Goal: Task Accomplishment & Management: Complete application form

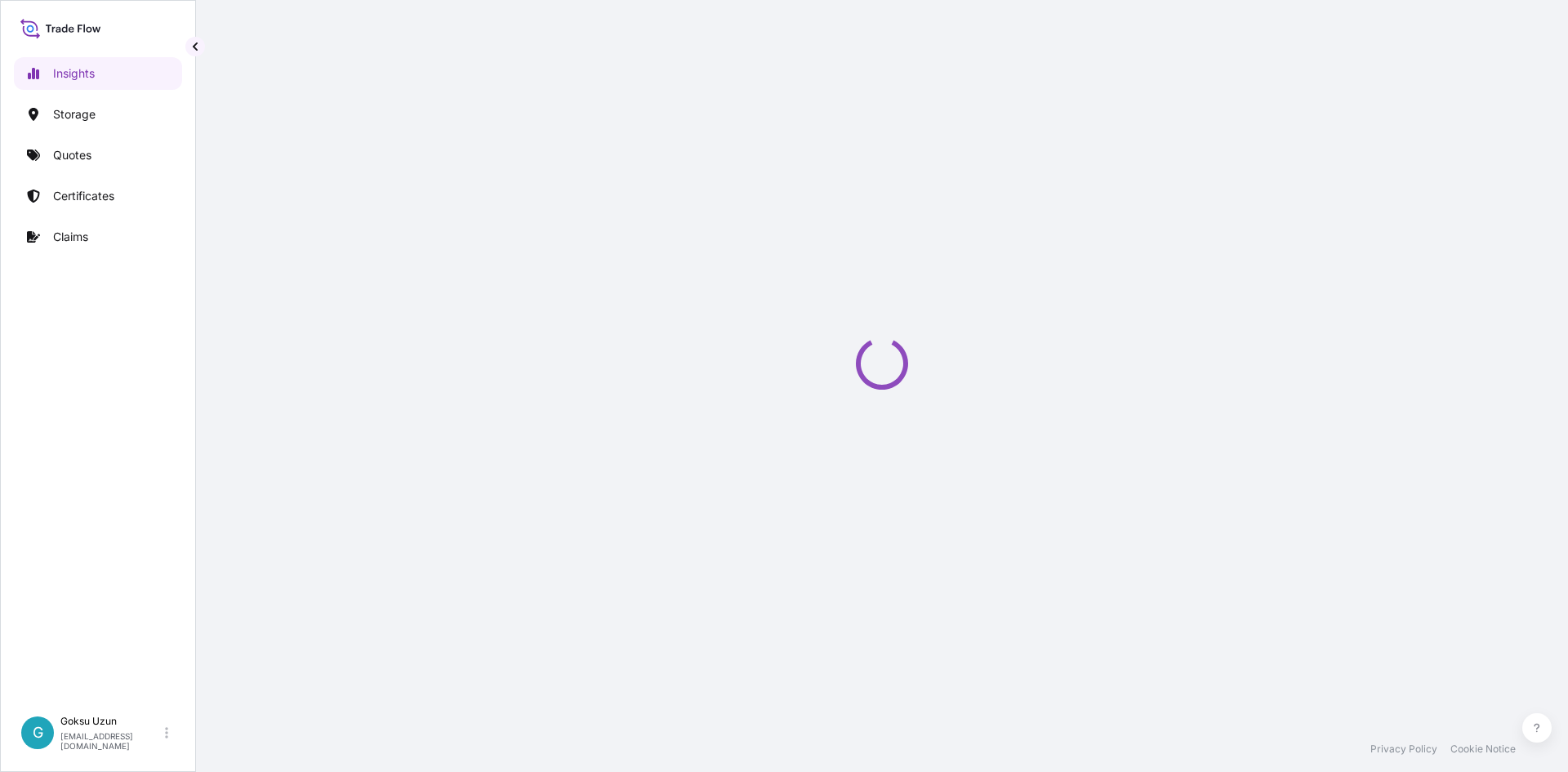
select select "2025"
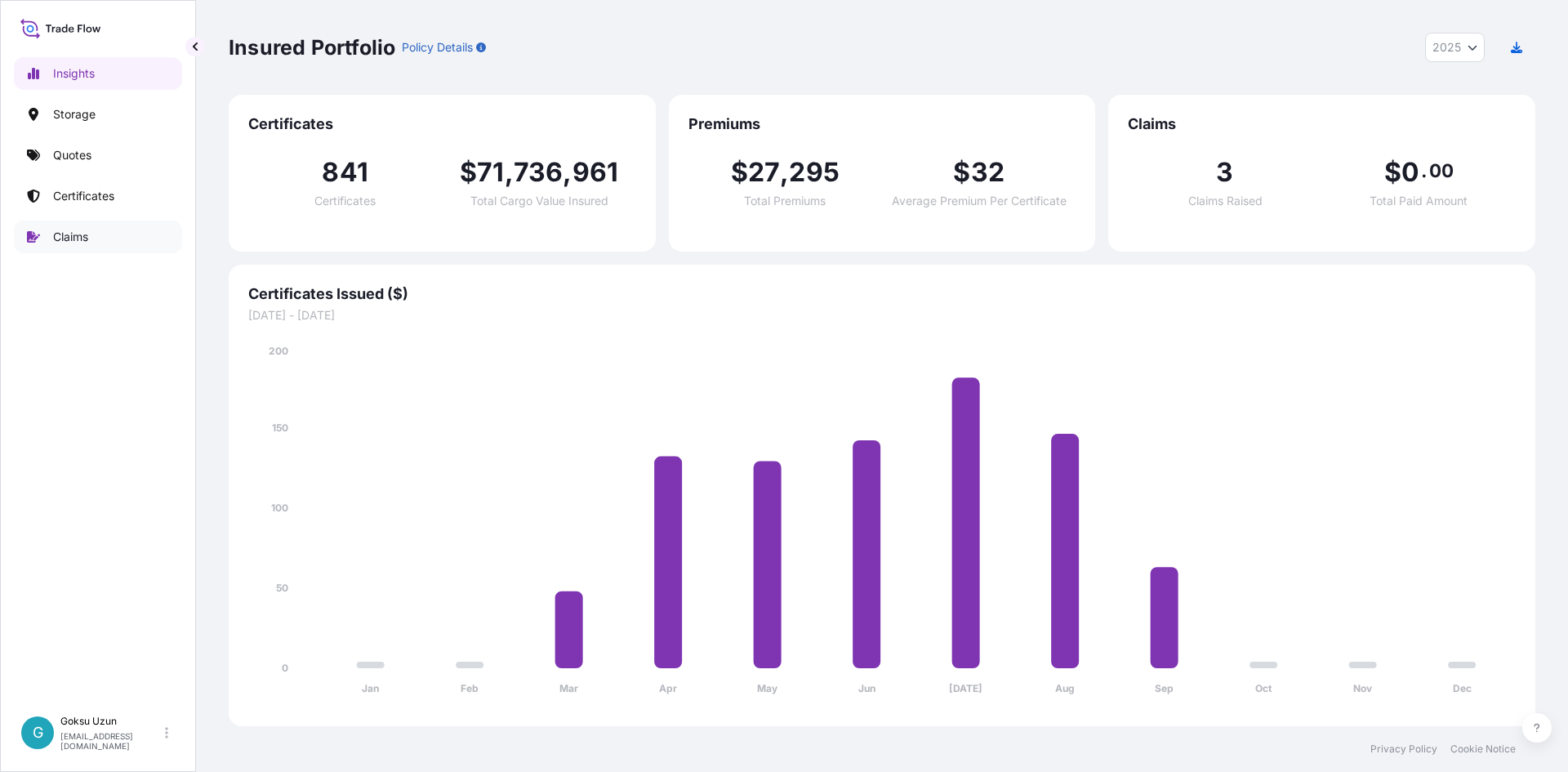
click at [67, 236] on p "Claims" at bounding box center [70, 236] width 35 height 16
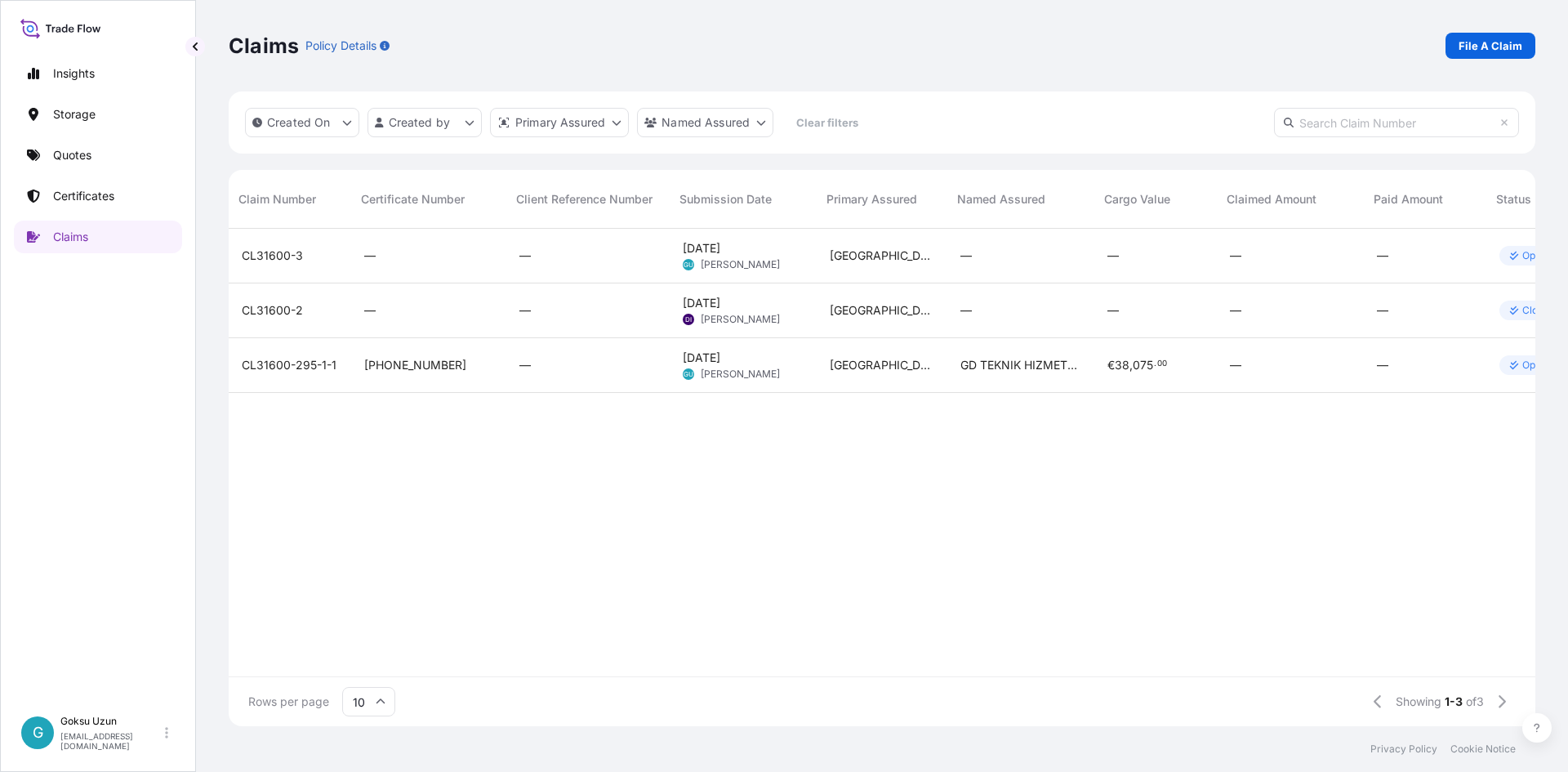
scroll to position [0, 115]
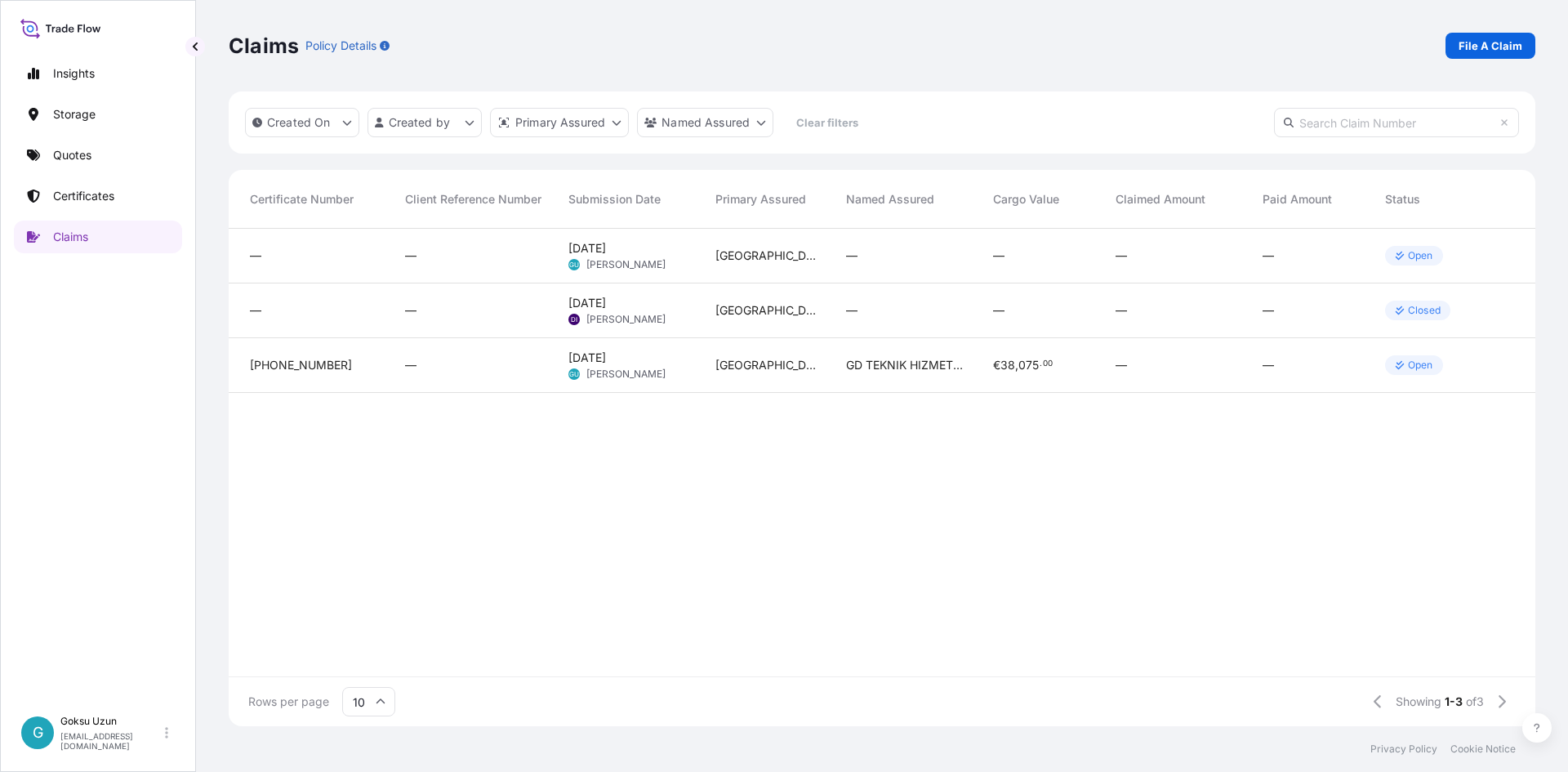
click at [792, 261] on div "Turkey" at bounding box center [767, 255] width 105 height 16
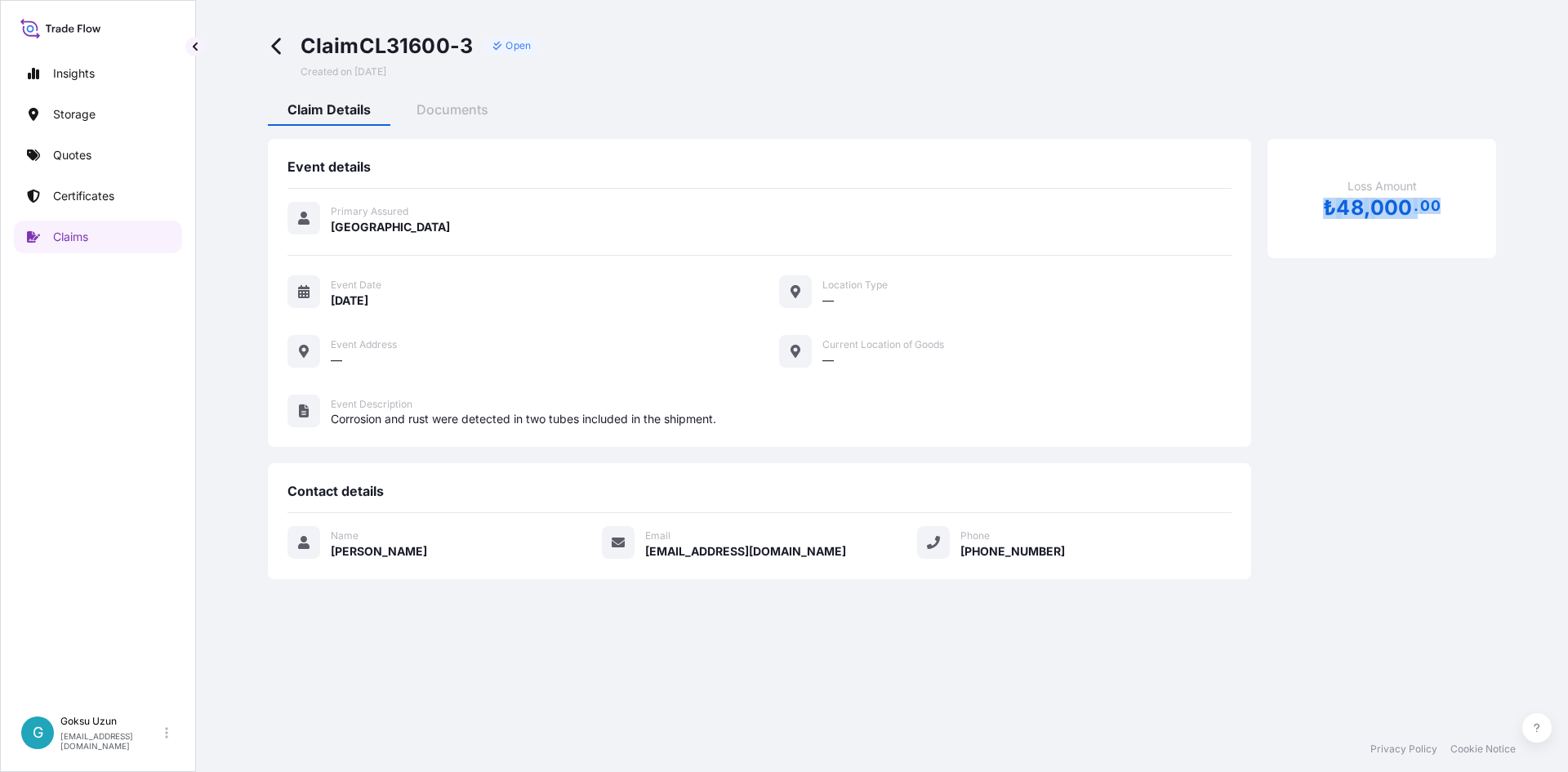
drag, startPoint x: 1307, startPoint y: 209, endPoint x: 1463, endPoint y: 226, distance: 156.9
click at [1463, 226] on div "Loss Amount ₺ 48 , 000 . 00" at bounding box center [1381, 198] width 228 height 120
click at [1318, 212] on div "Loss Amount ₺ 48 , 000 . 00" at bounding box center [1381, 198] width 228 height 120
drag, startPoint x: 727, startPoint y: 424, endPoint x: 534, endPoint y: 414, distance: 193.3
click at [534, 414] on span "Corrosion and rust were detected in two tubes included in the shipment." at bounding box center [781, 419] width 901 height 16
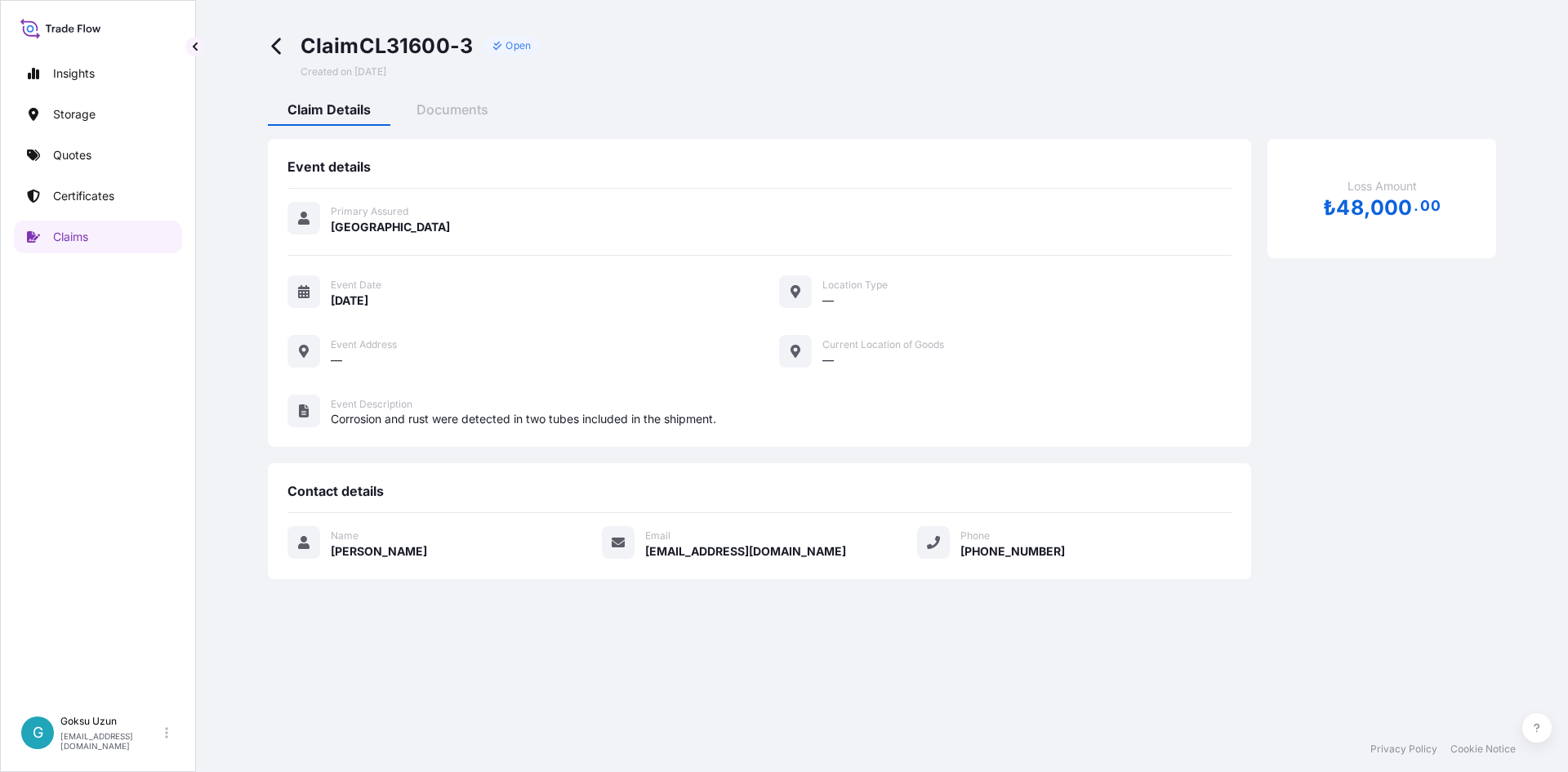
click at [563, 417] on span "Corrosion and rust were detected in two tubes included in the shipment." at bounding box center [781, 419] width 901 height 16
click at [273, 47] on icon at bounding box center [275, 46] width 9 height 16
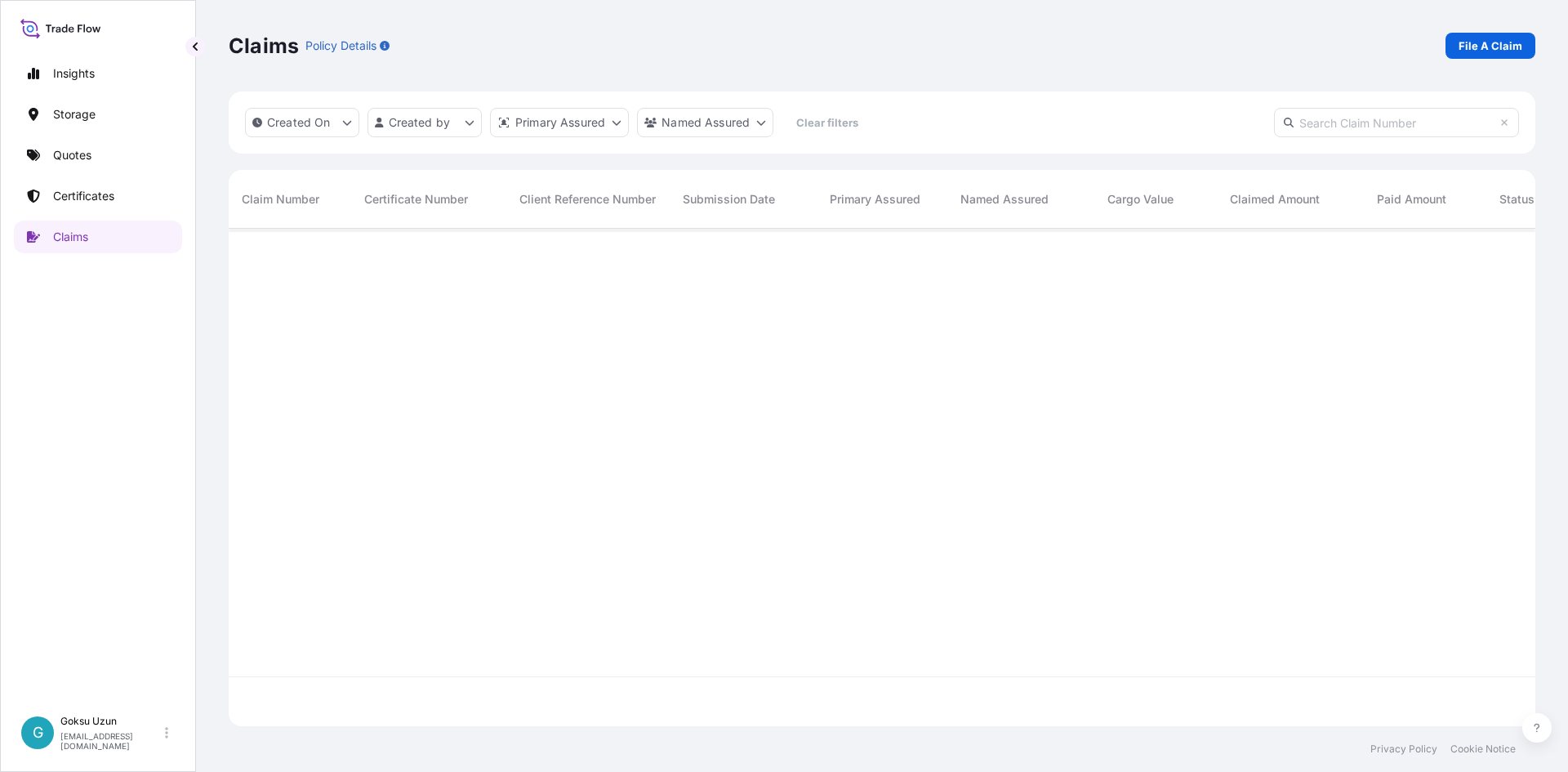
scroll to position [494, 1295]
click at [1476, 51] on p "File A Claim" at bounding box center [1490, 46] width 64 height 16
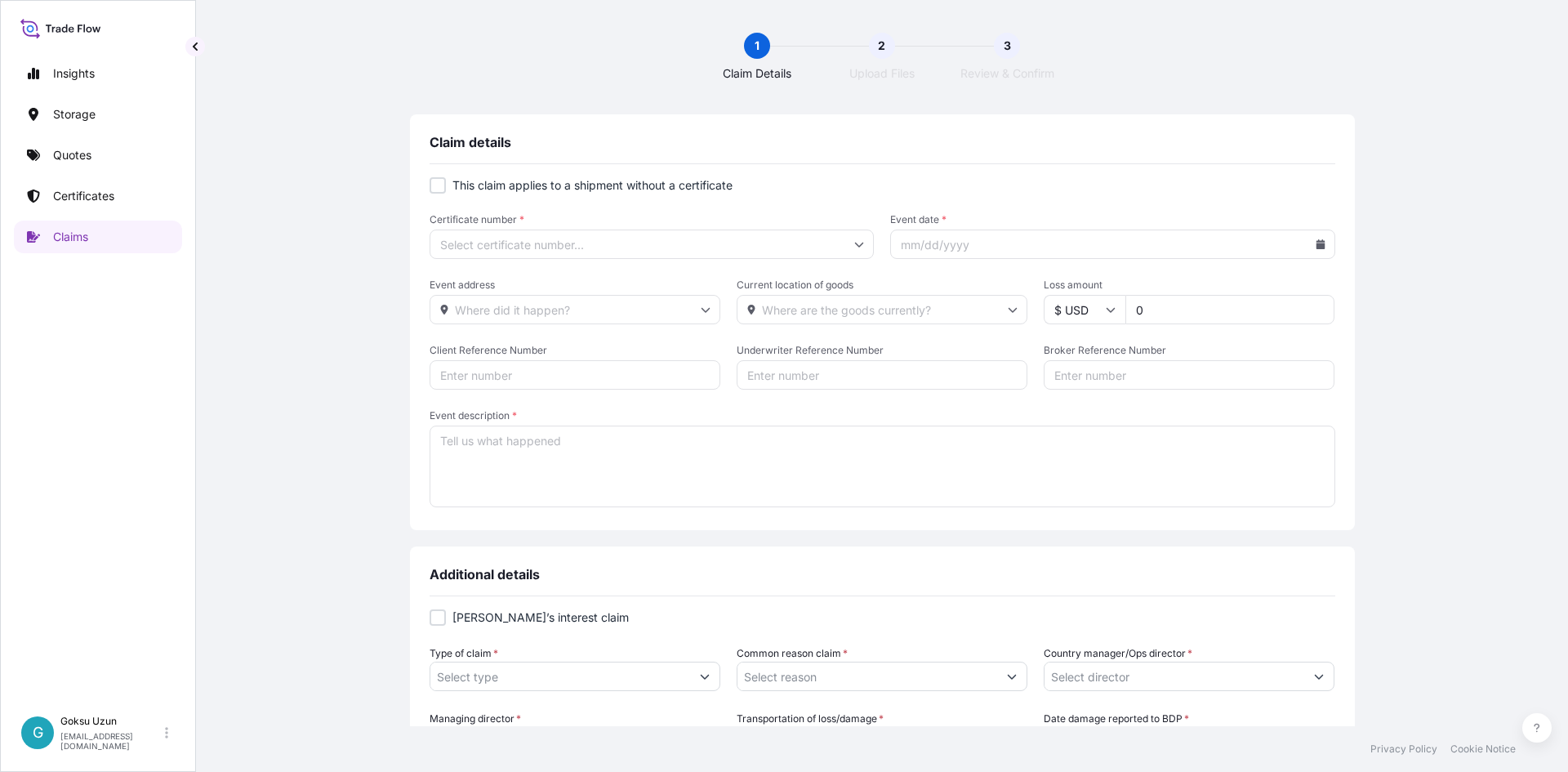
click at [604, 187] on p "This claim applies to a shipment without a certificate" at bounding box center [592, 186] width 280 height 16
click at [697, 193] on p "This claim applies to a shipment without a certificate" at bounding box center [592, 186] width 280 height 16
checkbox input "false"
click at [596, 246] on input "Certificate number *" at bounding box center [652, 243] width 445 height 29
click at [811, 240] on input "Certificate number *" at bounding box center [652, 243] width 445 height 29
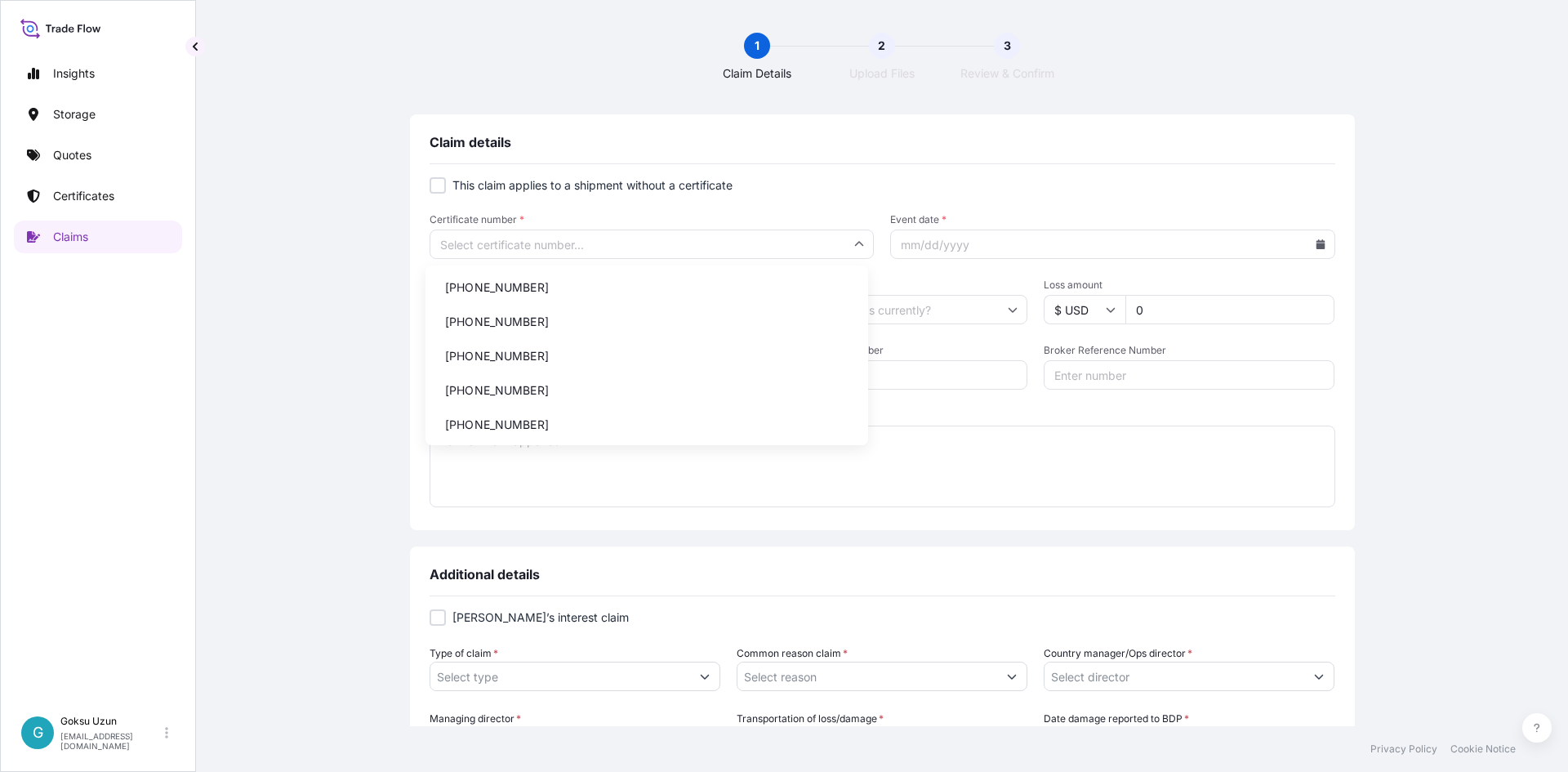
paste input "Evrim DEMIR"
click at [548, 240] on input "Evrim DEMIR" at bounding box center [652, 243] width 445 height 29
drag, startPoint x: 557, startPoint y: 245, endPoint x: 365, endPoint y: 251, distance: 192.1
click at [365, 251] on div "Claim details This claim applies to a shipment without a certificate Certificat…" at bounding box center [882, 630] width 1307 height 1031
paste input "31600-655-1"
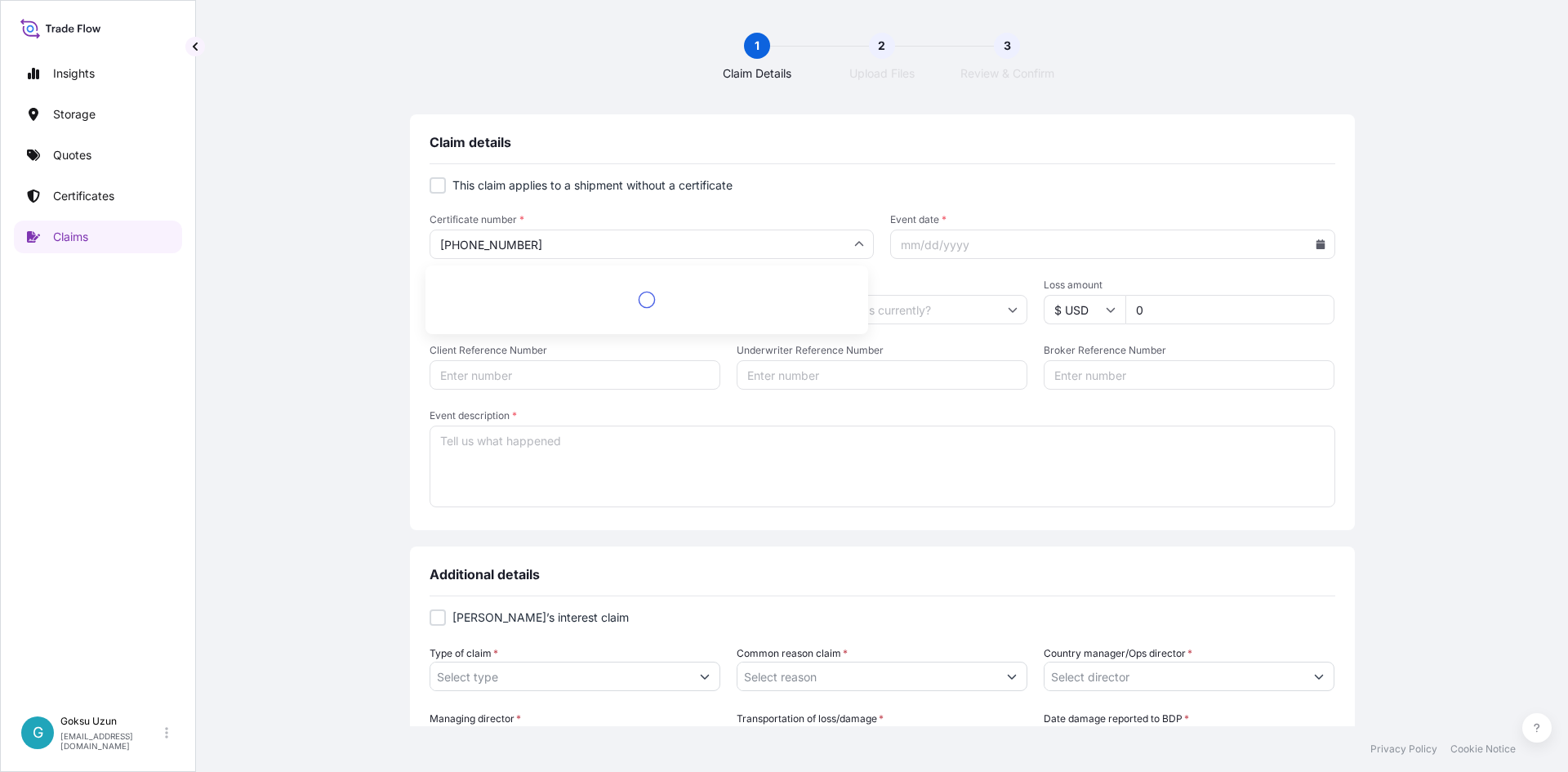
type input "31600-655-1"
click at [963, 151] on div "Claim details" at bounding box center [883, 149] width 906 height 30
click at [918, 241] on input "Event date *" at bounding box center [1112, 243] width 445 height 29
click at [1316, 247] on icon at bounding box center [1320, 244] width 9 height 10
click at [1241, 290] on button at bounding box center [1249, 290] width 26 height 26
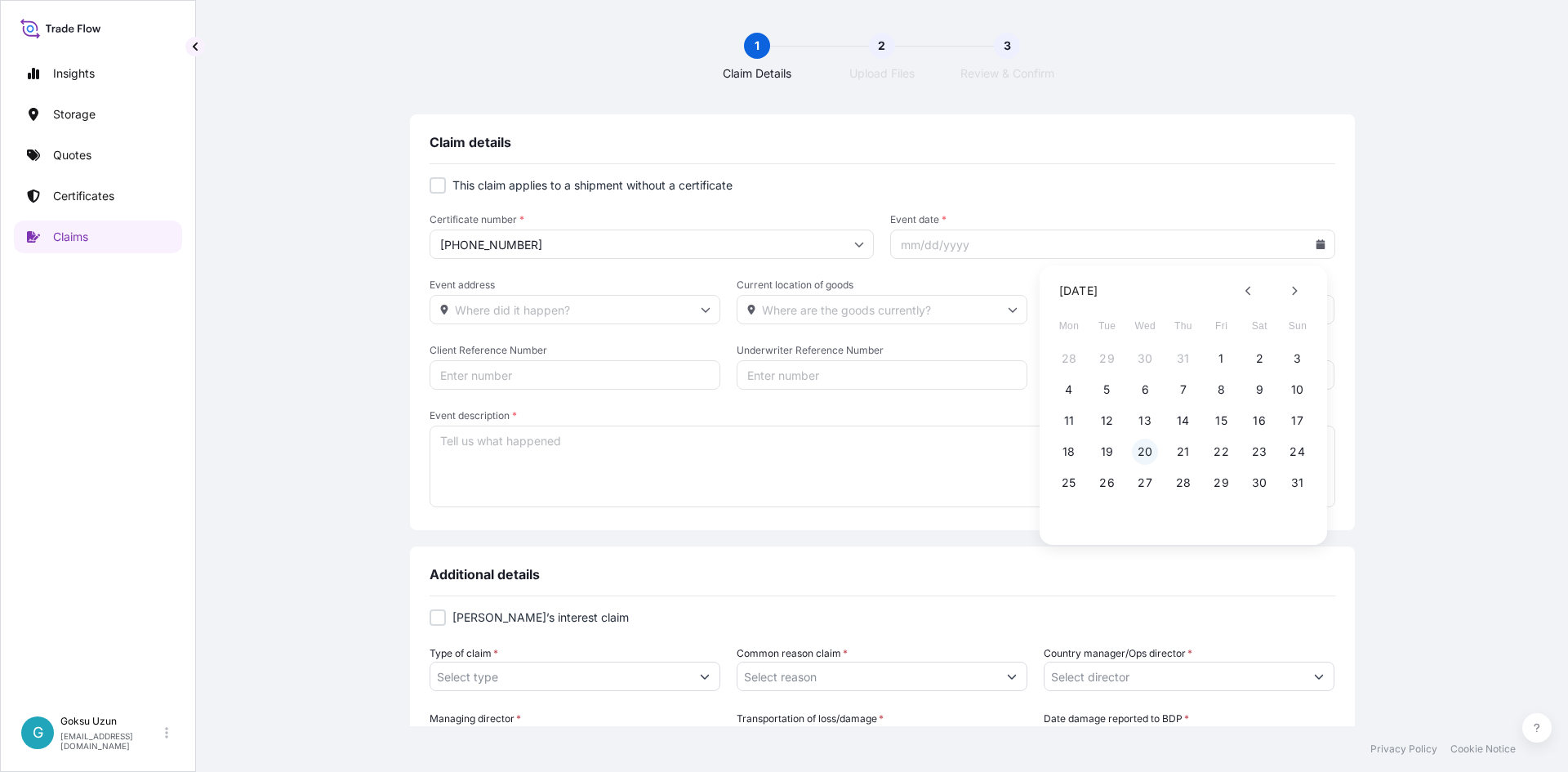
click at [1149, 451] on button "20" at bounding box center [1145, 452] width 26 height 26
type input "08/20/2025"
click at [513, 301] on input "Event address" at bounding box center [575, 309] width 290 height 29
drag, startPoint x: 513, startPoint y: 301, endPoint x: 774, endPoint y: 305, distance: 261.0
click at [514, 302] on input "Event address" at bounding box center [575, 309] width 290 height 29
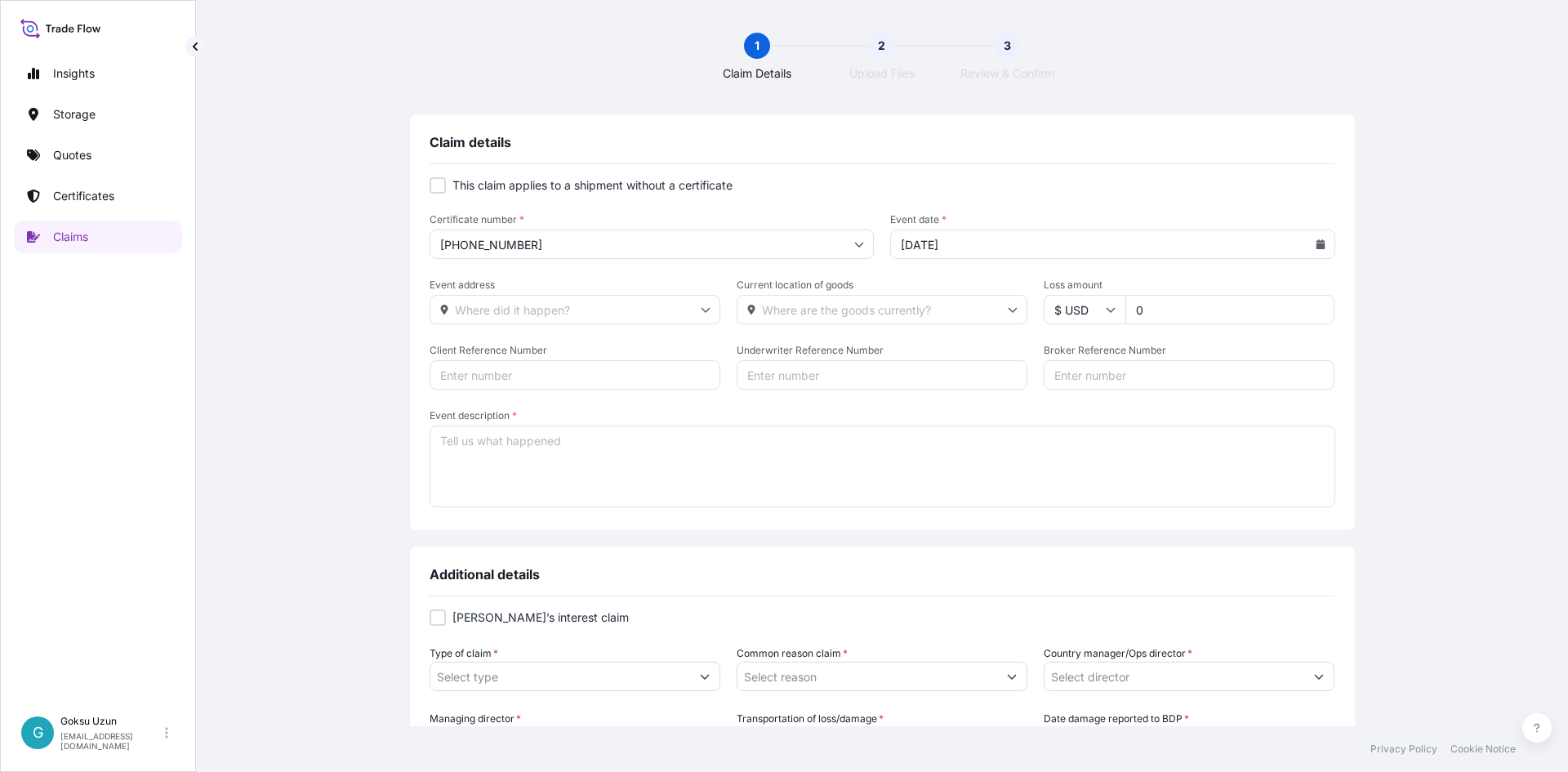
click at [1227, 313] on input "0" at bounding box center [1230, 309] width 209 height 29
click at [1173, 308] on input "0" at bounding box center [1230, 309] width 209 height 29
click at [1136, 307] on input "07389" at bounding box center [1230, 309] width 209 height 29
type input "7389"
click at [1466, 359] on div "Claim details This claim applies to a shipment without a certificate Certificat…" at bounding box center [882, 630] width 1307 height 1031
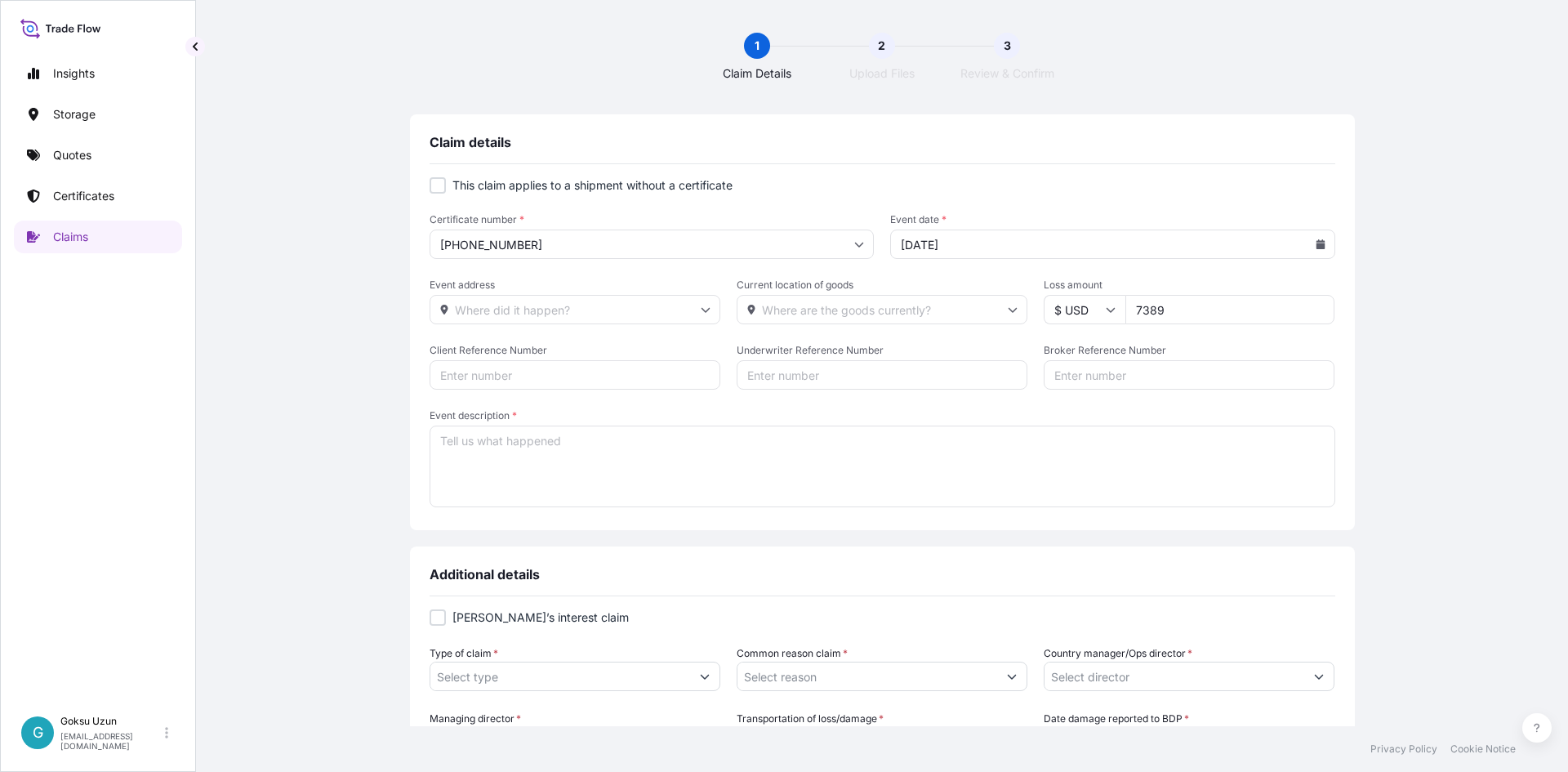
click at [506, 376] on input "Client Reference Number" at bounding box center [575, 374] width 290 height 29
paste input "2201768063"
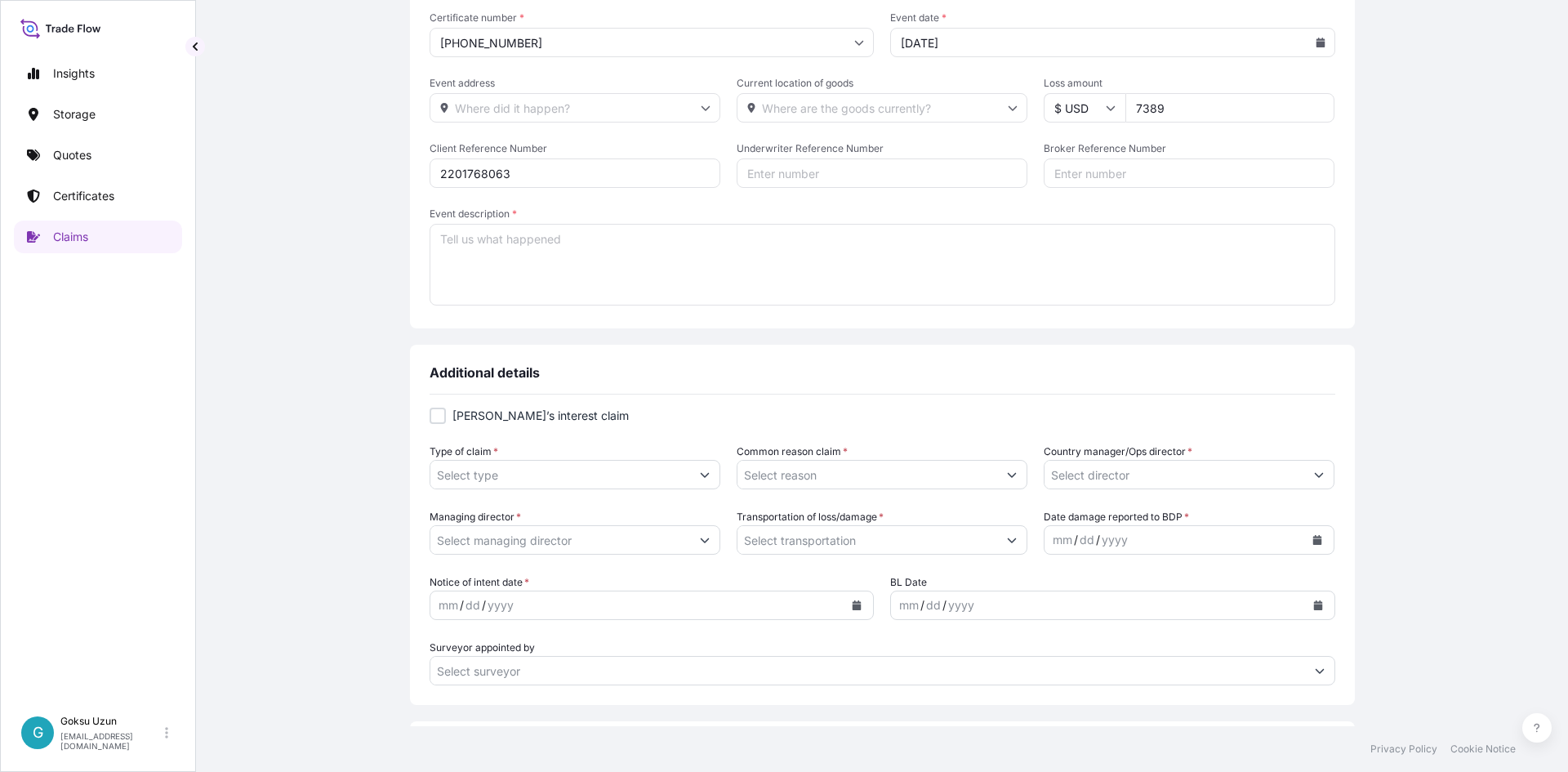
scroll to position [164, 0]
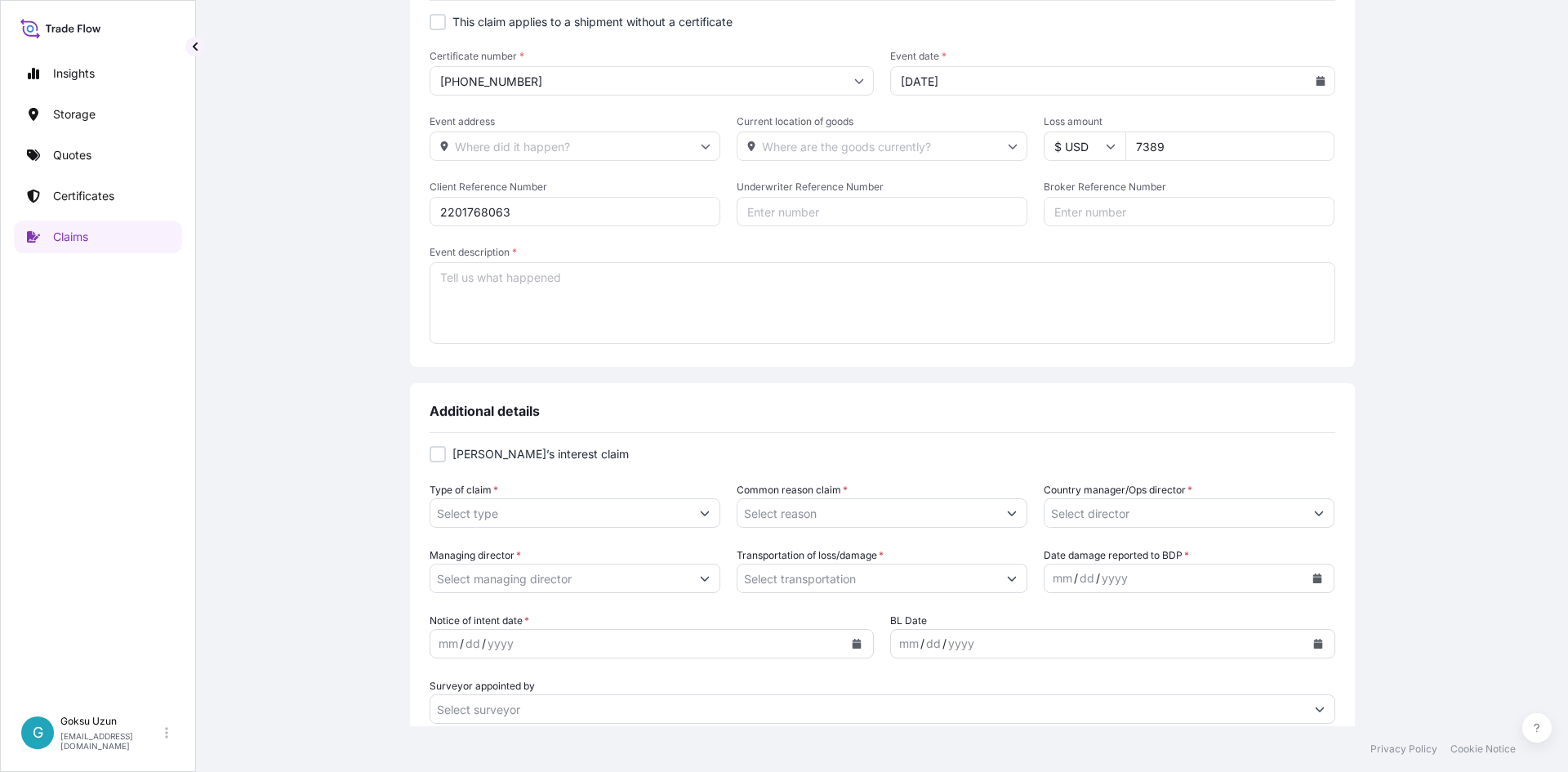
type input "2201768063"
click at [525, 304] on textarea "Event description *" at bounding box center [883, 303] width 906 height 82
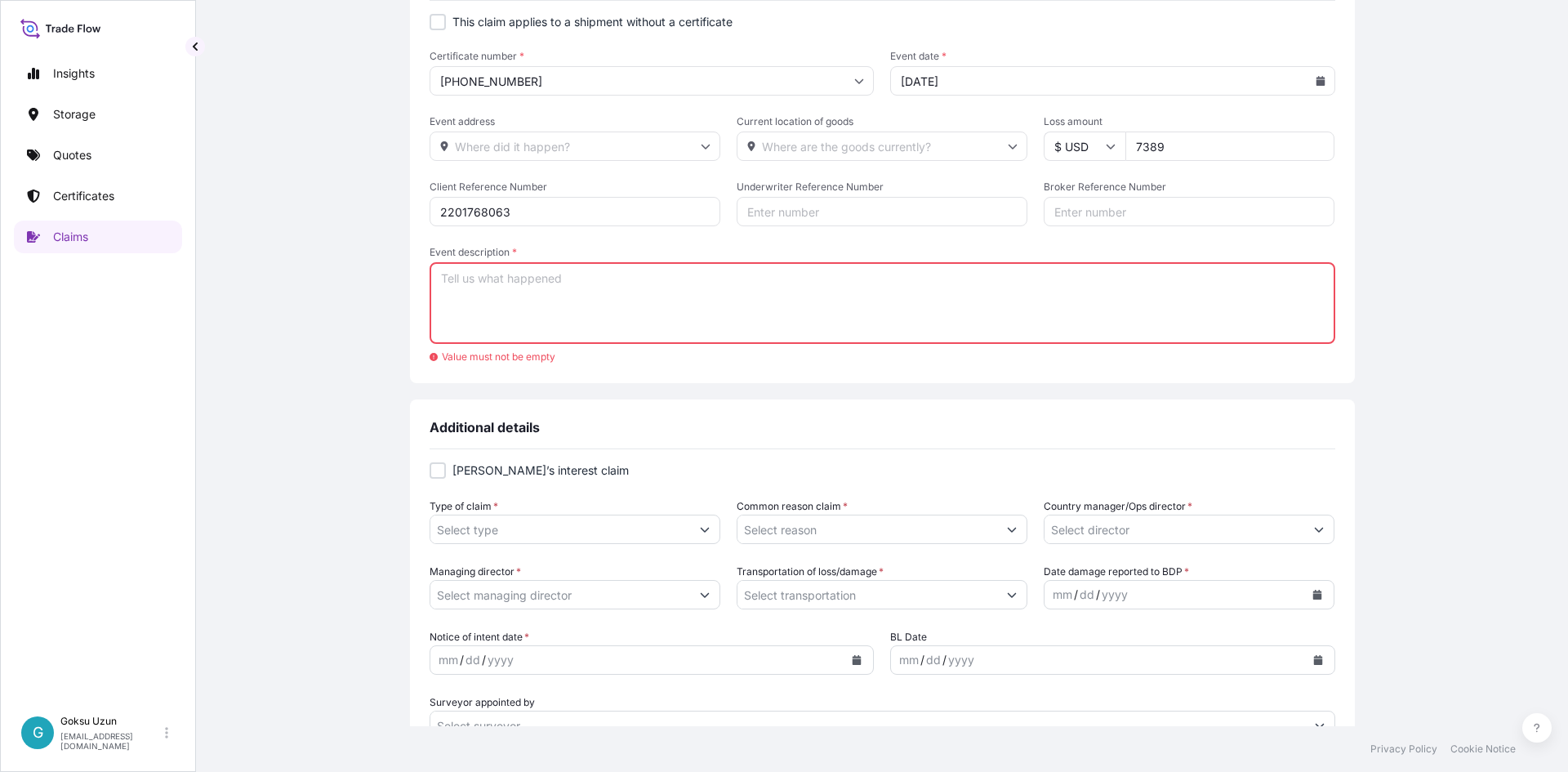
click at [466, 276] on textarea "Event description *" at bounding box center [883, 303] width 906 height 82
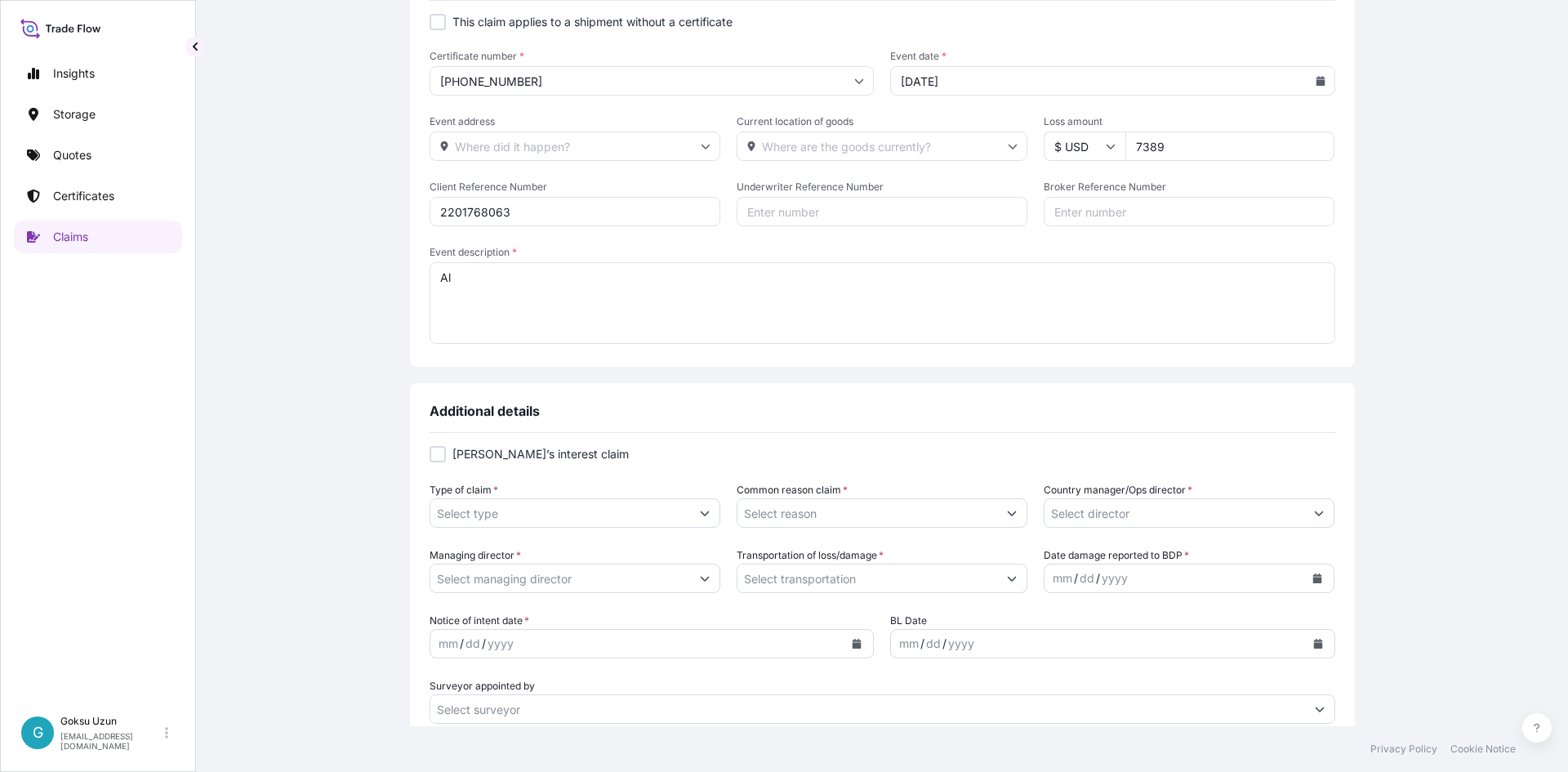
type textarea "A"
type textarea "T"
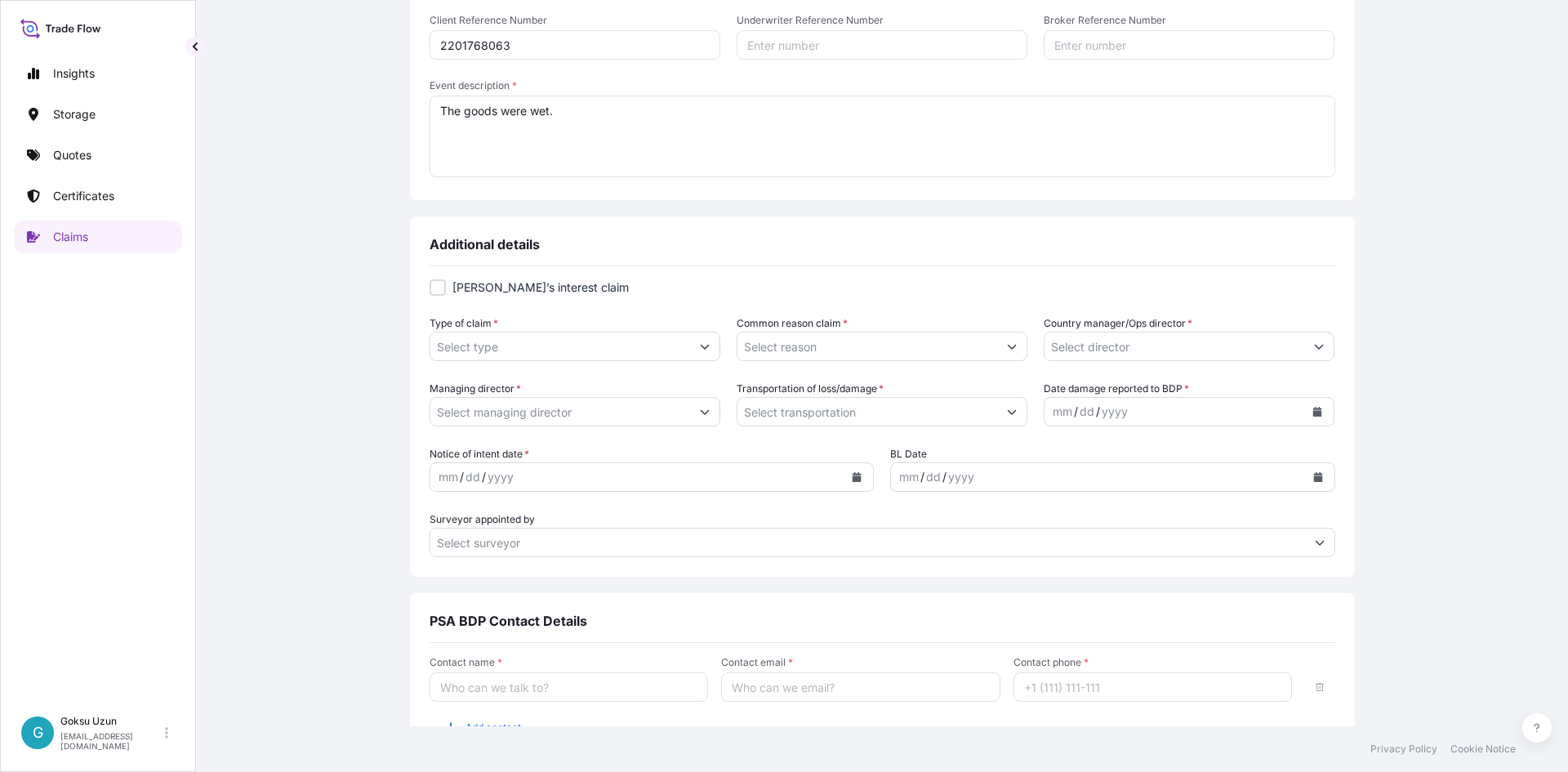
scroll to position [408, 0]
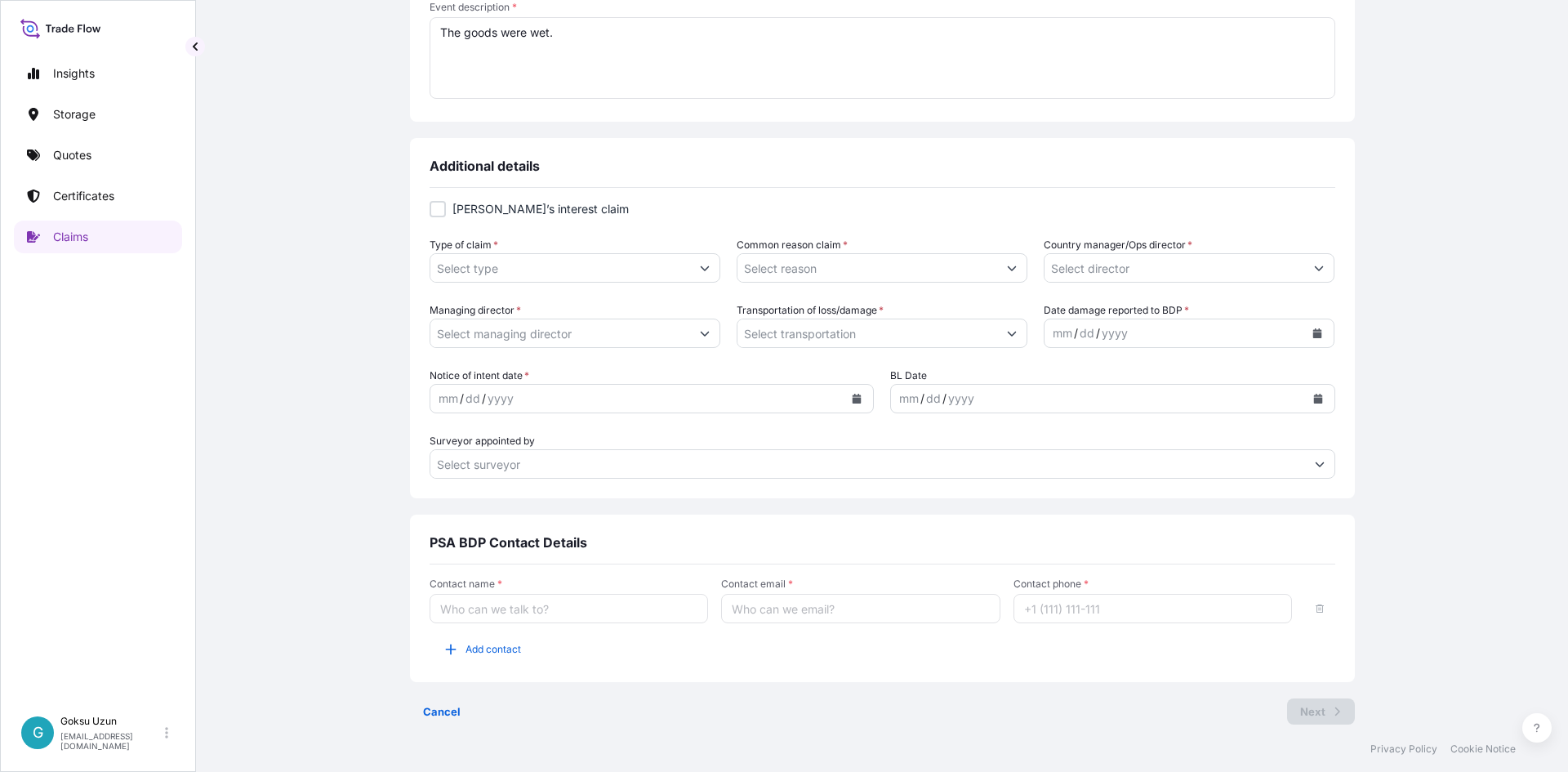
type textarea "The goods were wet."
click at [493, 273] on input "Type of claim *" at bounding box center [560, 267] width 259 height 29
click at [694, 272] on button "Show suggestions" at bounding box center [704, 267] width 29 height 29
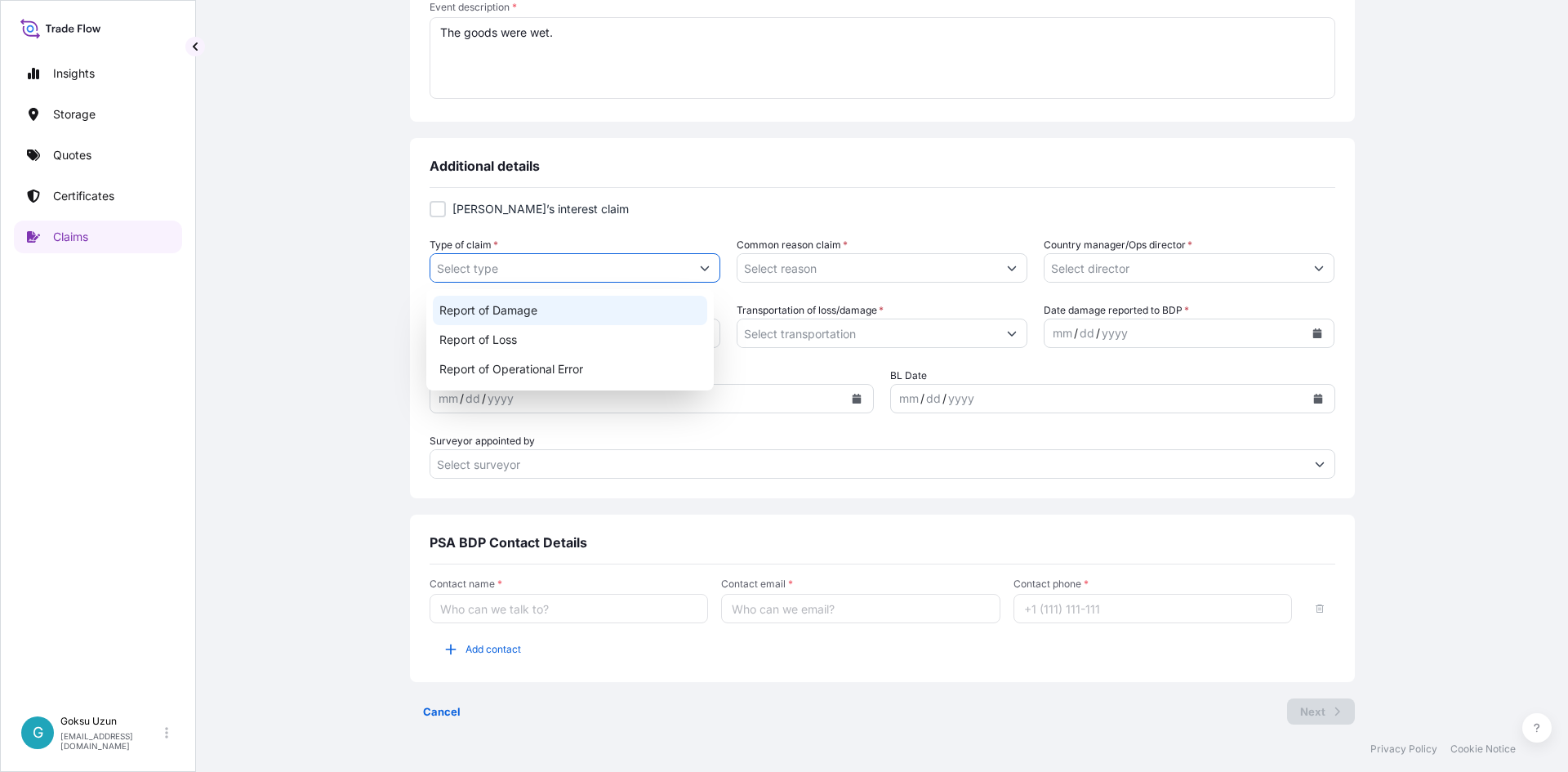
click at [535, 313] on div "Report of Damage" at bounding box center [571, 309] width 275 height 29
type input "Report of Damage"
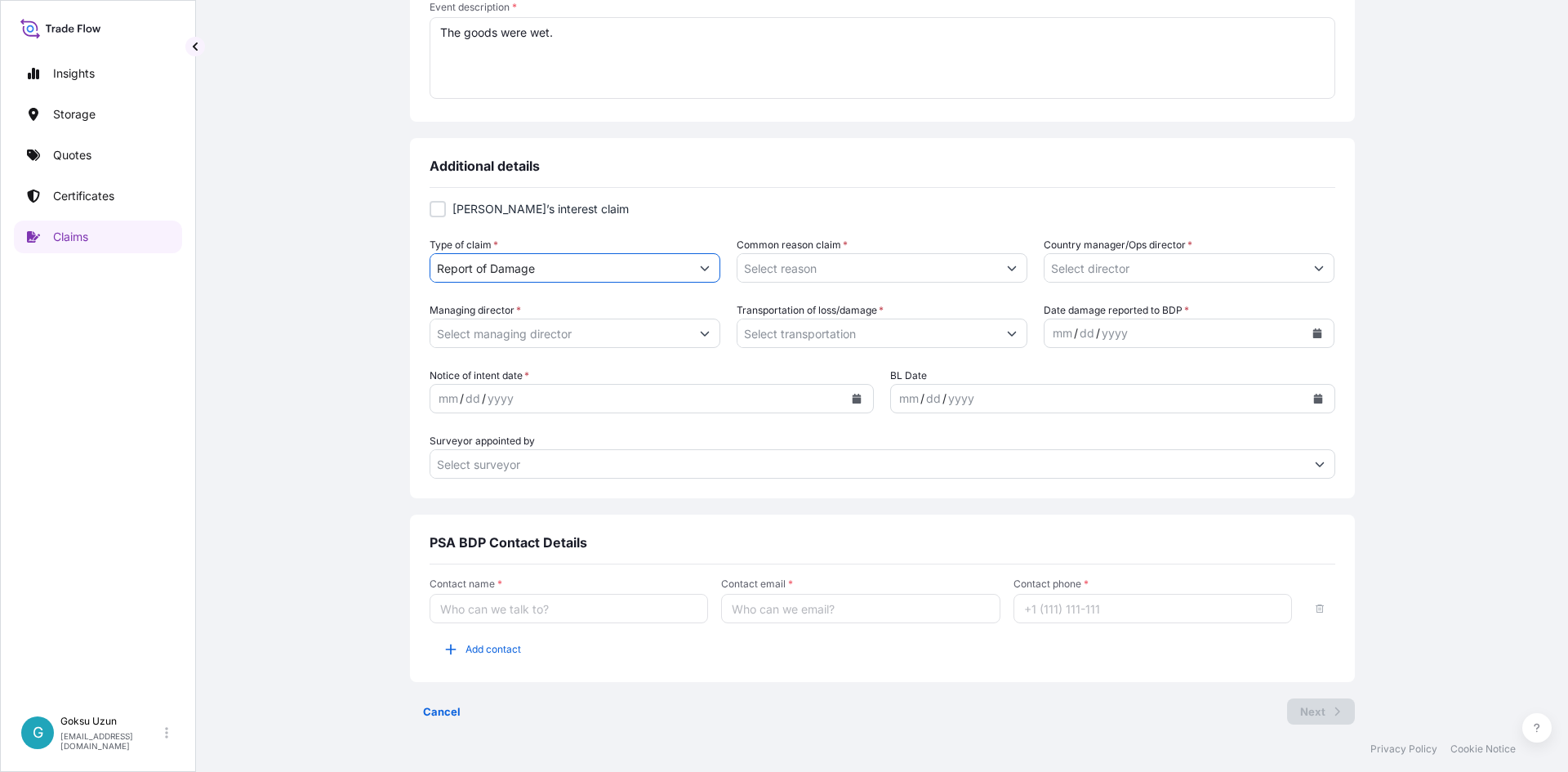
click at [764, 263] on input "Common reason claim *" at bounding box center [867, 267] width 259 height 29
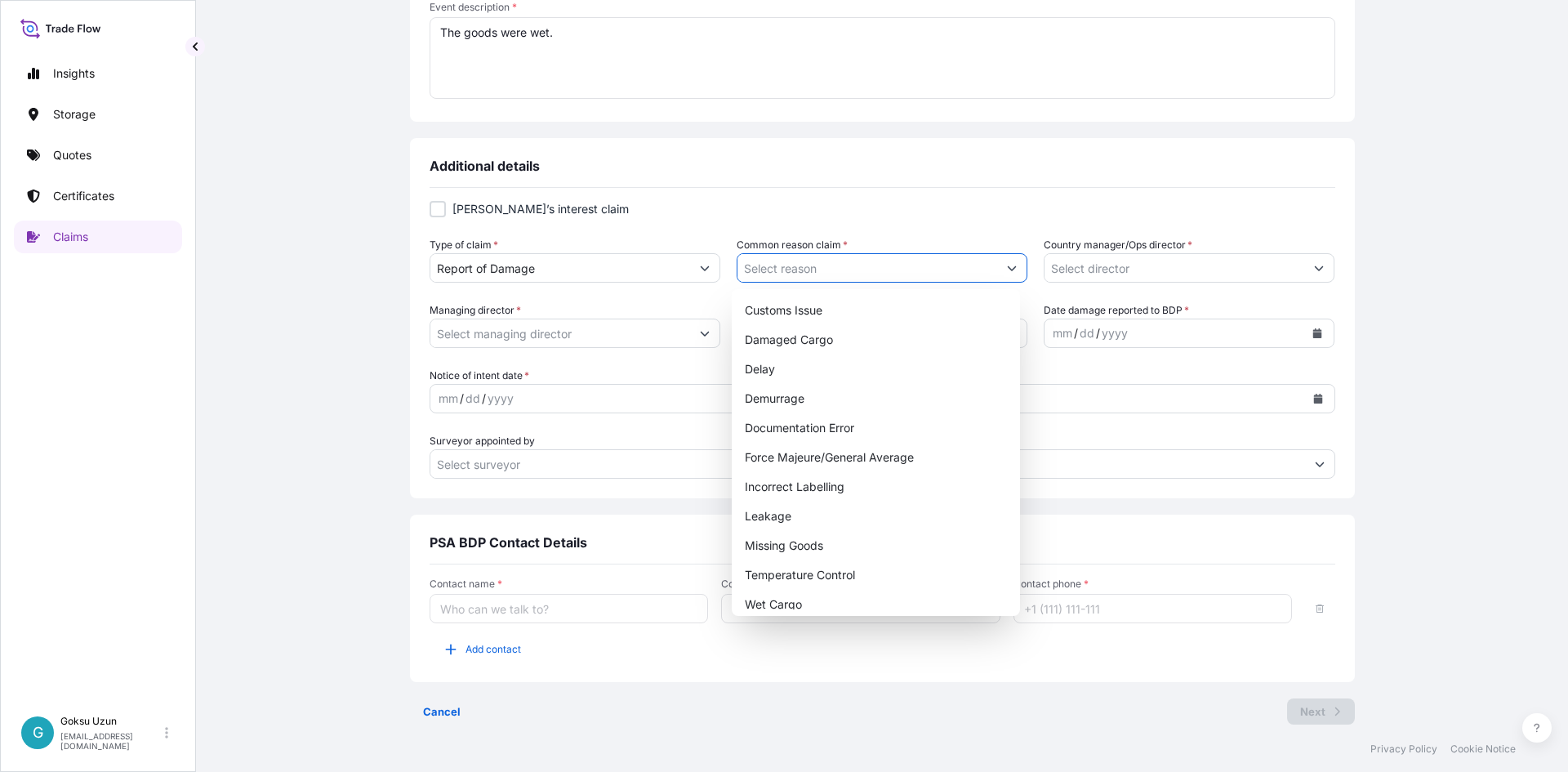
click at [1006, 271] on icon "Show suggestions" at bounding box center [1011, 268] width 10 height 10
click at [827, 344] on div "Damaged Cargo" at bounding box center [876, 339] width 275 height 29
type input "Damaged Cargo"
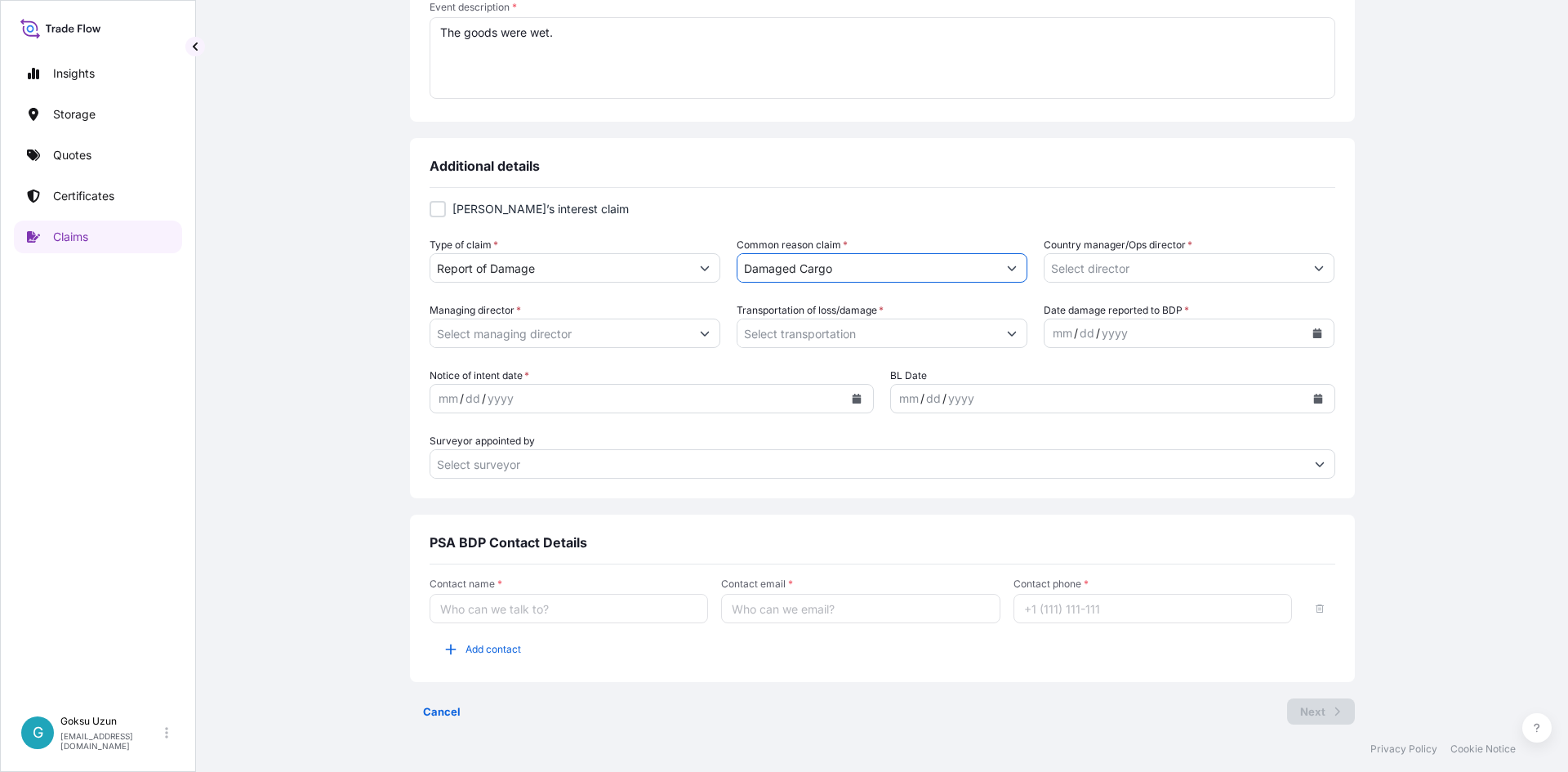
click at [1169, 277] on input "Country manager/Ops director *" at bounding box center [1174, 267] width 259 height 29
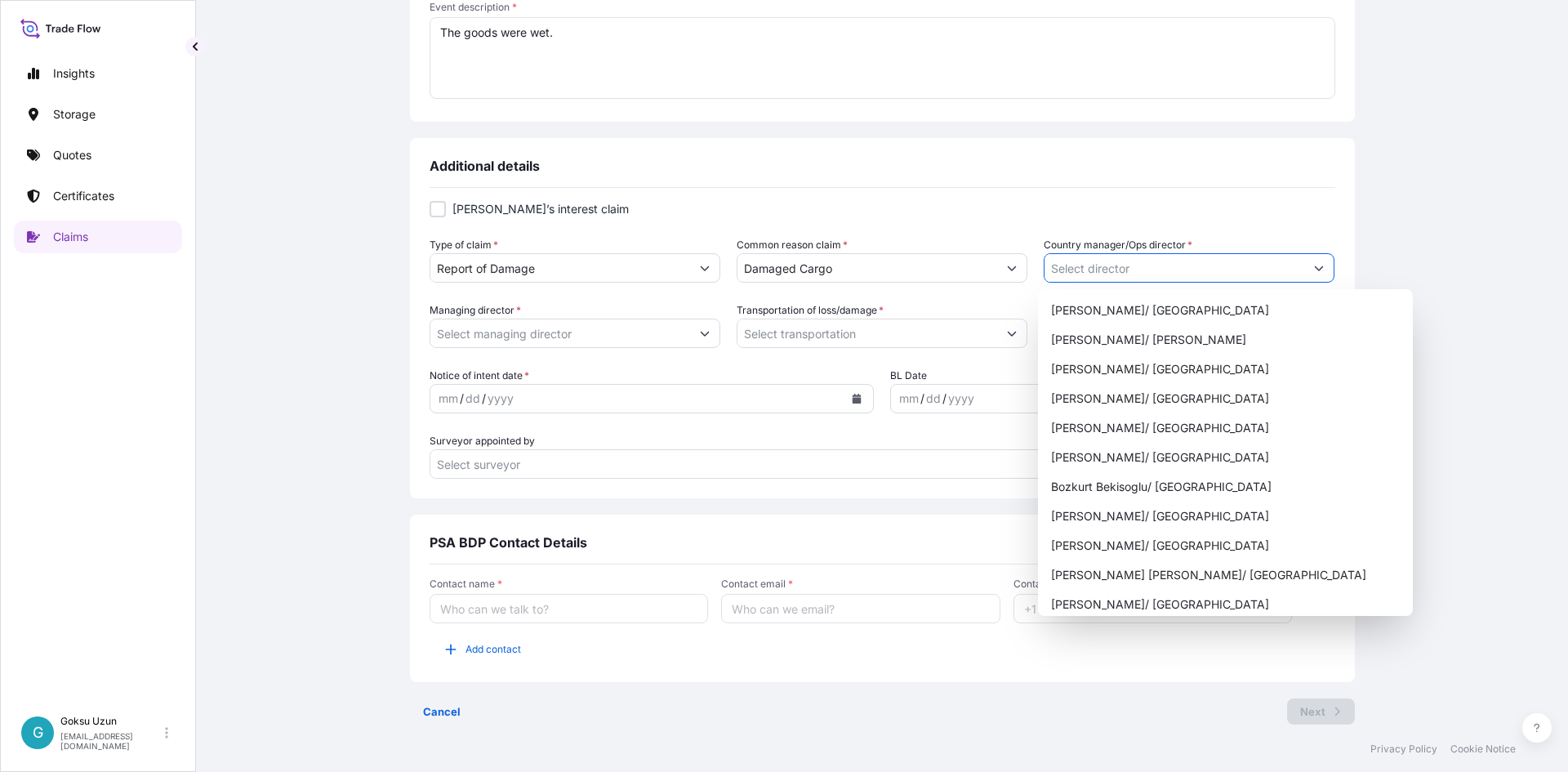
click at [1321, 272] on button "Show suggestions" at bounding box center [1318, 267] width 29 height 29
click at [1130, 479] on div "Bozkurt Bekisoglu/ Turkey" at bounding box center [1225, 486] width 362 height 29
type input "Bozkurt Bekisoglu/ Turkey"
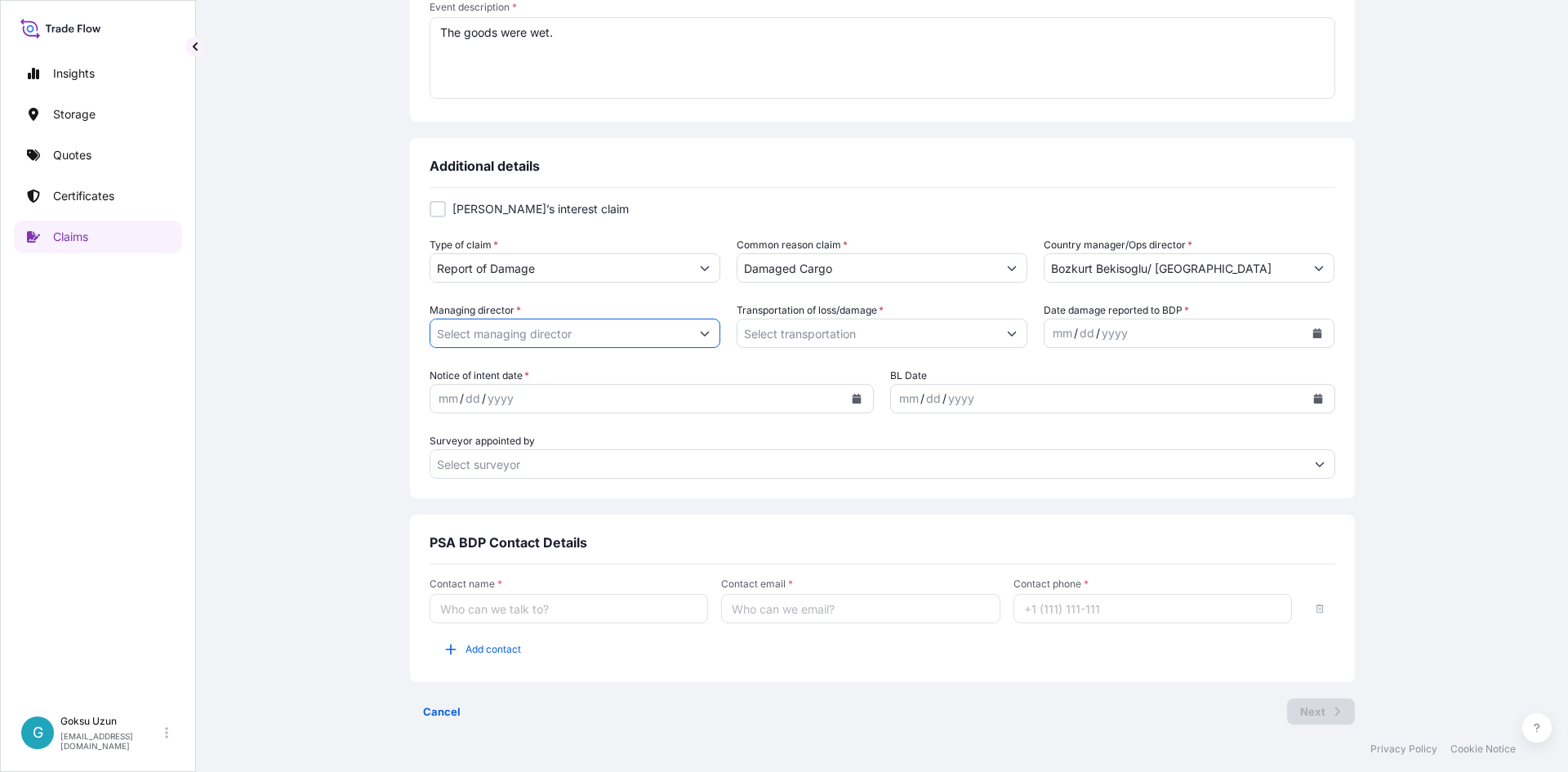
click at [601, 335] on input "Managing director *" at bounding box center [560, 332] width 259 height 29
click at [695, 341] on button "Show suggestions" at bounding box center [704, 332] width 29 height 29
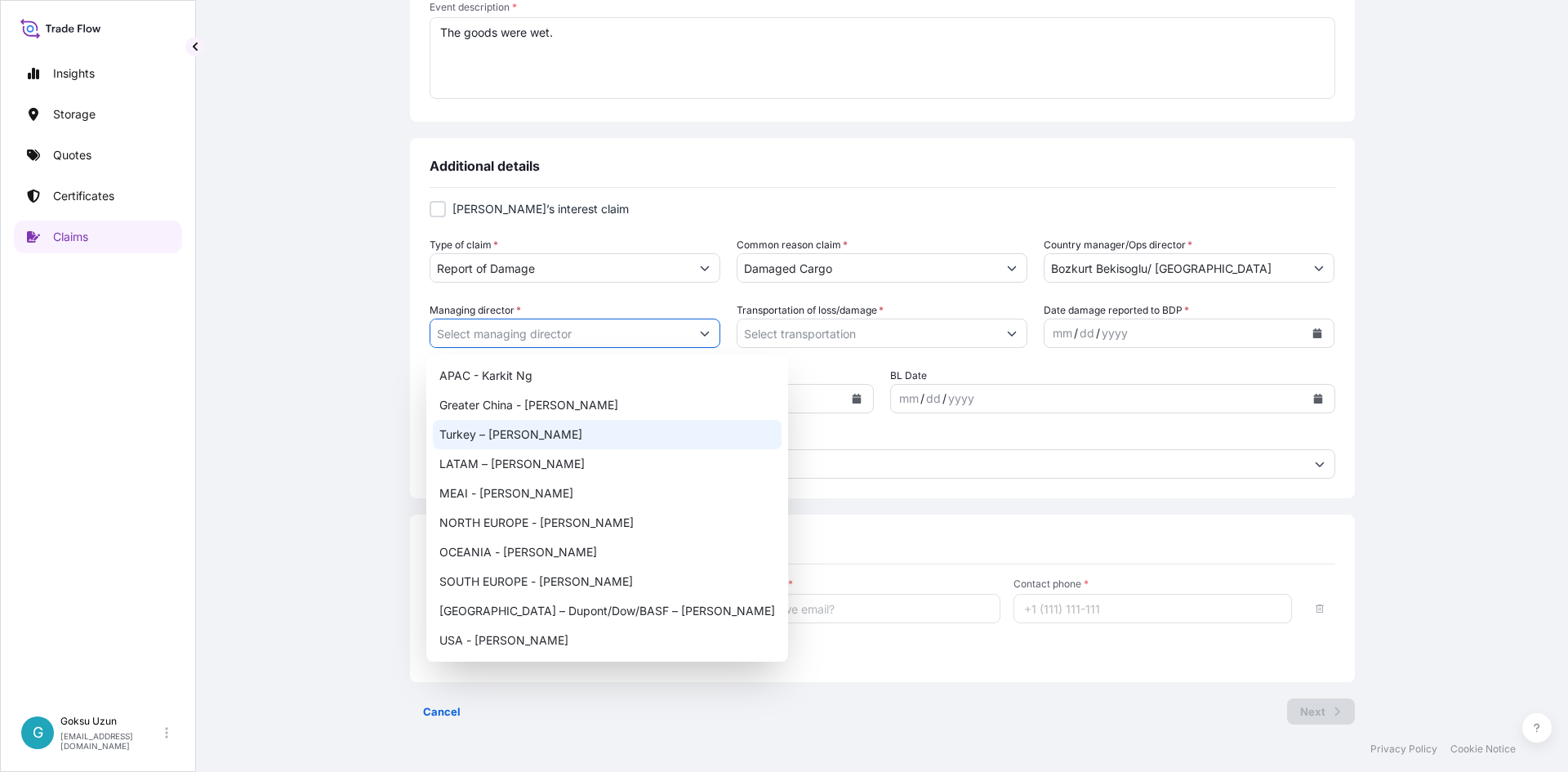
click at [492, 430] on div "Turkey – Fikret Ersoy" at bounding box center [607, 434] width 349 height 29
type input "Turkey – Fikret Ersoy"
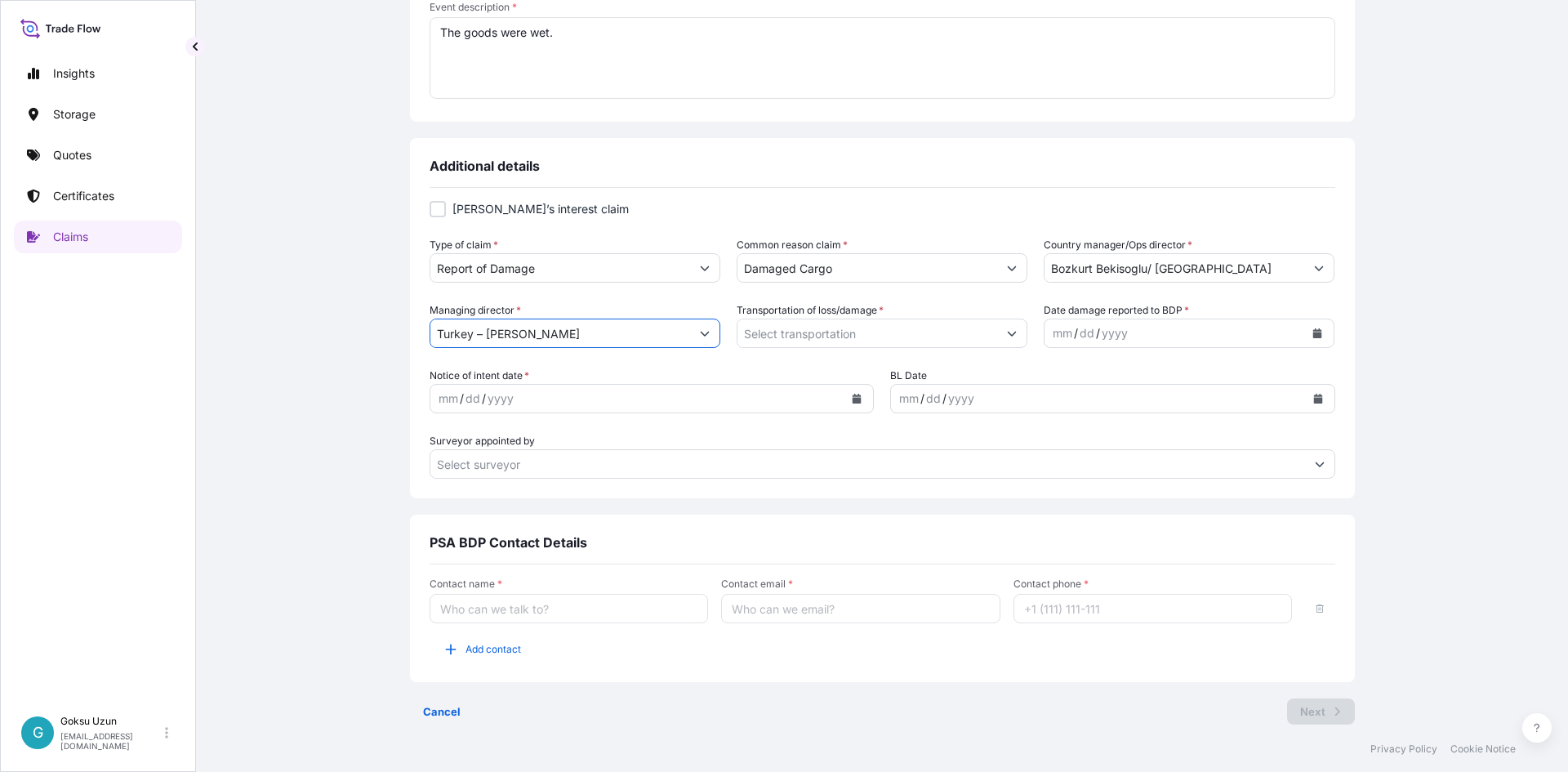
click at [778, 331] on input "Transportation of loss/damage *" at bounding box center [867, 332] width 259 height 29
click at [1003, 342] on button "Show suggestions" at bounding box center [1011, 332] width 29 height 29
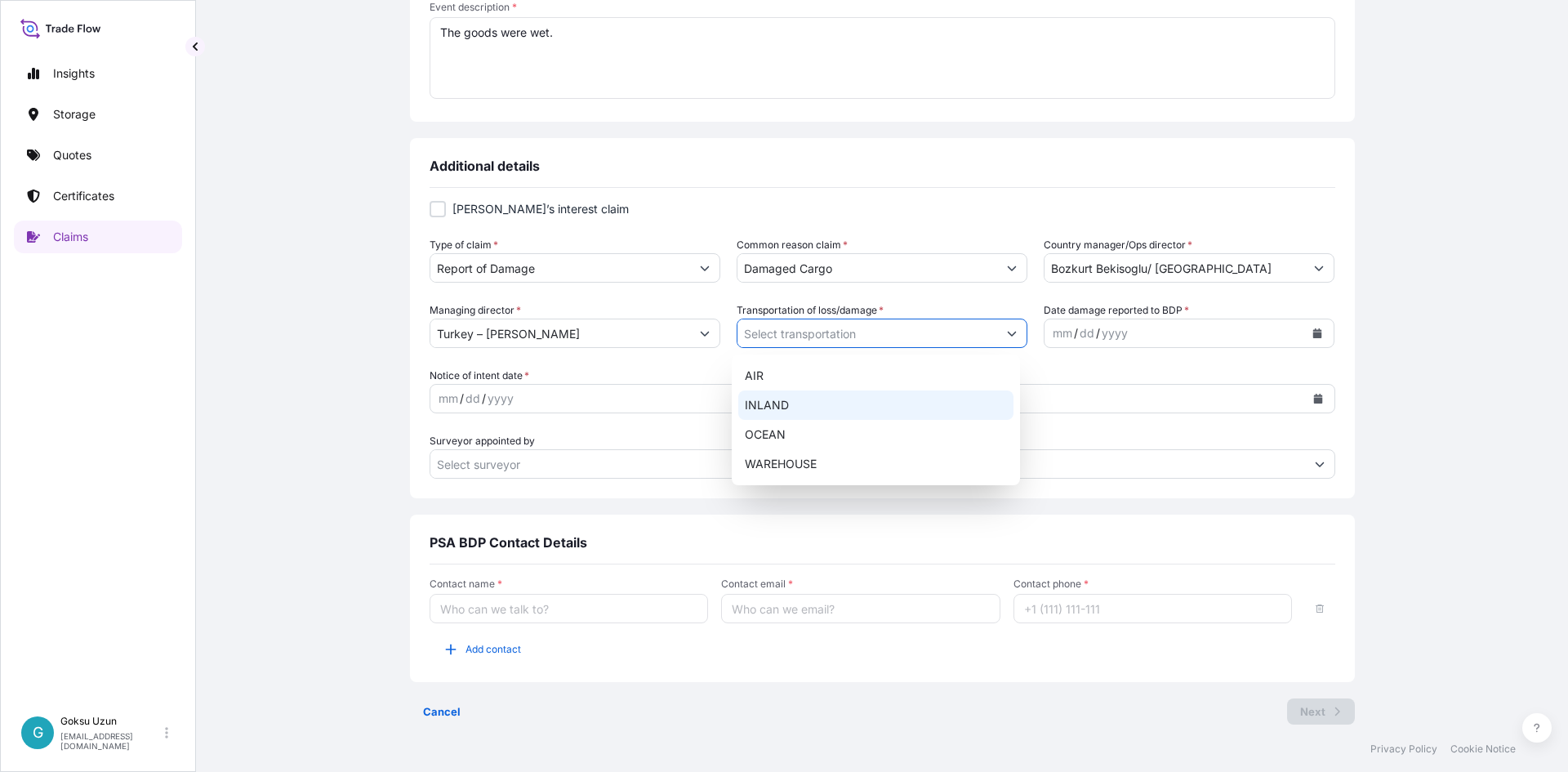
click at [763, 403] on div "INLAND" at bounding box center [876, 404] width 275 height 29
type input "INLAND"
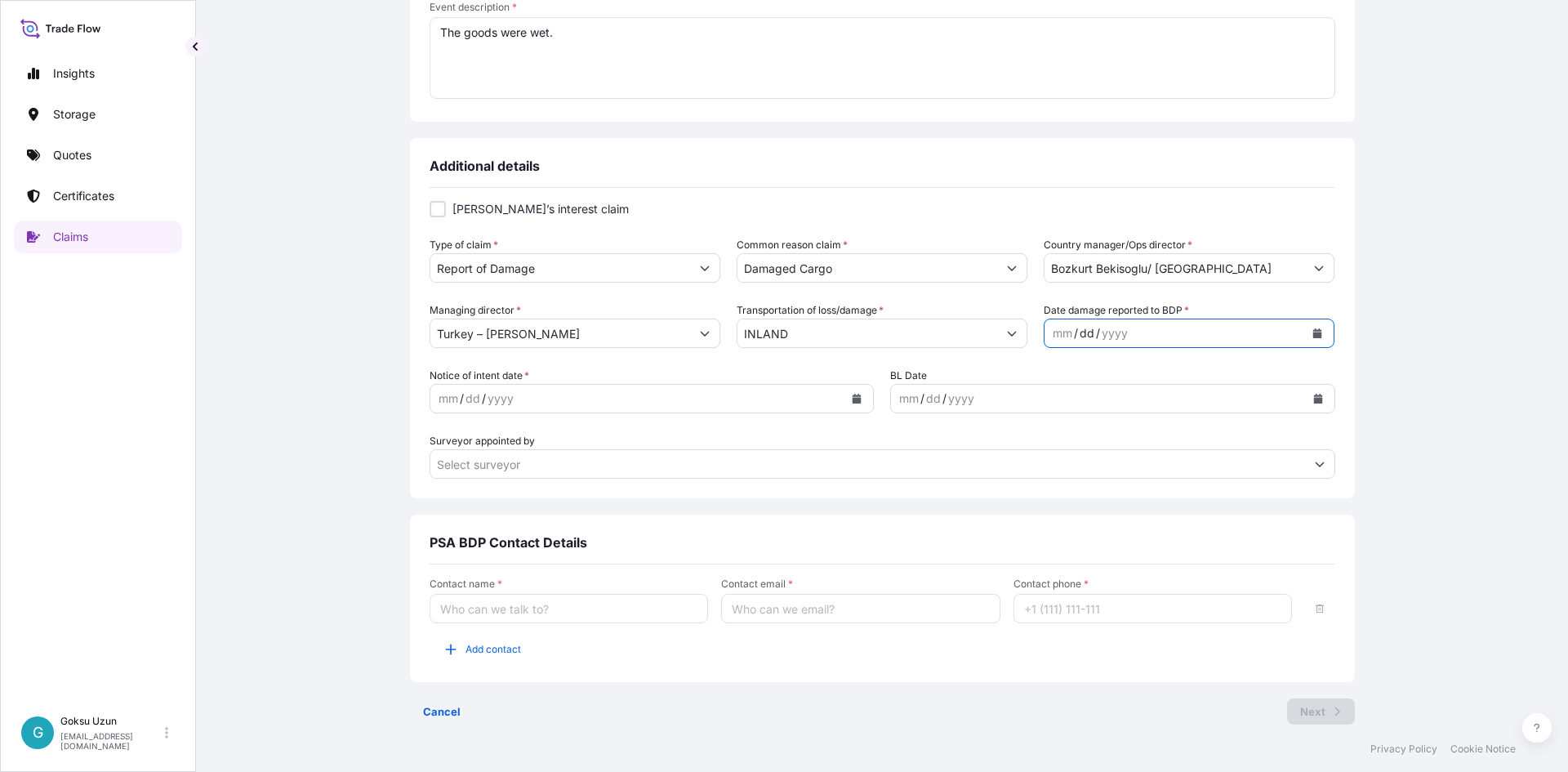
click at [1086, 339] on div "dd" at bounding box center [1087, 333] width 18 height 20
click at [1051, 335] on div "mm" at bounding box center [1062, 333] width 23 height 20
click at [1309, 326] on button "Calendar" at bounding box center [1317, 333] width 26 height 26
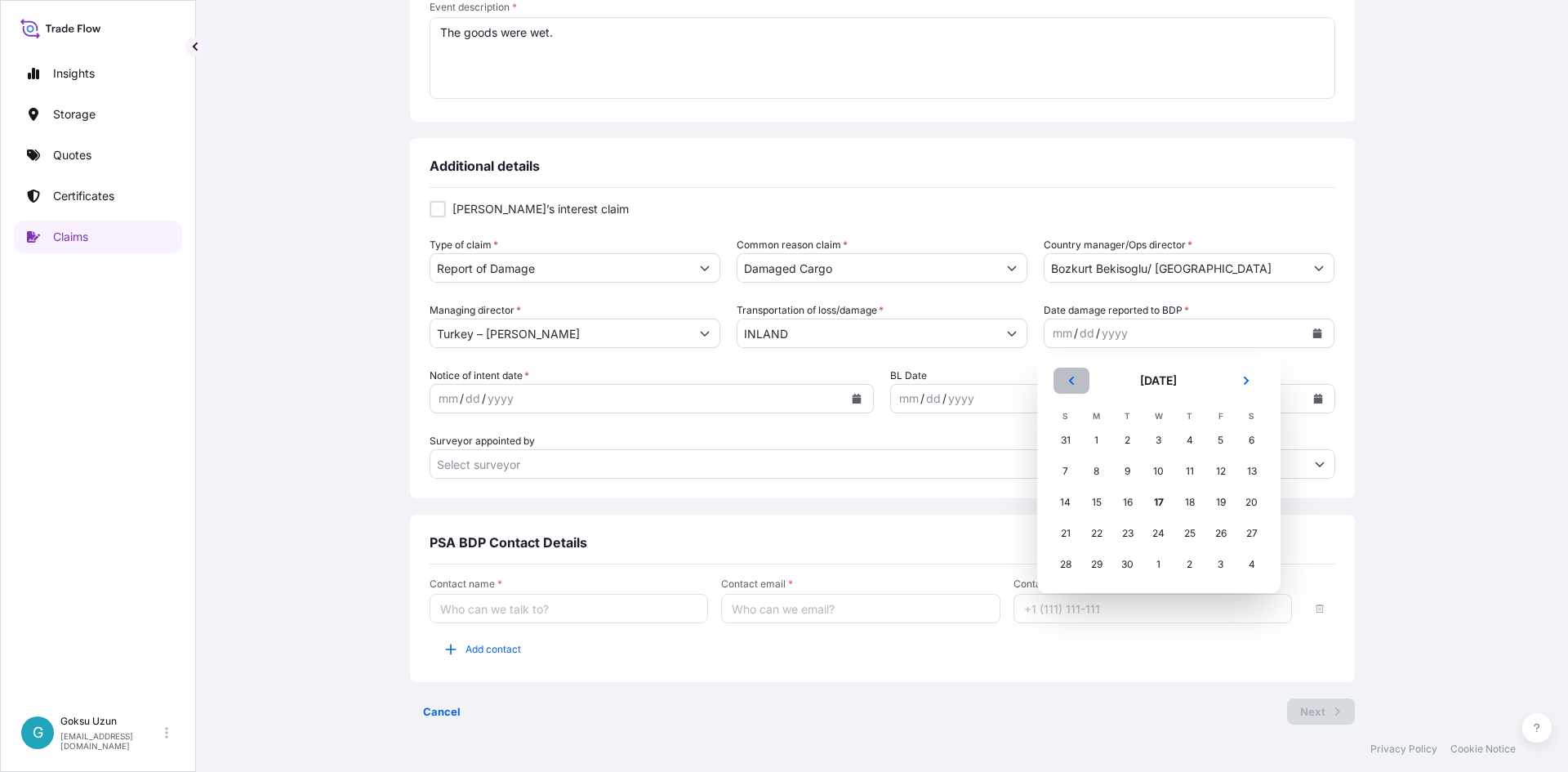
click at [1071, 386] on button "Previous" at bounding box center [1071, 380] width 36 height 26
click at [1151, 532] on div "20" at bounding box center [1158, 533] width 29 height 29
click at [854, 402] on icon "Calendar" at bounding box center [857, 399] width 9 height 10
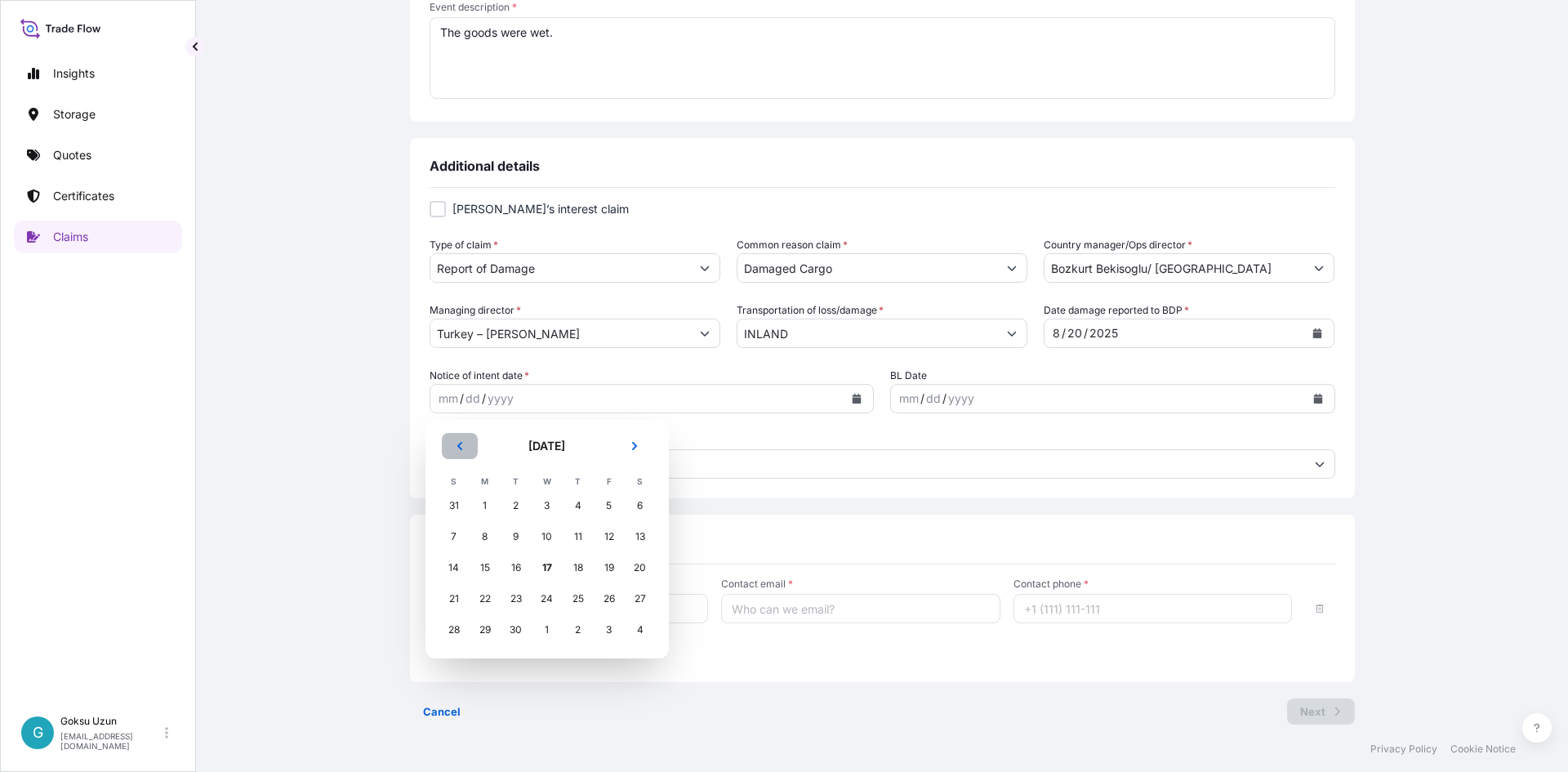
click at [452, 450] on button "Previous" at bounding box center [460, 446] width 36 height 26
click at [542, 602] on div "20" at bounding box center [547, 597] width 29 height 29
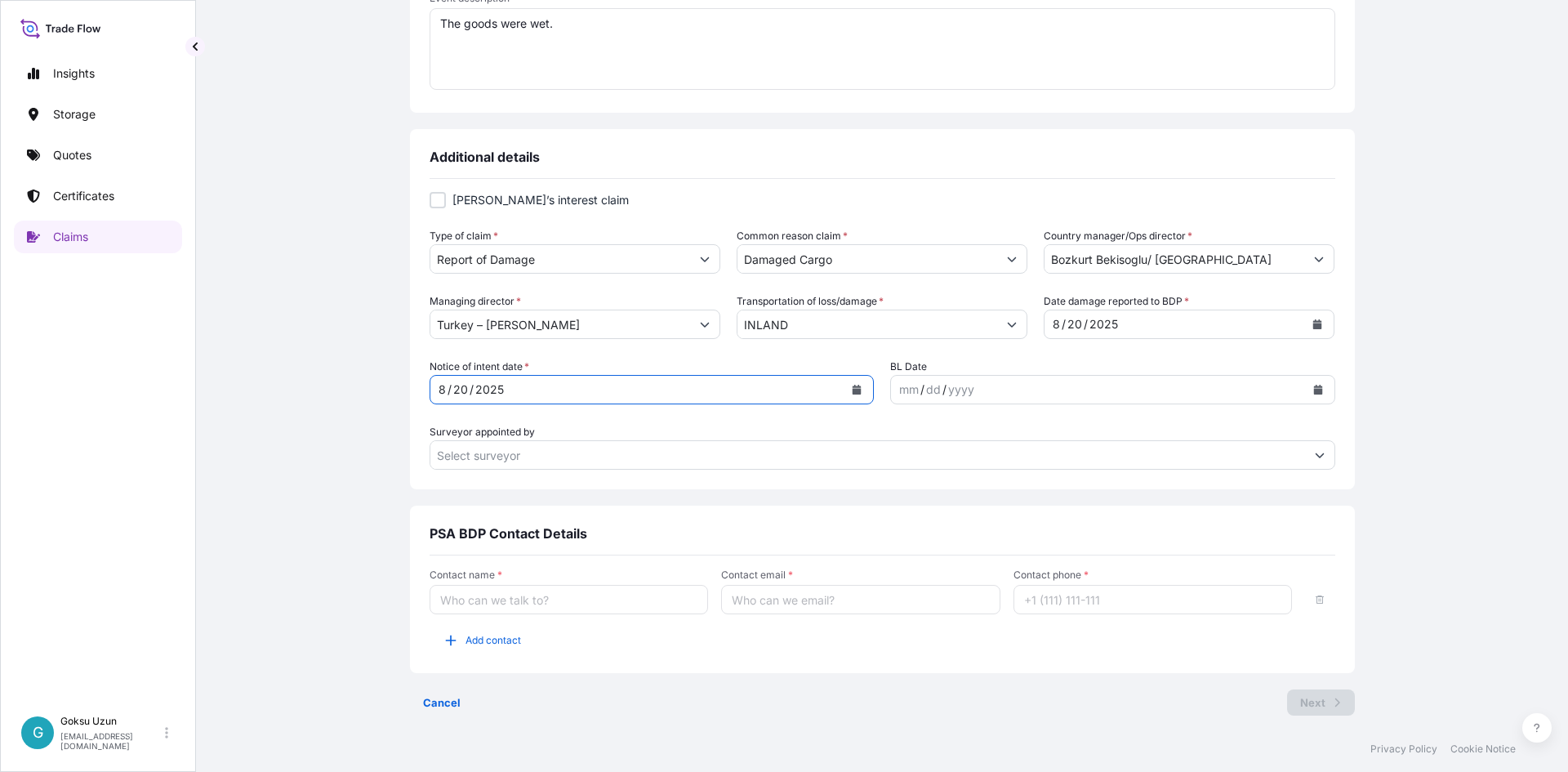
scroll to position [420, 0]
click at [474, 448] on input "Surveyor appointed by" at bounding box center [867, 452] width 875 height 29
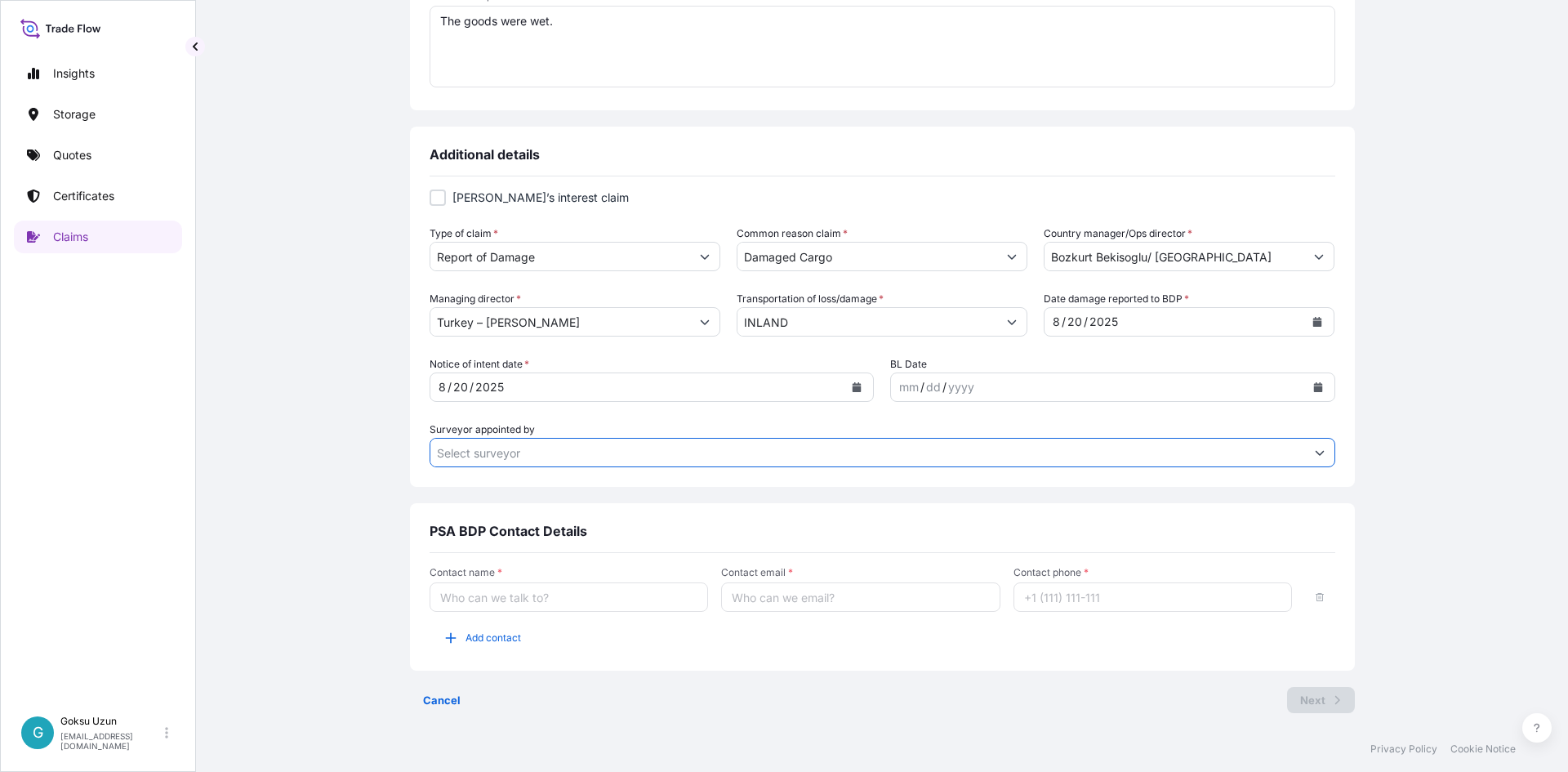
click at [1315, 454] on icon "Show suggestions" at bounding box center [1320, 453] width 10 height 10
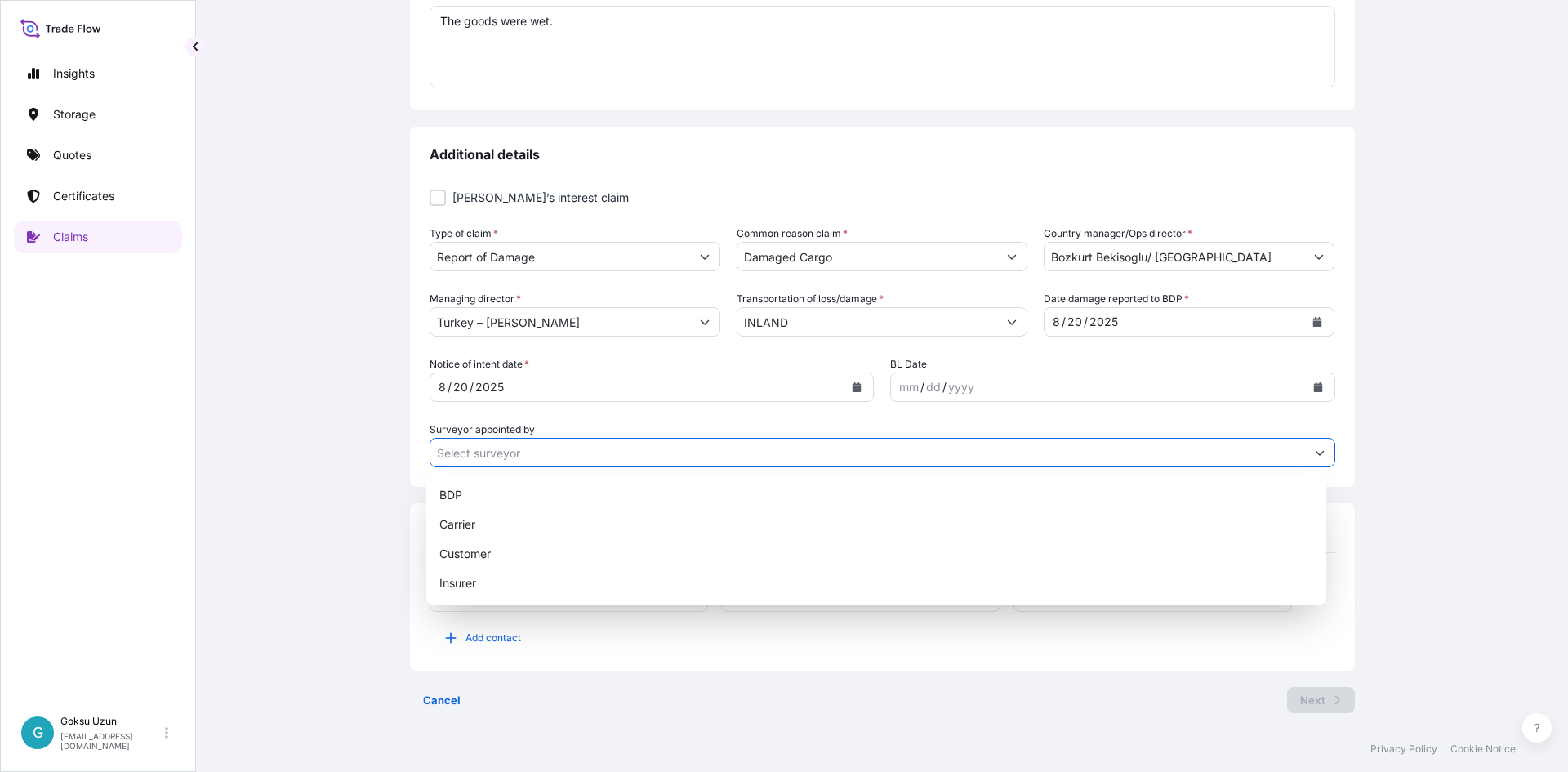
click at [1315, 454] on icon "Show suggestions" at bounding box center [1319, 453] width 9 height 5
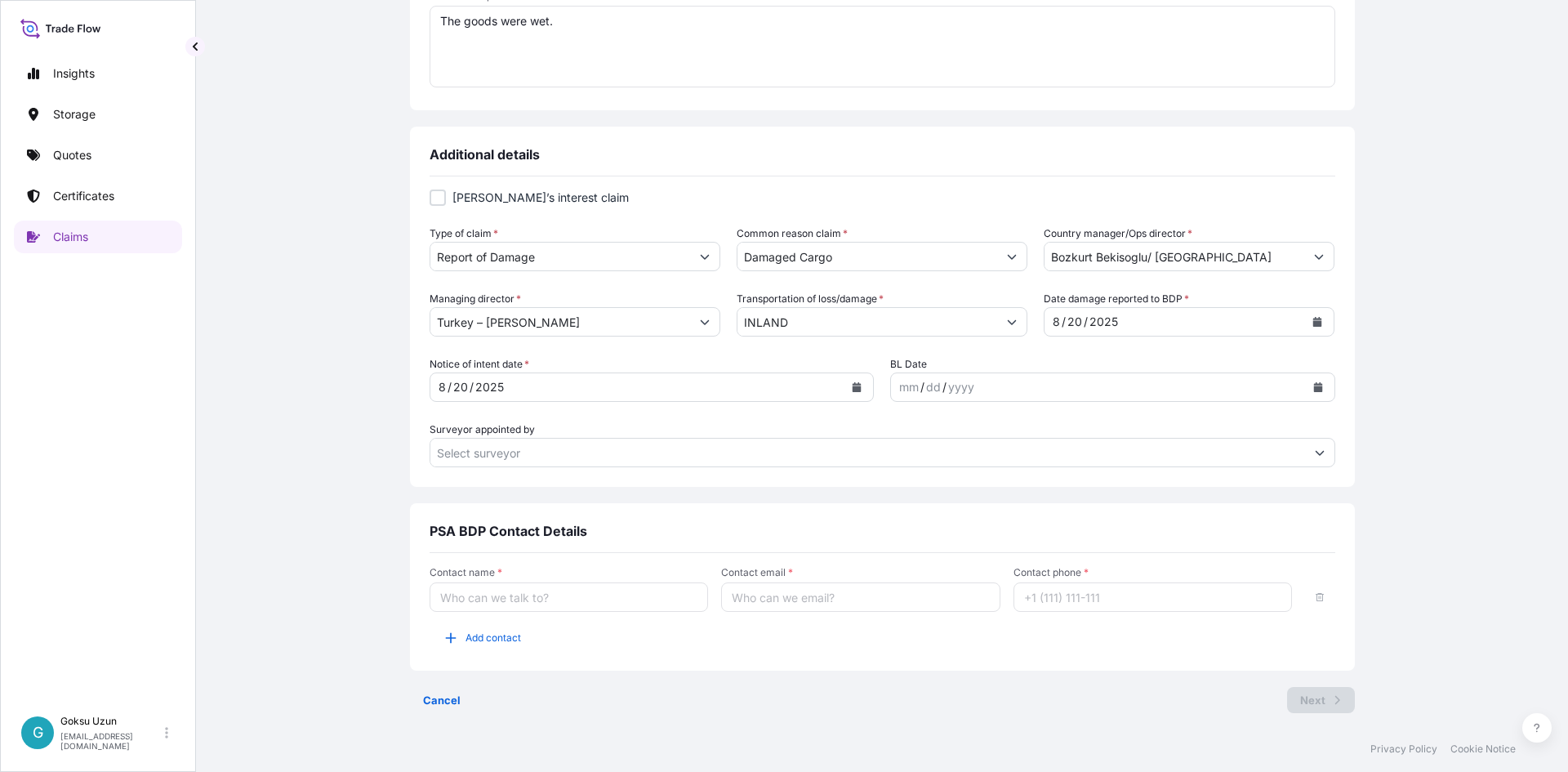
click at [1410, 445] on div "Claim details This claim applies to a shipment without a certificate Certificat…" at bounding box center [882, 210] width 1307 height 1031
click at [514, 592] on input "Contact name *" at bounding box center [570, 596] width 279 height 29
click at [551, 601] on input "Contact name *" at bounding box center [570, 596] width 279 height 29
click at [435, 587] on input "Contact name *" at bounding box center [570, 596] width 279 height 29
type input "Goksu Basak Uzun"
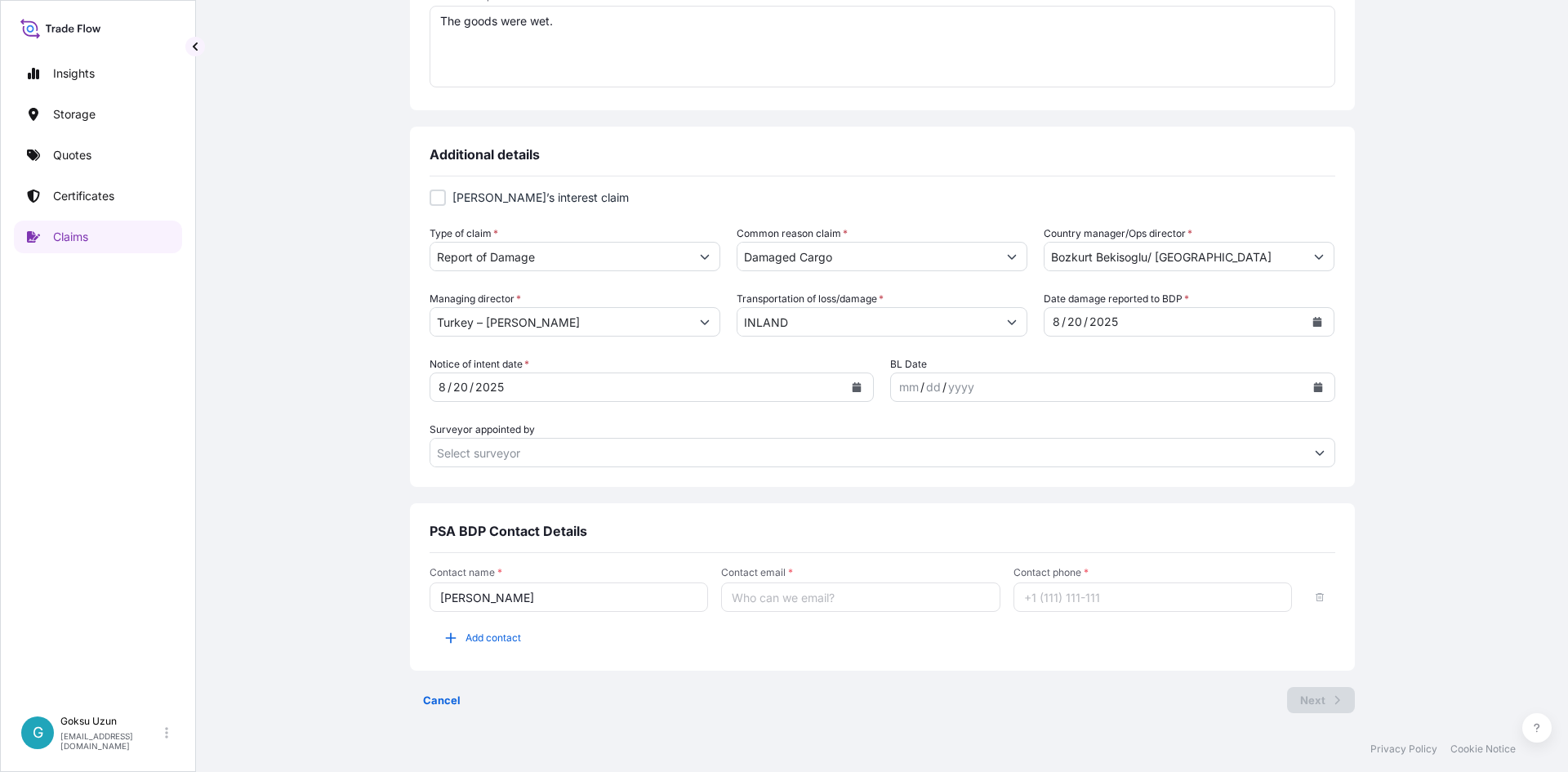
click at [795, 599] on input "Contact email *" at bounding box center [861, 596] width 279 height 29
type input "goksu.uzun@psabdp.com"
click at [1097, 600] on input "Contact phone *" at bounding box center [1153, 596] width 279 height 29
type input "+905382642880"
click at [1138, 672] on div "Contact name * Goksu Basak Uzun Contact email * goksu.uzun@psabdp.com Contact p…" at bounding box center [883, 616] width 906 height 129
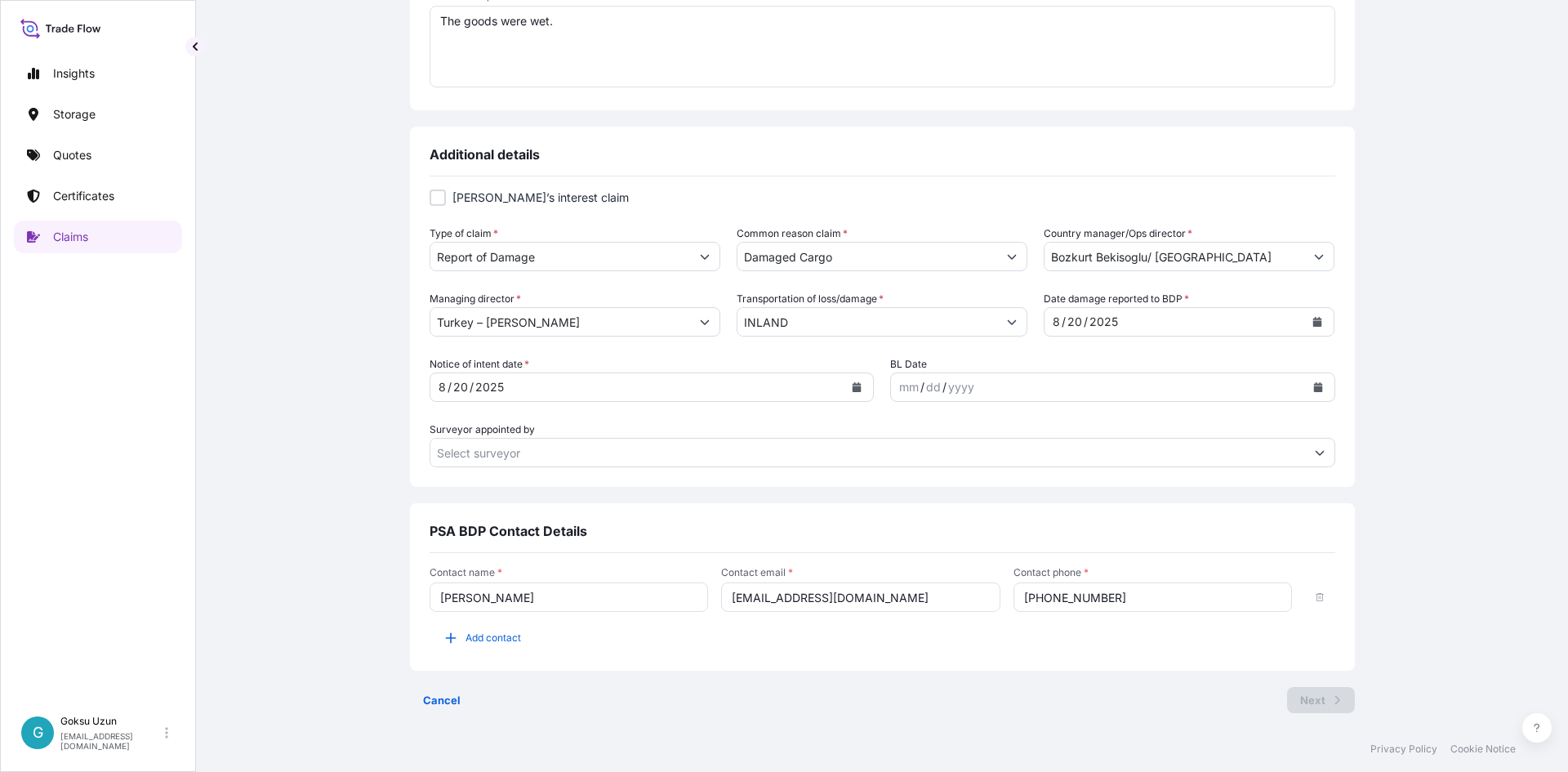
click at [1122, 644] on div "Contact name * Goksu Basak Uzun Contact email * goksu.uzun@psabdp.com Contact p…" at bounding box center [883, 607] width 906 height 85
click at [497, 638] on span "Add contact" at bounding box center [494, 637] width 56 height 16
click at [436, 200] on div at bounding box center [438, 197] width 16 height 16
checkbox input "true"
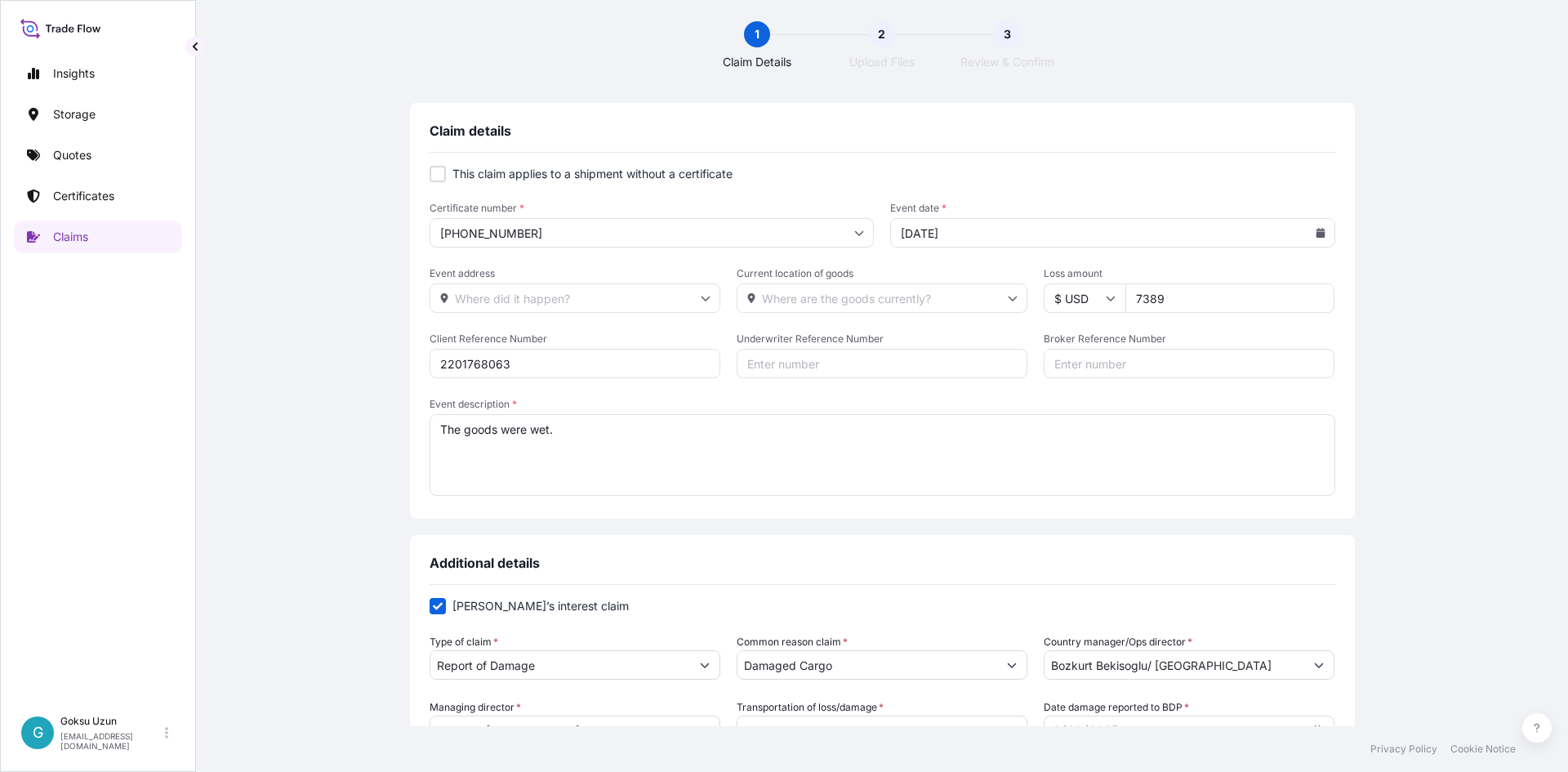
scroll to position [0, 0]
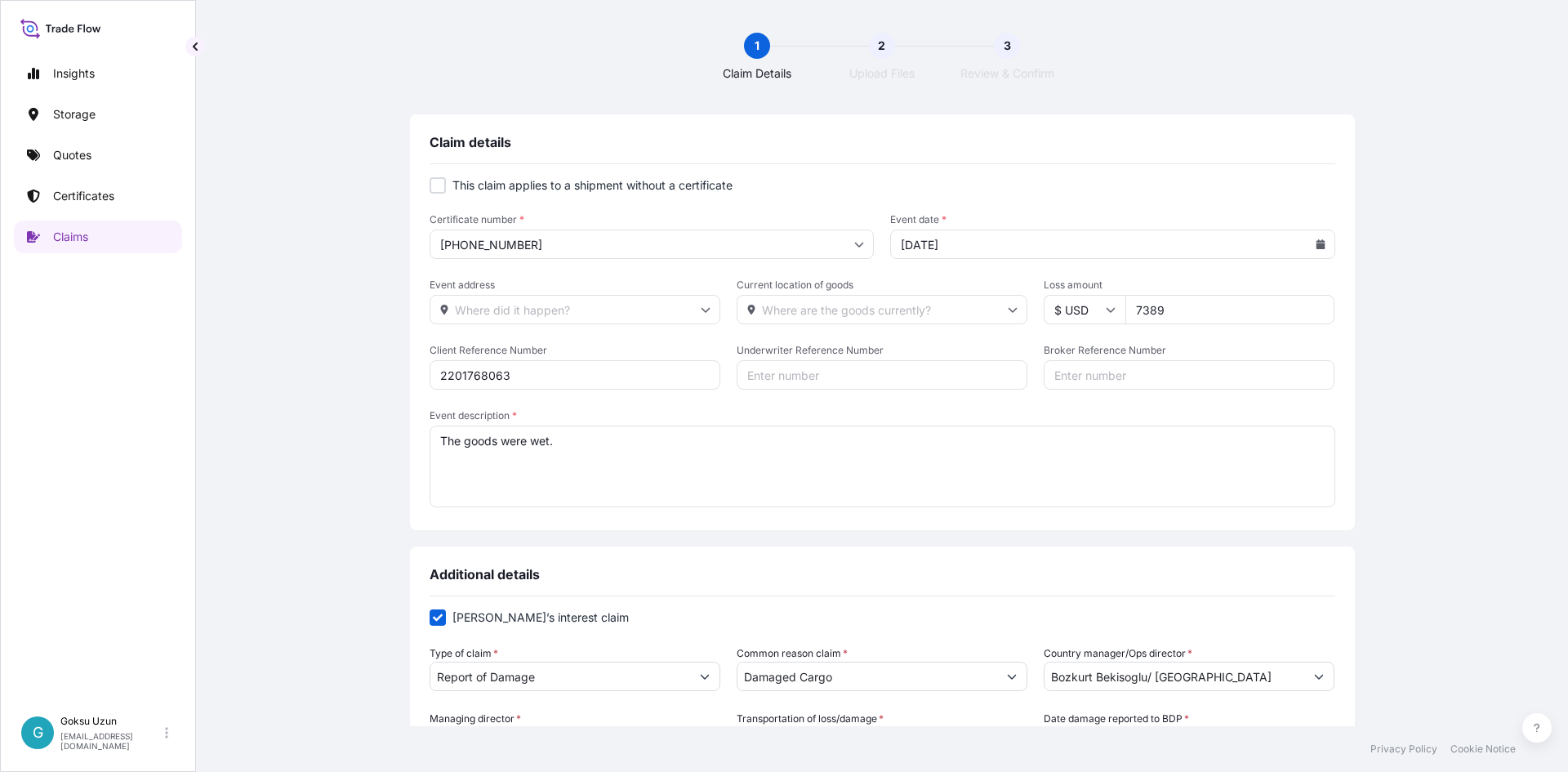
click at [673, 169] on div "This claim applies to a shipment without a certificate Certificate number * 316…" at bounding box center [883, 352] width 906 height 376
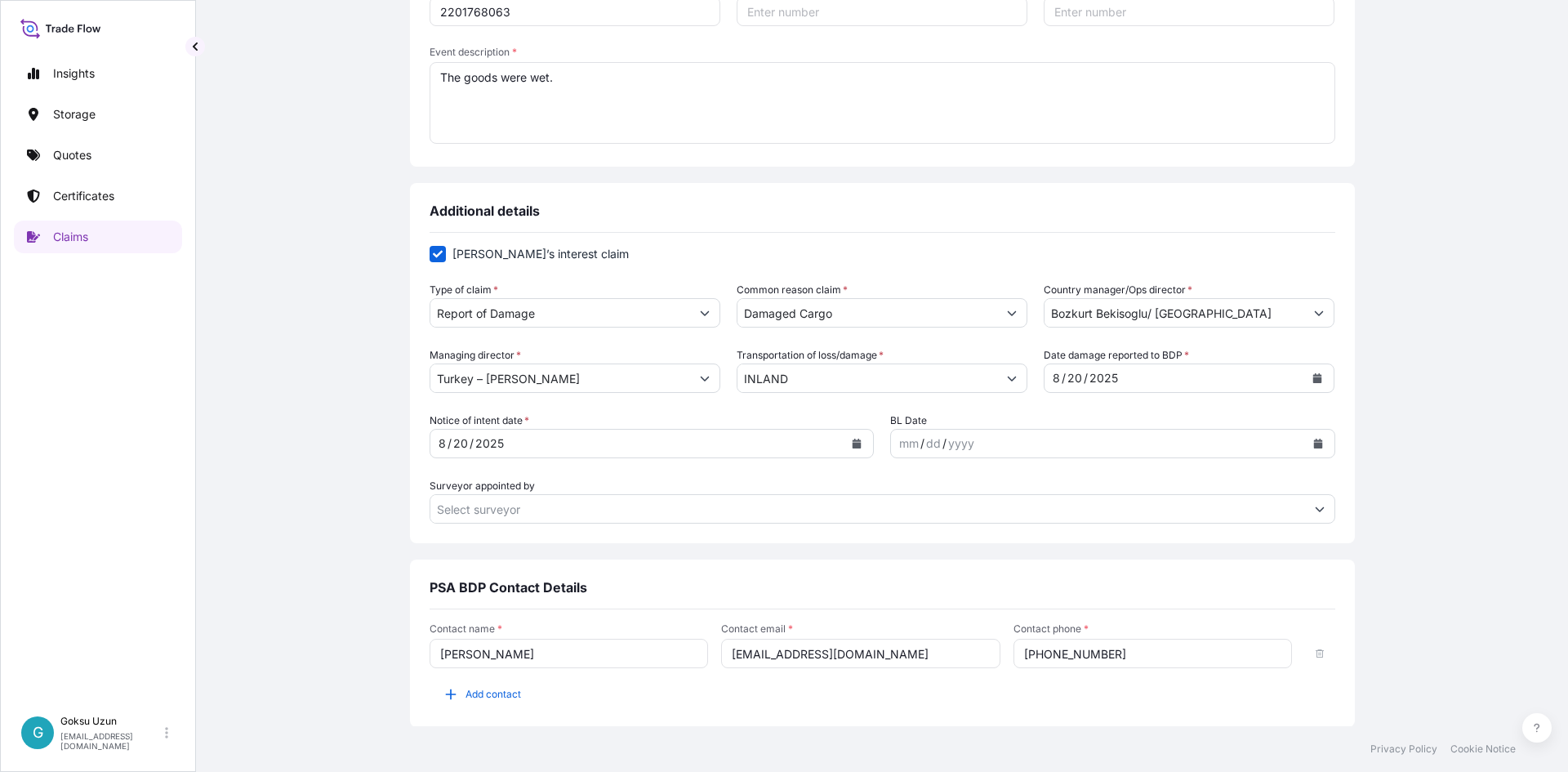
scroll to position [420, 0]
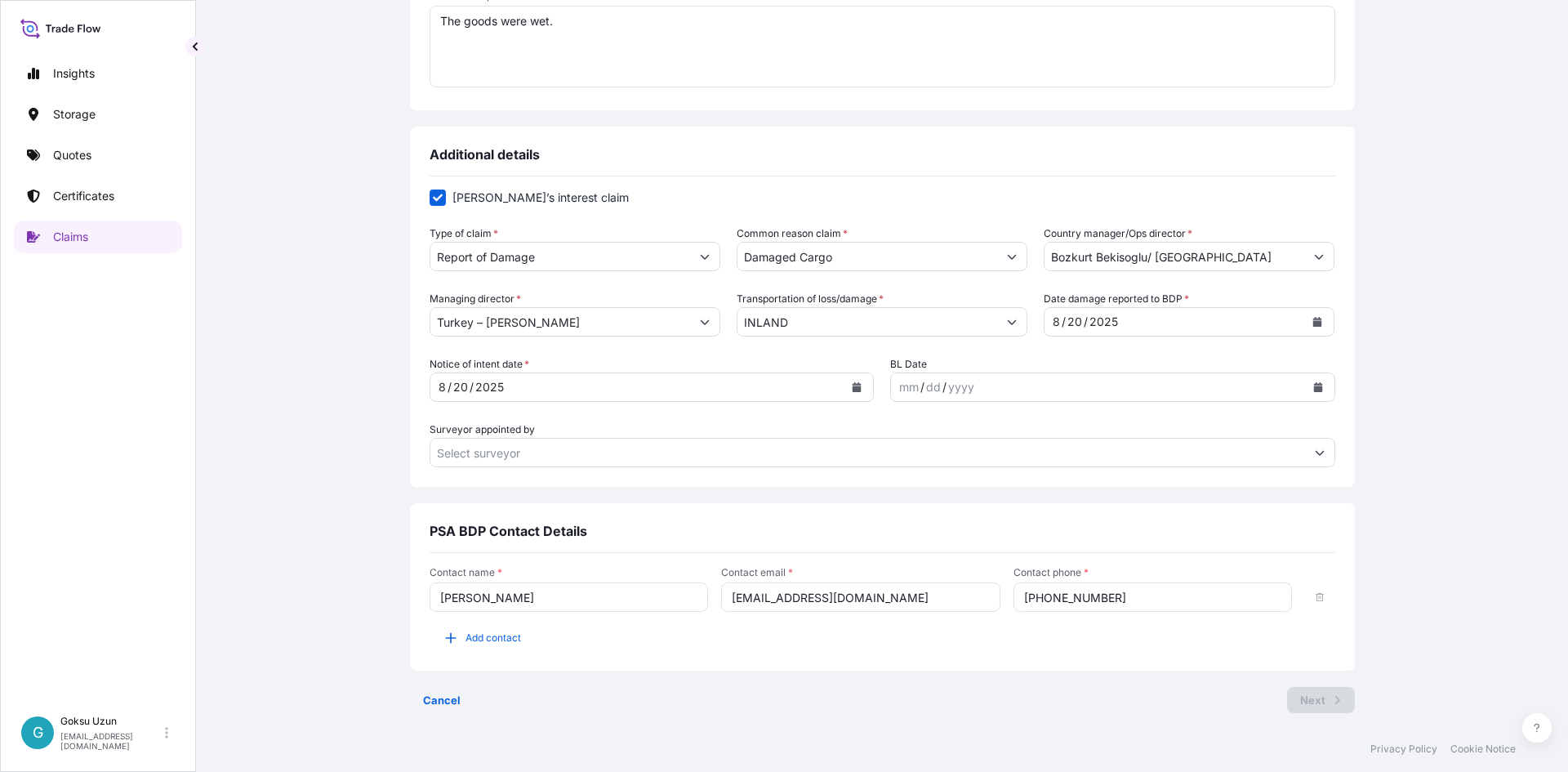
click at [1321, 720] on div "Claim details This claim applies to a shipment without a certificate Certificat…" at bounding box center [882, 210] width 945 height 1031
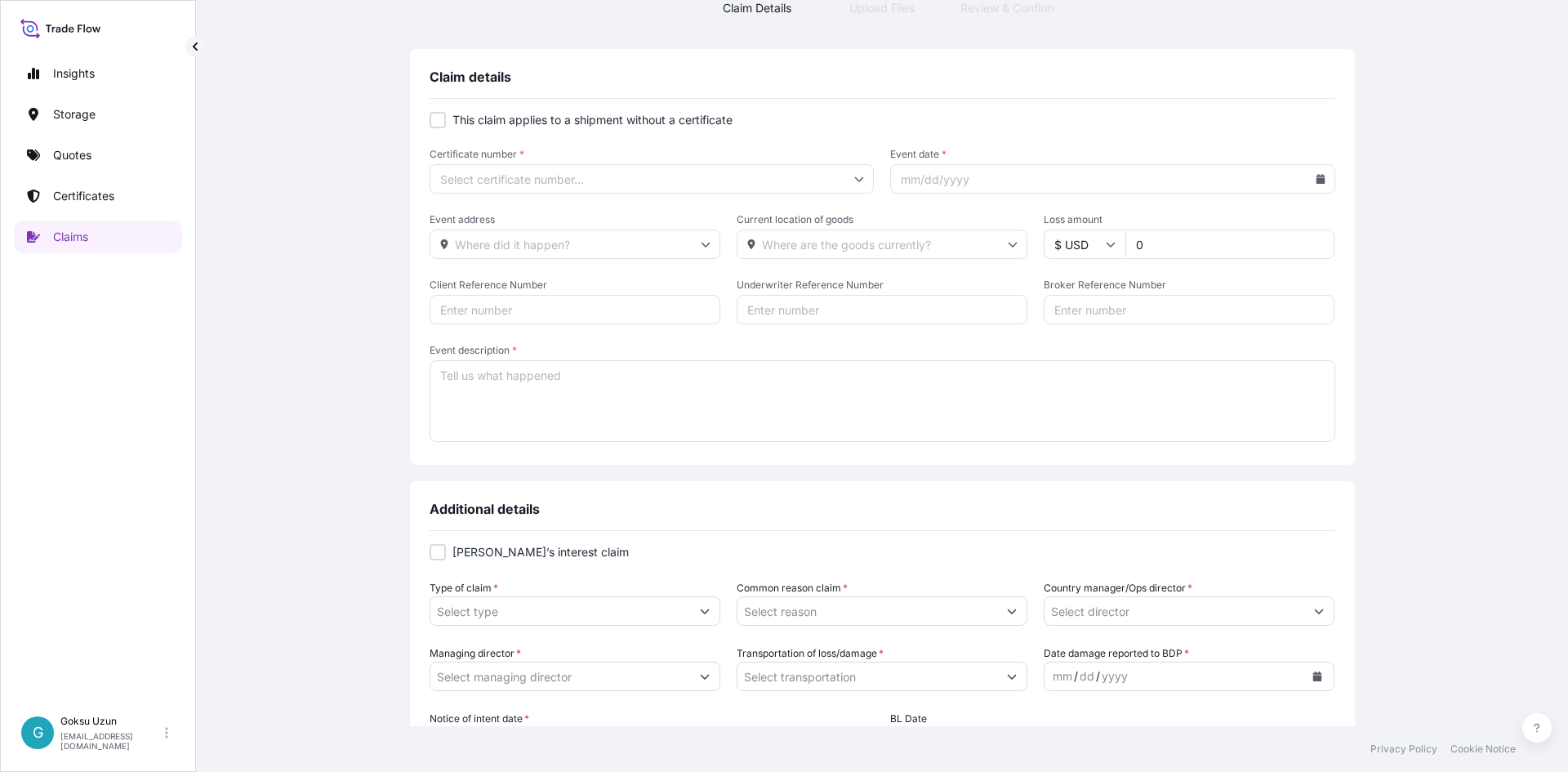
scroll to position [93, 0]
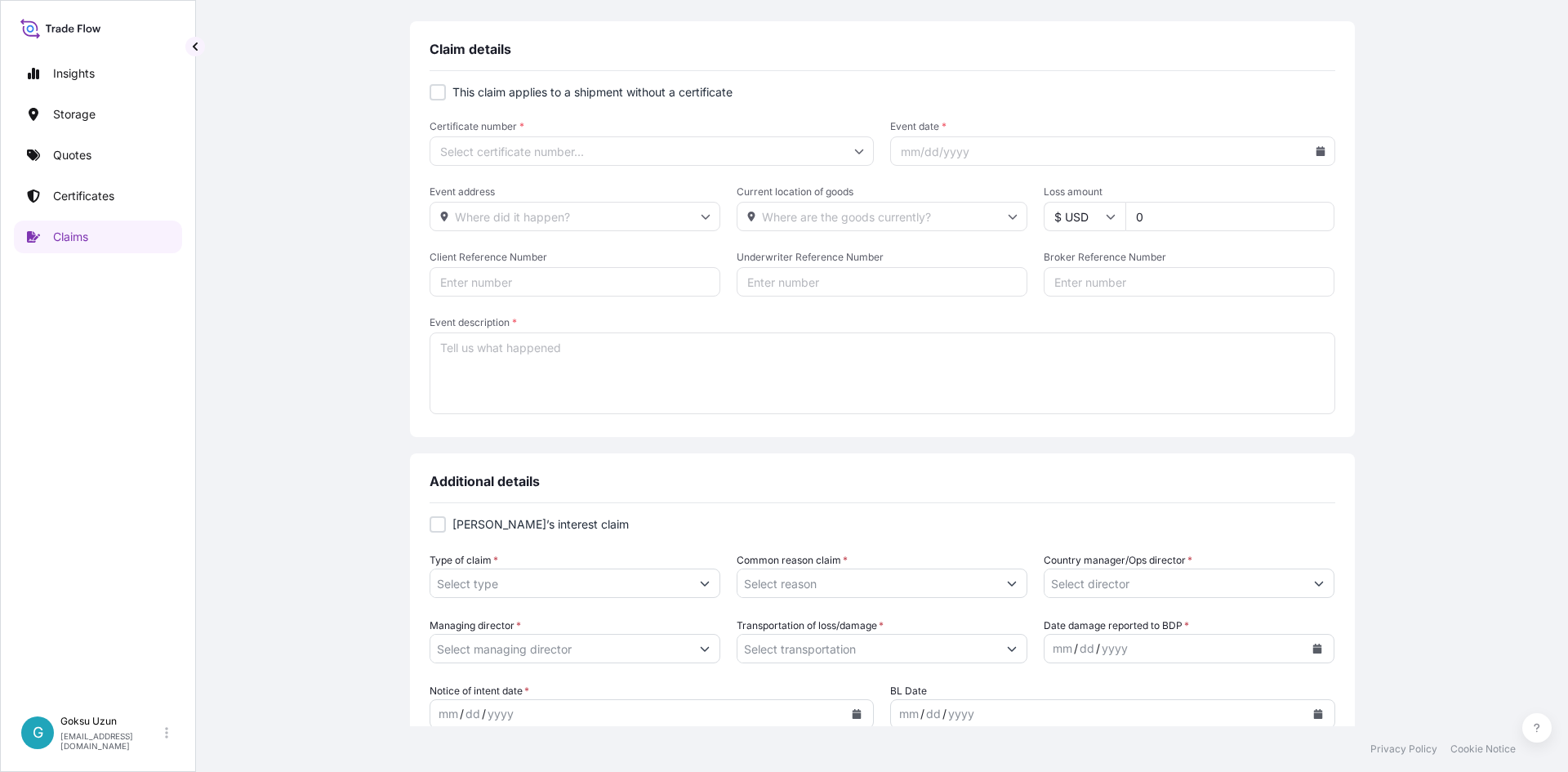
click at [430, 525] on div at bounding box center [438, 524] width 16 height 16
checkbox input "true"
click at [462, 156] on input "Certificate number *" at bounding box center [652, 151] width 445 height 29
click at [490, 157] on input "Certificate number *" at bounding box center [652, 151] width 445 height 29
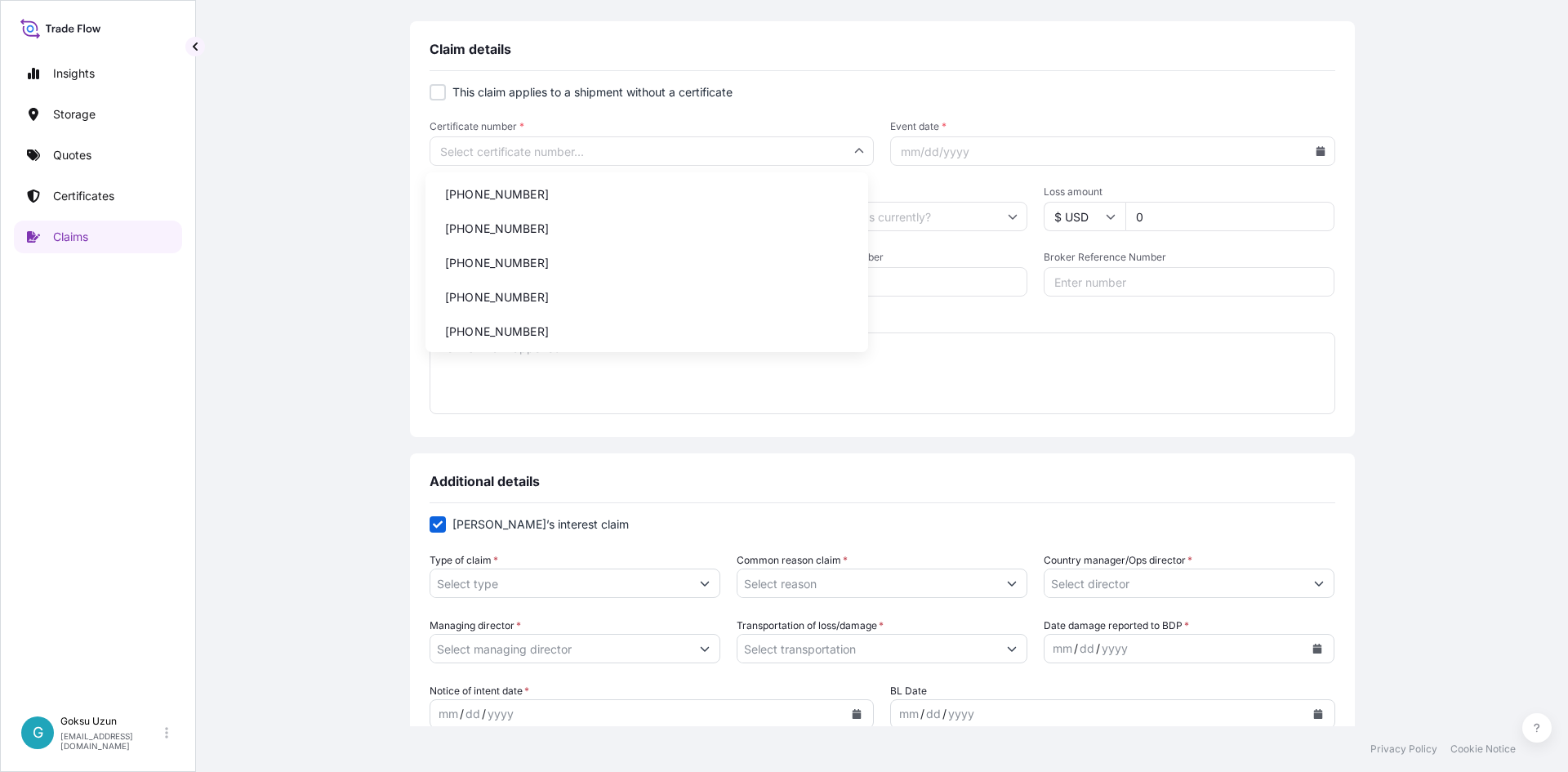
paste input "31600-655"
type input "31600-655-1"
click at [499, 196] on li "31600-655-1" at bounding box center [646, 193] width 430 height 31
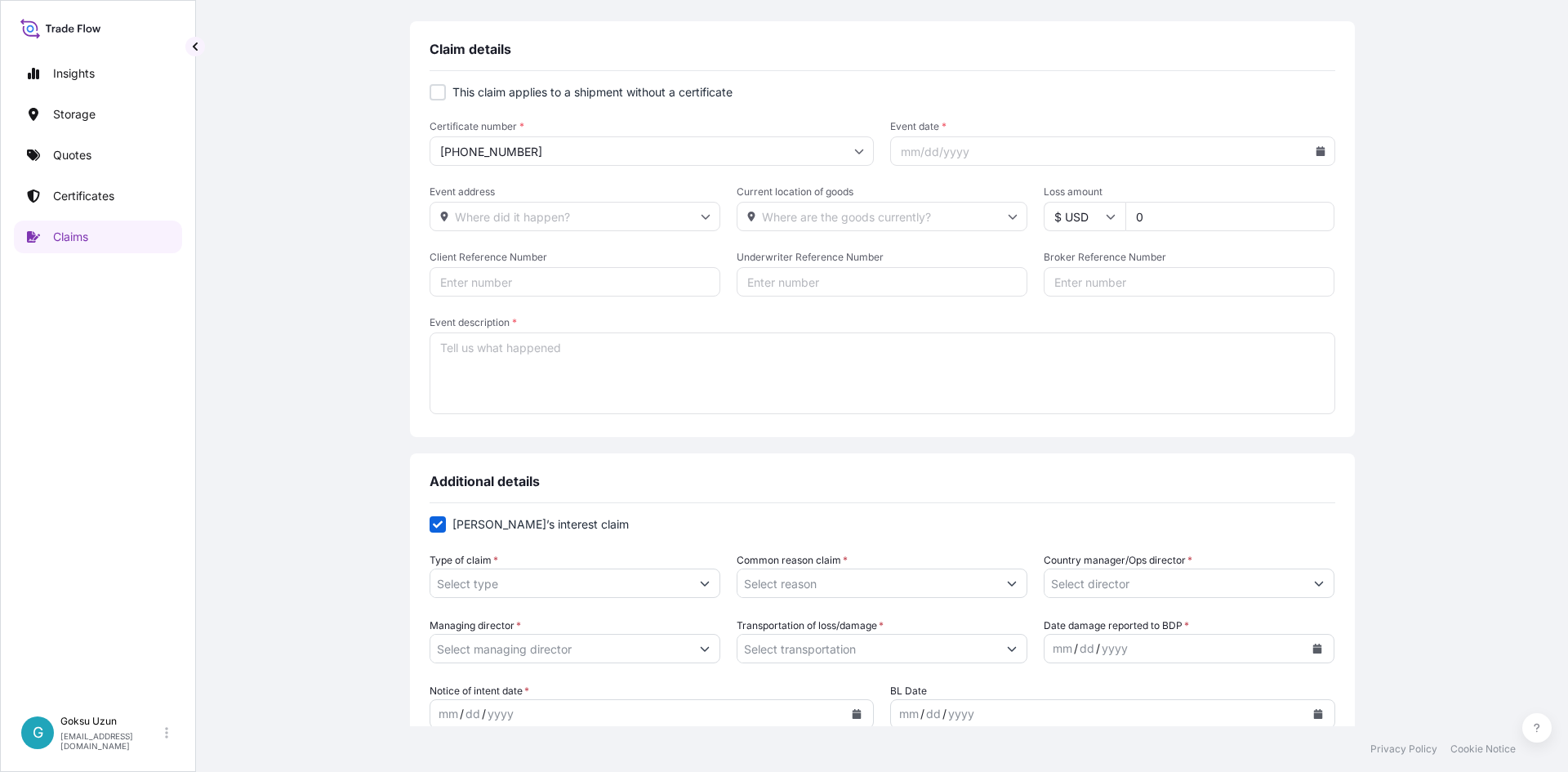
click at [987, 141] on input "Event date *" at bounding box center [1112, 151] width 445 height 29
click at [1311, 157] on input "Event date *" at bounding box center [1112, 151] width 445 height 29
click at [1316, 147] on icon at bounding box center [1320, 152] width 9 height 10
click at [1139, 336] on button "17" at bounding box center [1145, 327] width 26 height 26
type input "09/17/2025"
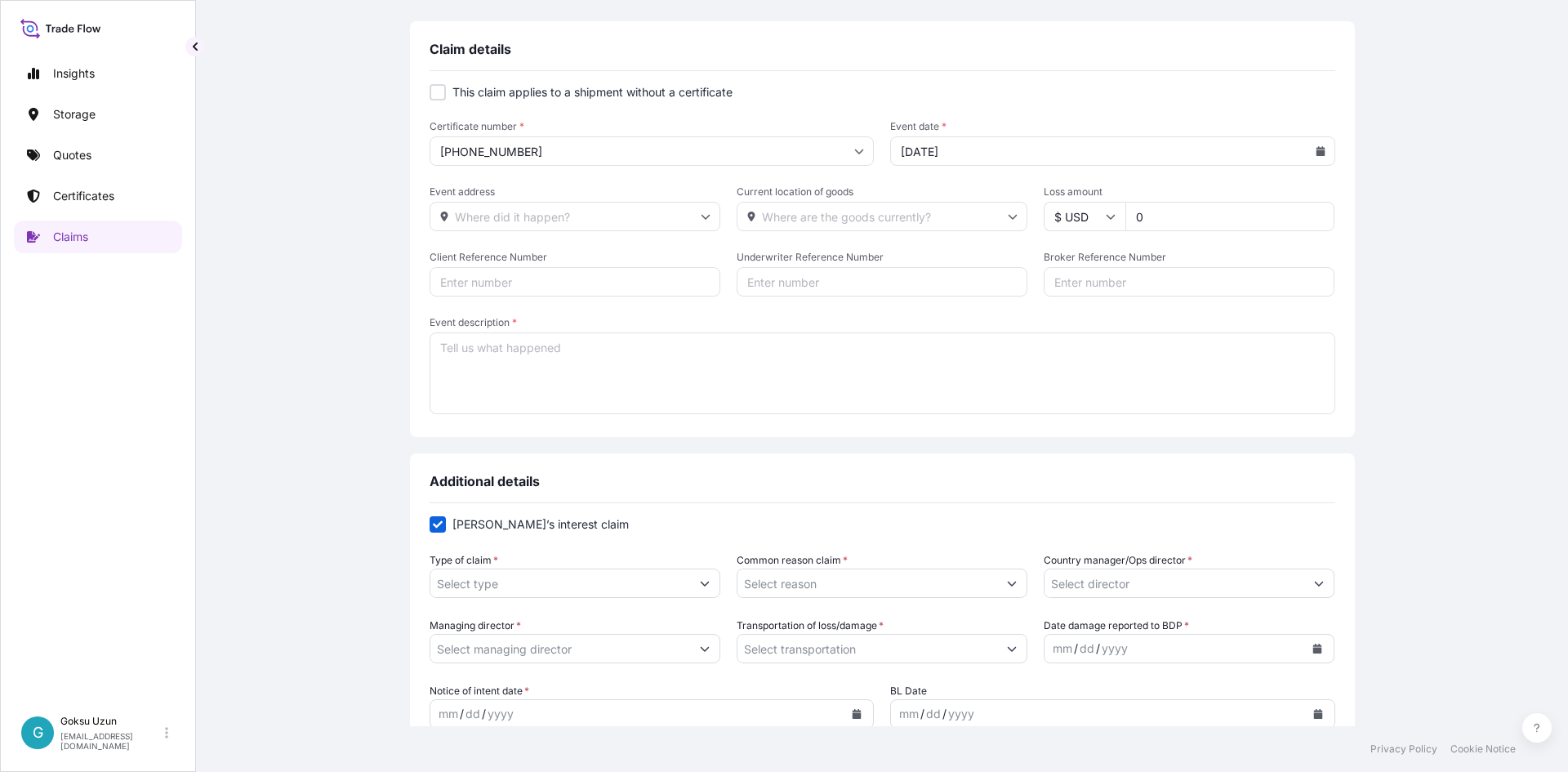
click at [1167, 214] on input "0" at bounding box center [1230, 215] width 209 height 29
click at [1142, 214] on input "Loss amount" at bounding box center [1230, 215] width 209 height 29
type input "7389"
click at [1207, 377] on textarea "Event description *" at bounding box center [883, 373] width 906 height 82
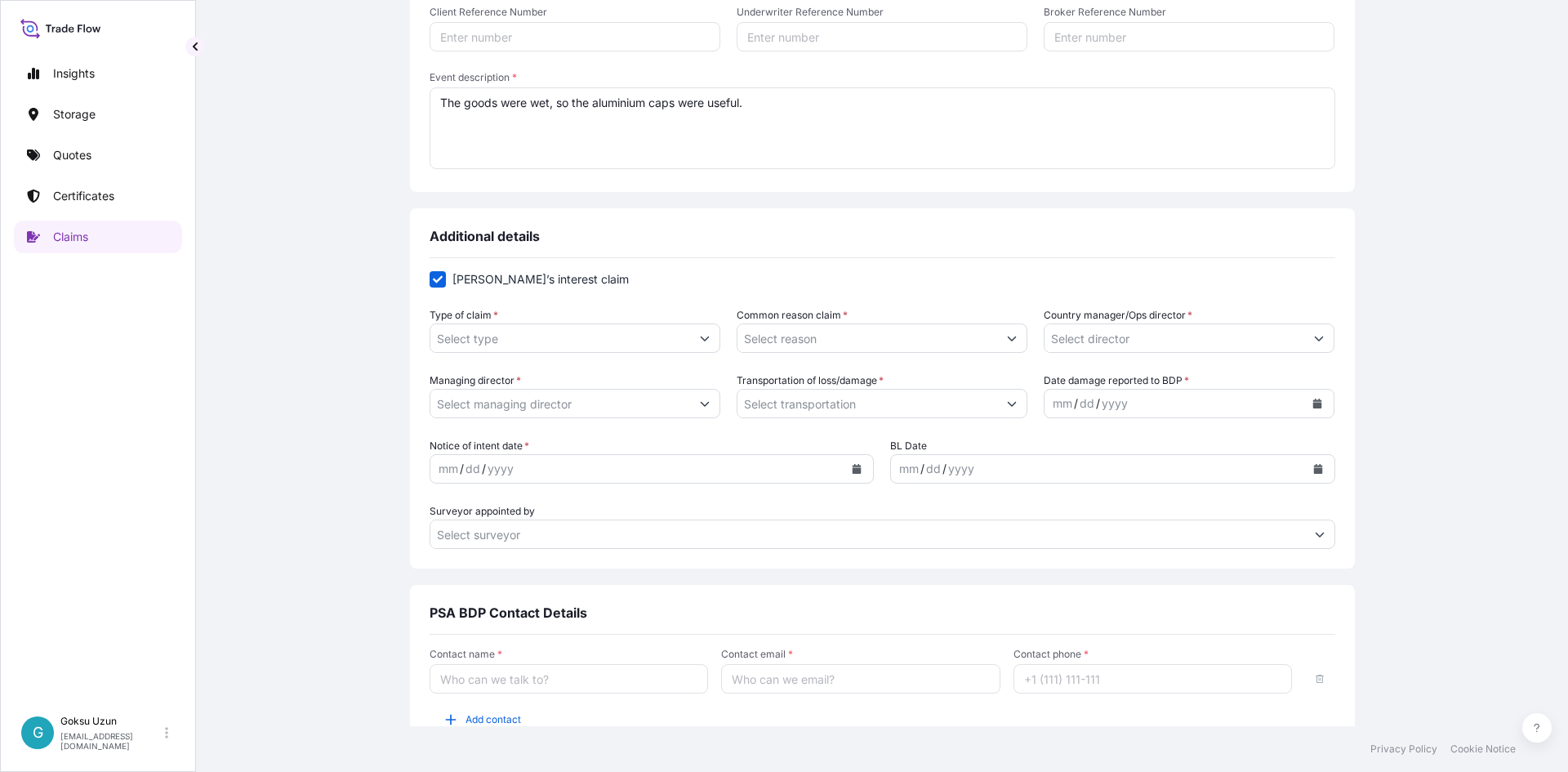
type textarea "The goods were wet, so the aluminium caps were useful."
click at [549, 343] on input "Type of claim *" at bounding box center [560, 337] width 259 height 29
click at [506, 339] on input "Type of claim *" at bounding box center [560, 337] width 259 height 29
click at [699, 344] on button "Show suggestions" at bounding box center [704, 337] width 29 height 29
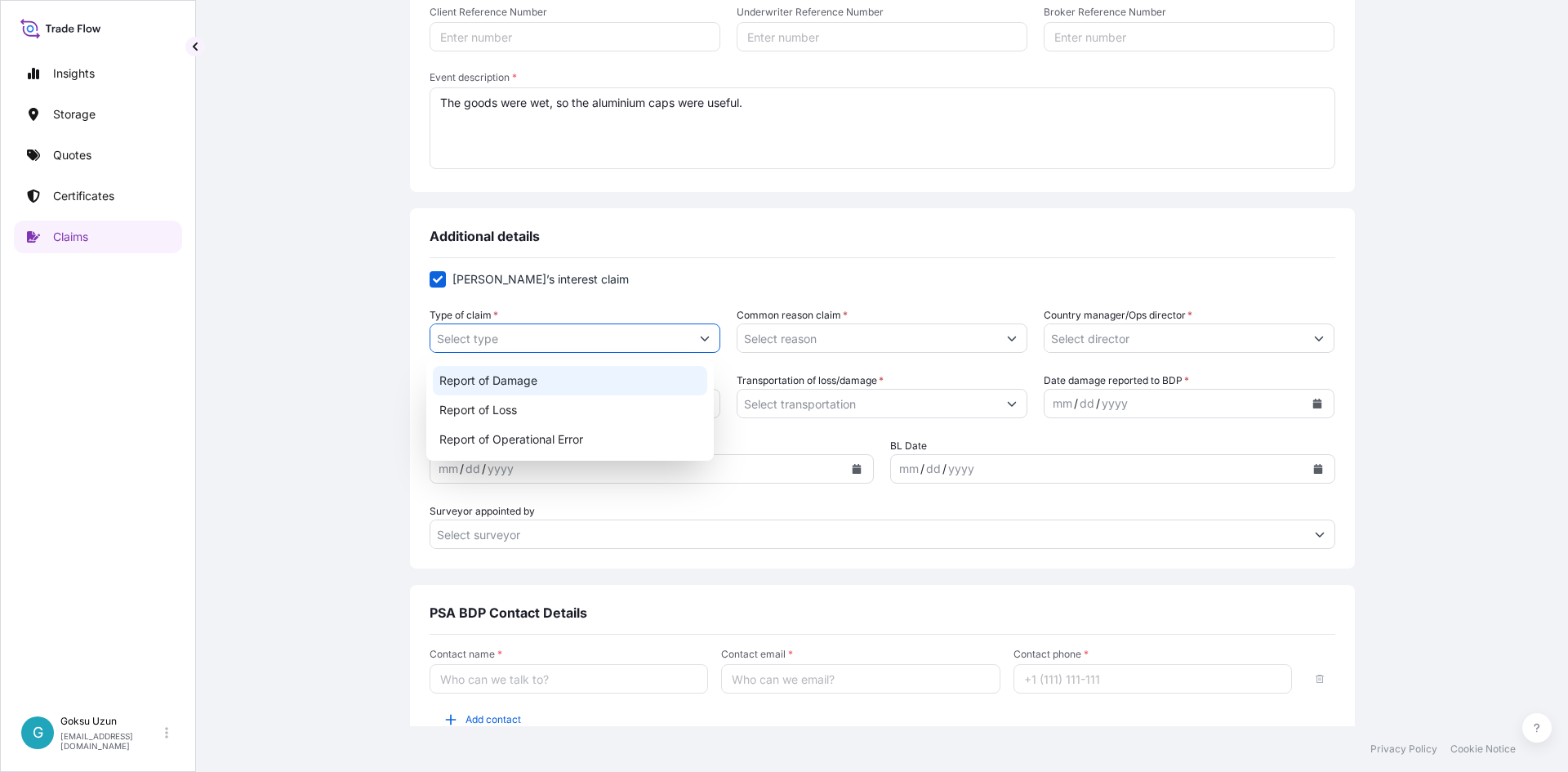
click at [519, 382] on div "Report of Damage" at bounding box center [571, 380] width 275 height 29
type input "Report of Damage"
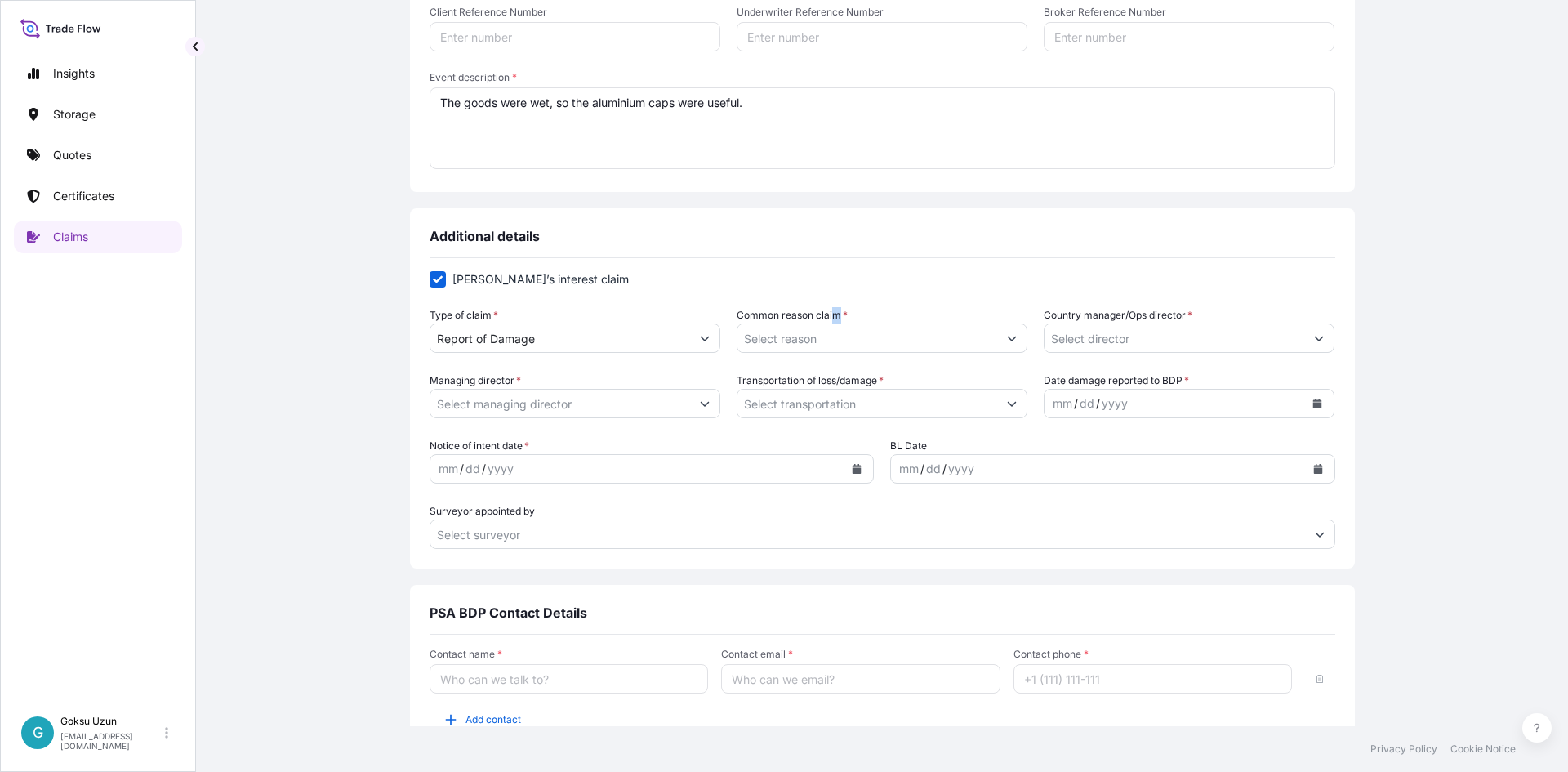
click at [831, 317] on label "Common reason claim *" at bounding box center [791, 315] width 111 height 16
click at [849, 336] on input "Common reason claim *" at bounding box center [867, 337] width 259 height 29
click at [999, 340] on button "Show suggestions" at bounding box center [1011, 337] width 29 height 29
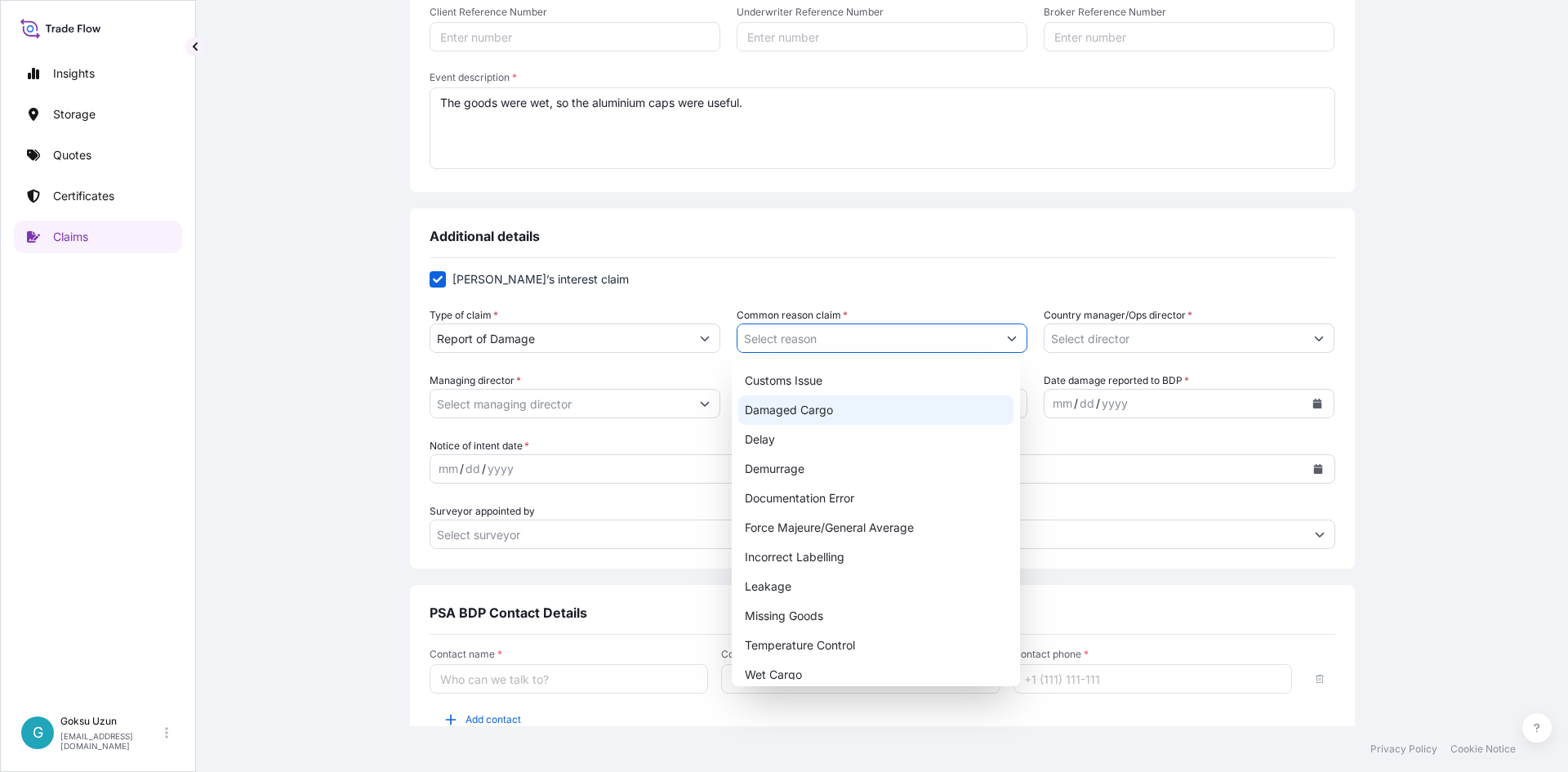
click at [807, 409] on div "Damaged Cargo" at bounding box center [876, 409] width 275 height 29
type input "Damaged Cargo"
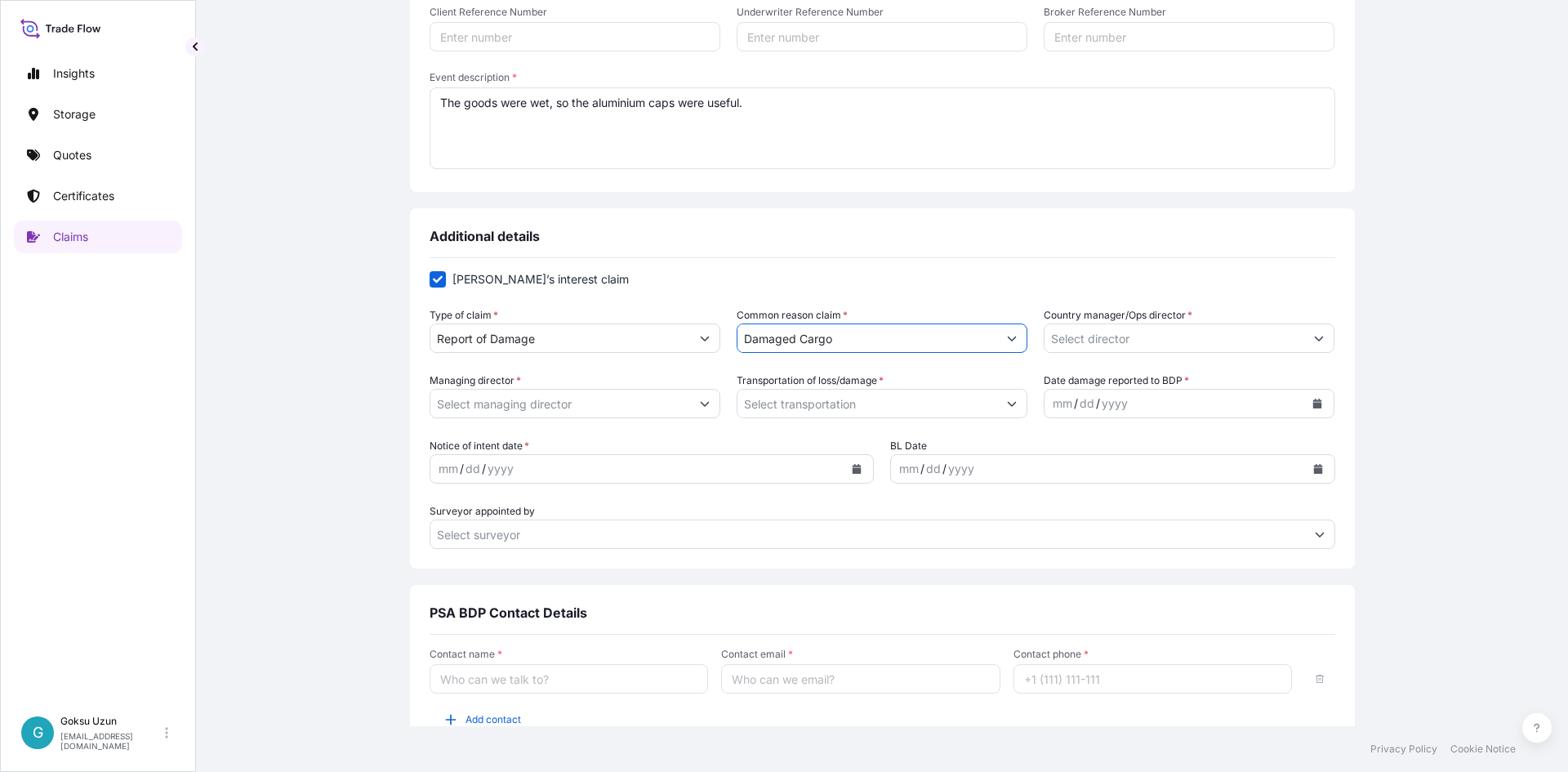
click at [1316, 348] on button "Show suggestions" at bounding box center [1318, 337] width 29 height 29
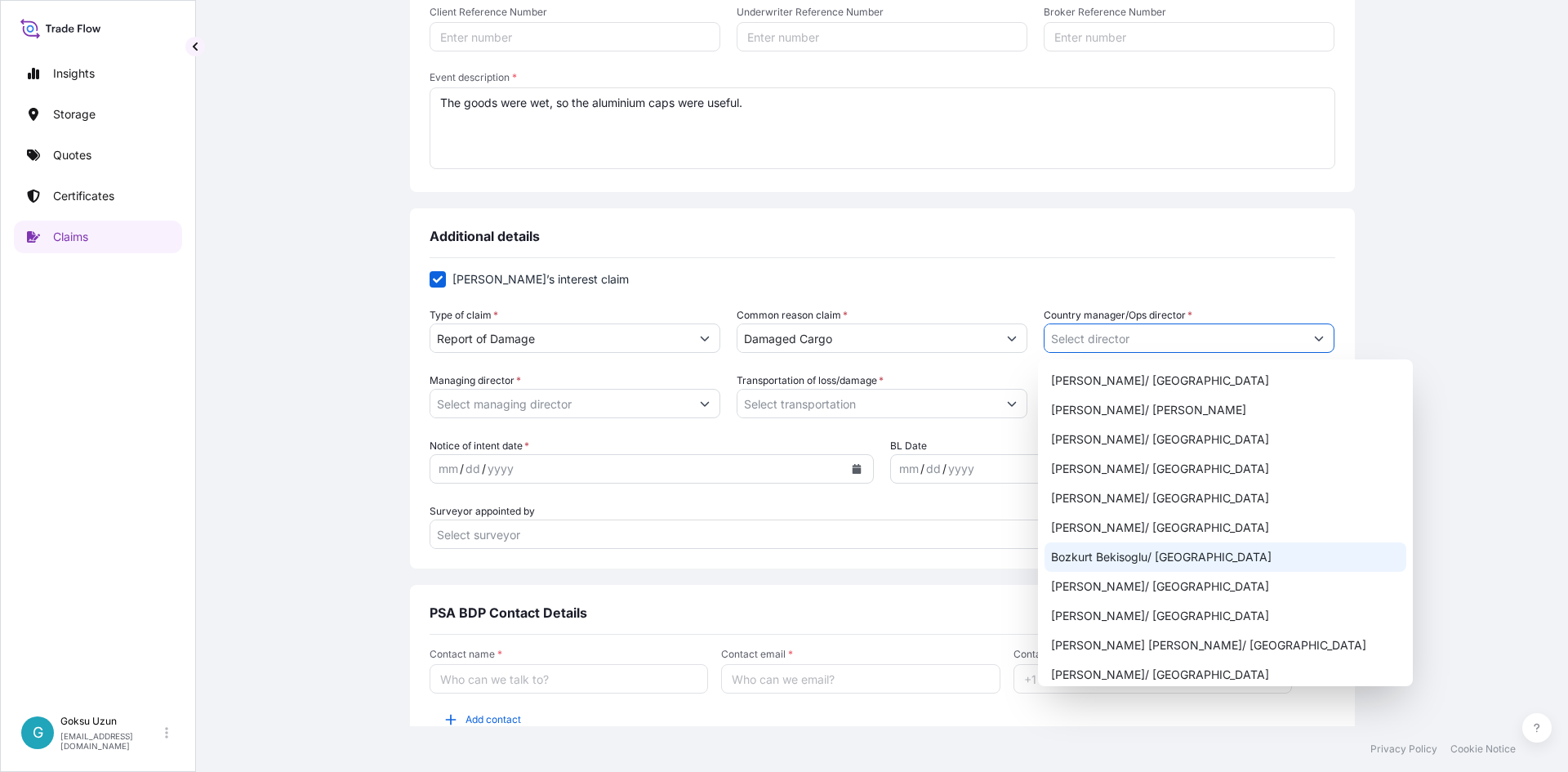
click at [1095, 557] on div "Bozkurt Bekisoglu/ Turkey" at bounding box center [1225, 557] width 362 height 29
type input "Bozkurt Bekisoglu/ Turkey"
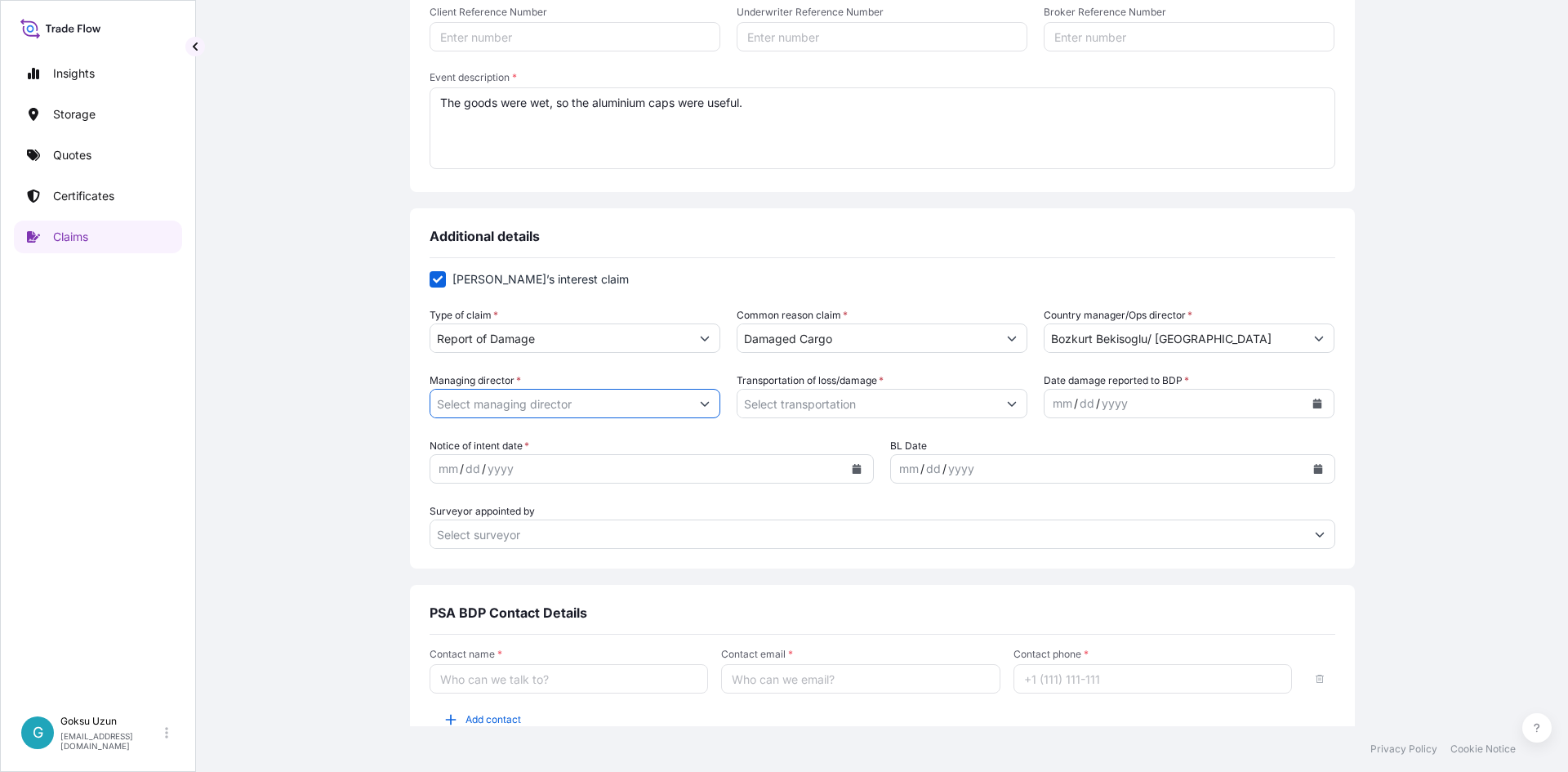
click at [579, 394] on input "Managing director *" at bounding box center [560, 403] width 259 height 29
click at [691, 408] on button "Show suggestions" at bounding box center [704, 403] width 29 height 29
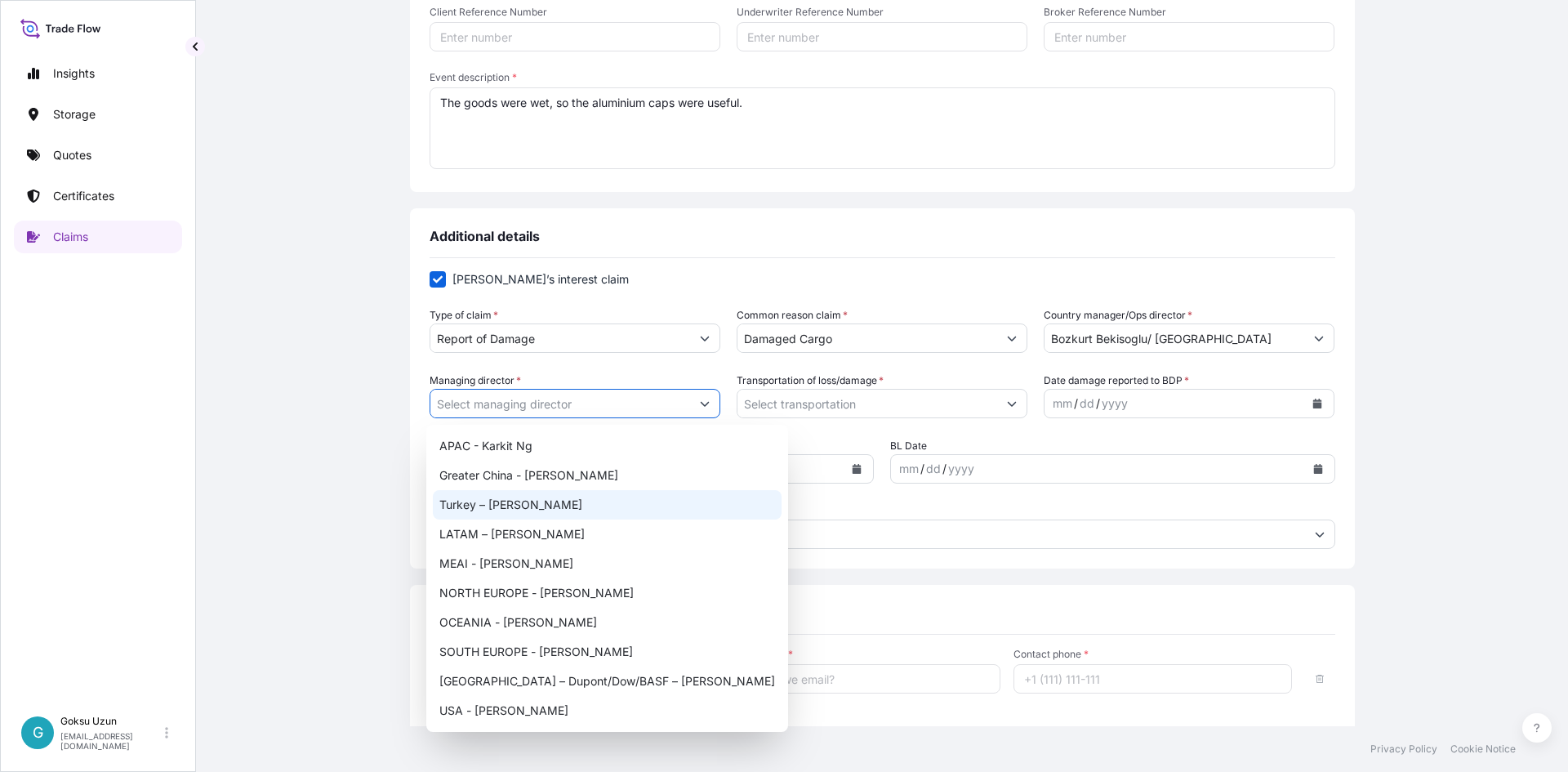
click at [501, 508] on div "Turkey – Fikret Ersoy" at bounding box center [607, 504] width 349 height 29
type input "Turkey – Fikret Ersoy"
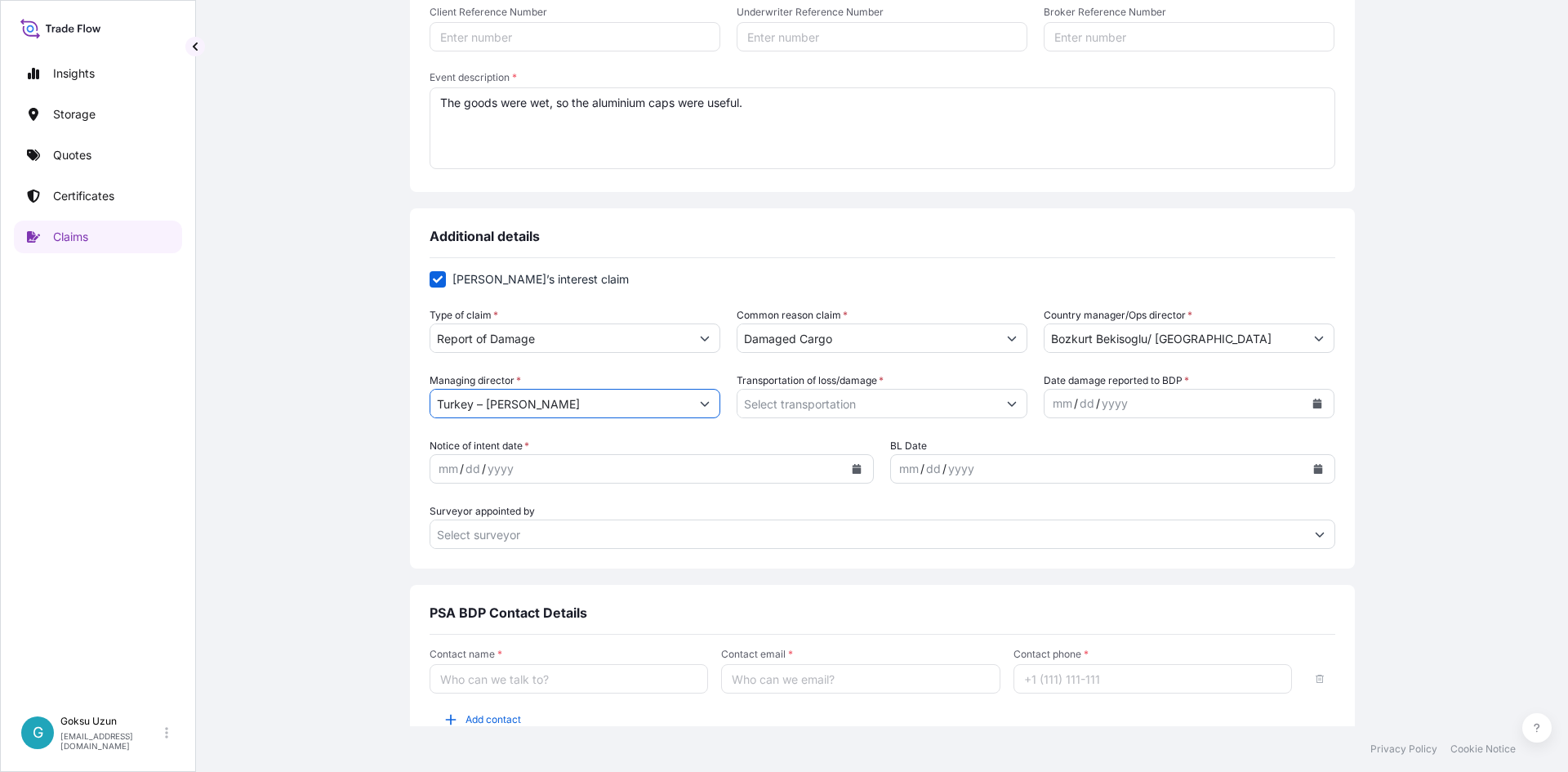
click at [1006, 407] on icon "Show suggestions" at bounding box center [1011, 404] width 10 height 10
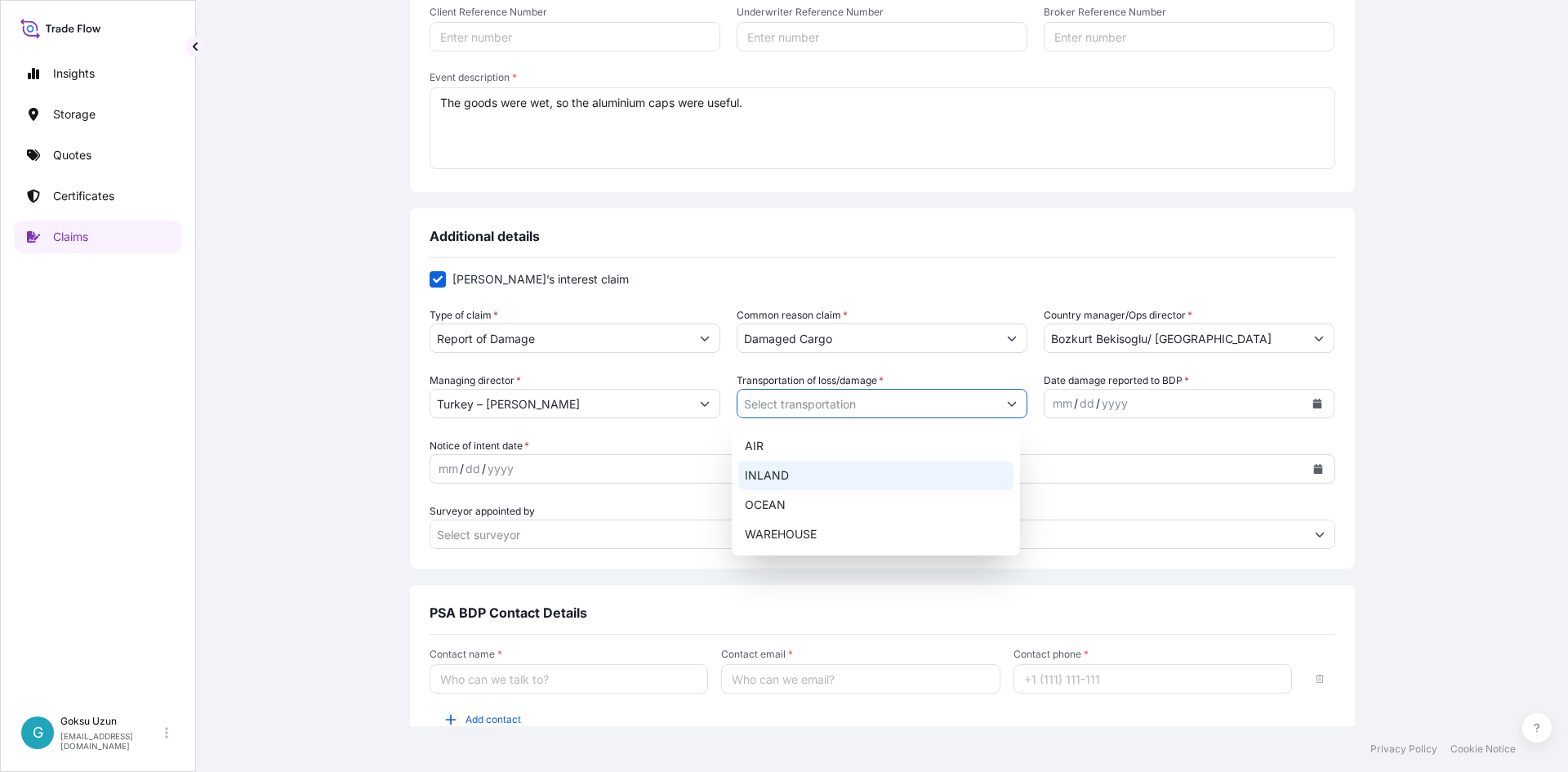
click at [767, 472] on div "INLAND" at bounding box center [876, 475] width 275 height 29
type input "INLAND"
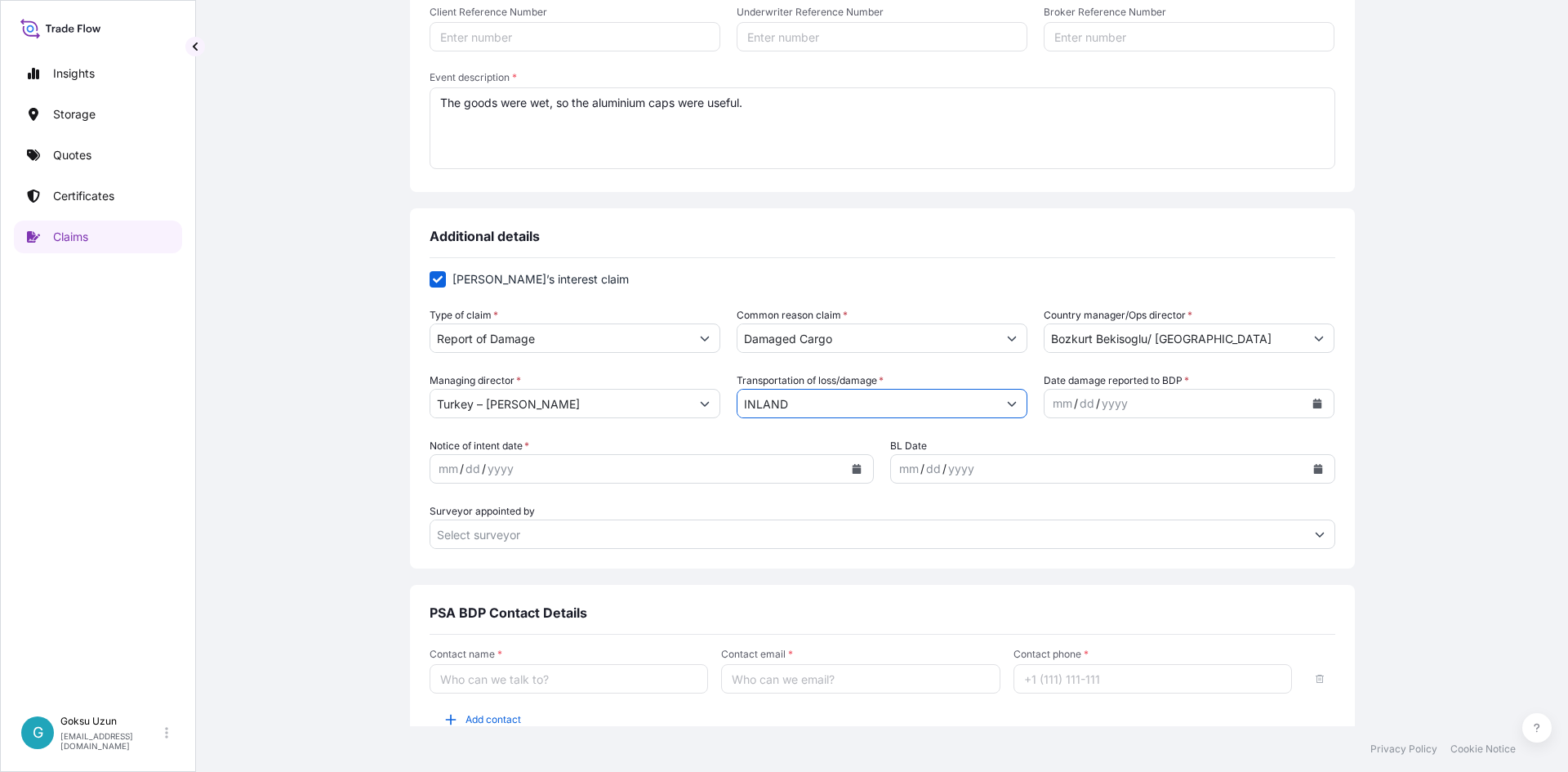
click at [1160, 406] on div "mm / dd / yyyy" at bounding box center [1174, 403] width 259 height 29
click at [1313, 411] on button "Calendar" at bounding box center [1317, 403] width 26 height 26
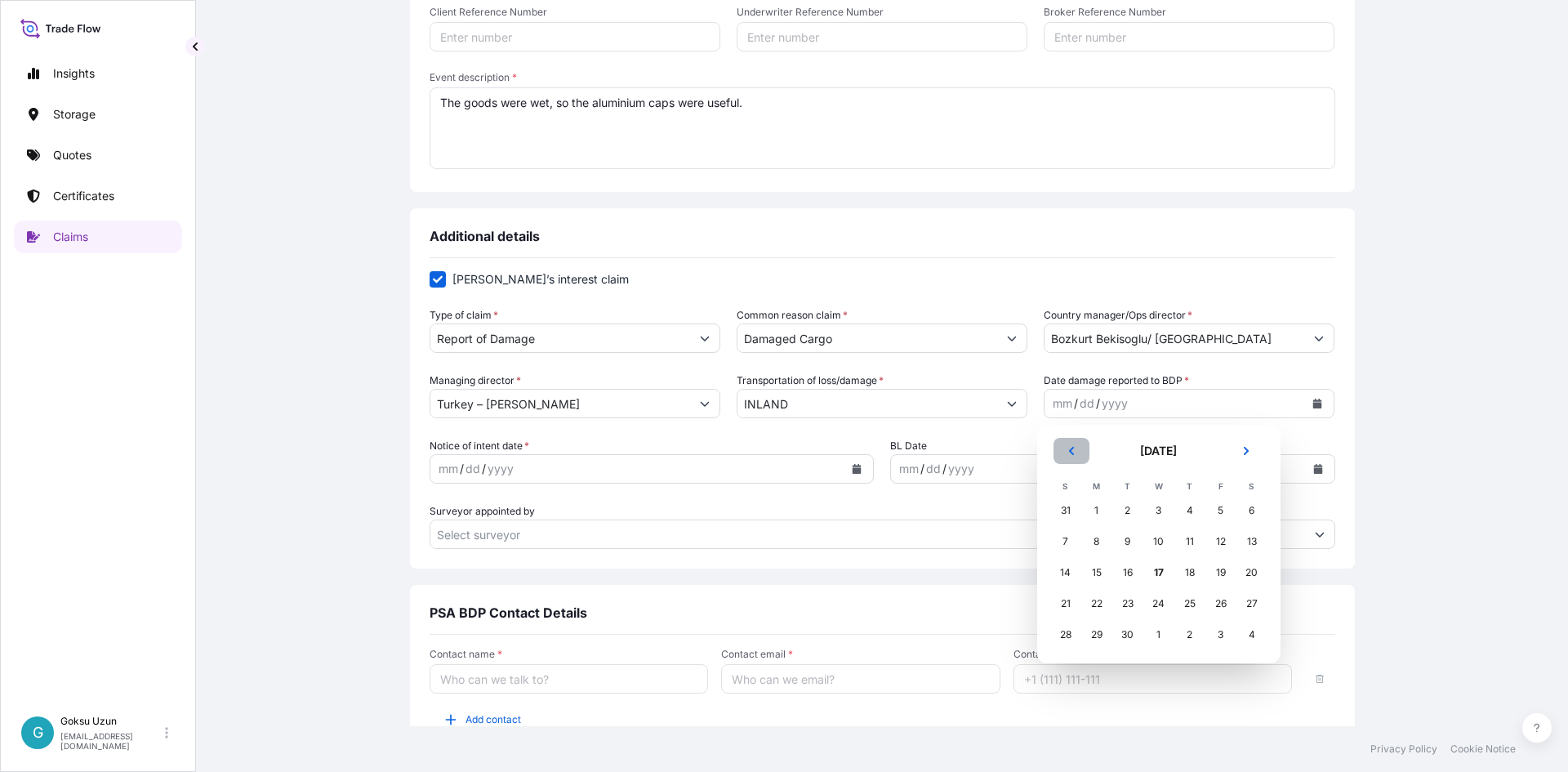
click at [1063, 453] on button "Previous" at bounding box center [1071, 451] width 36 height 26
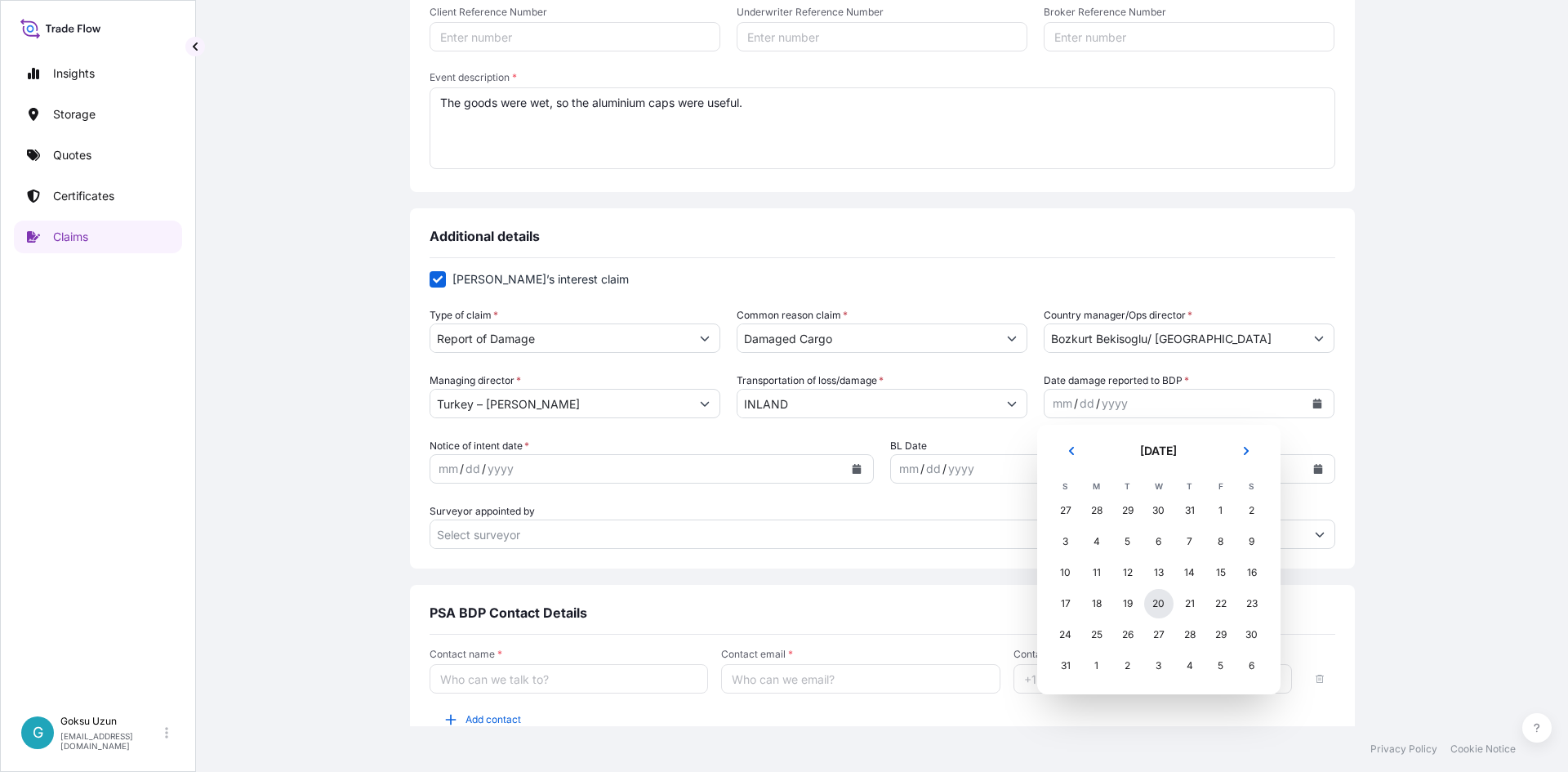
click at [1160, 601] on div "20" at bounding box center [1158, 602] width 29 height 29
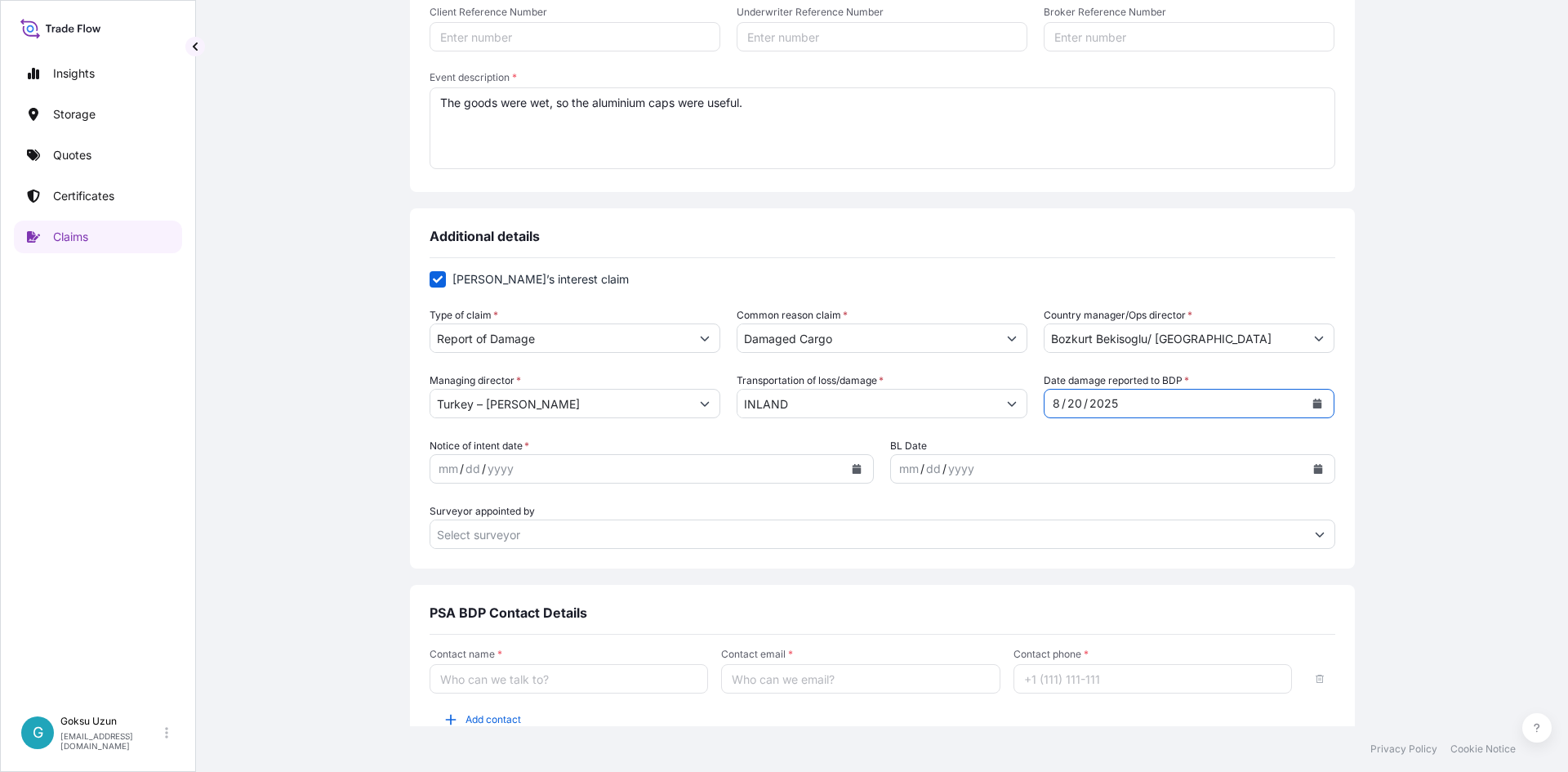
click at [288, 475] on div "Claim details This claim applies to a shipment without a certificate Certificat…" at bounding box center [882, 292] width 1307 height 1031
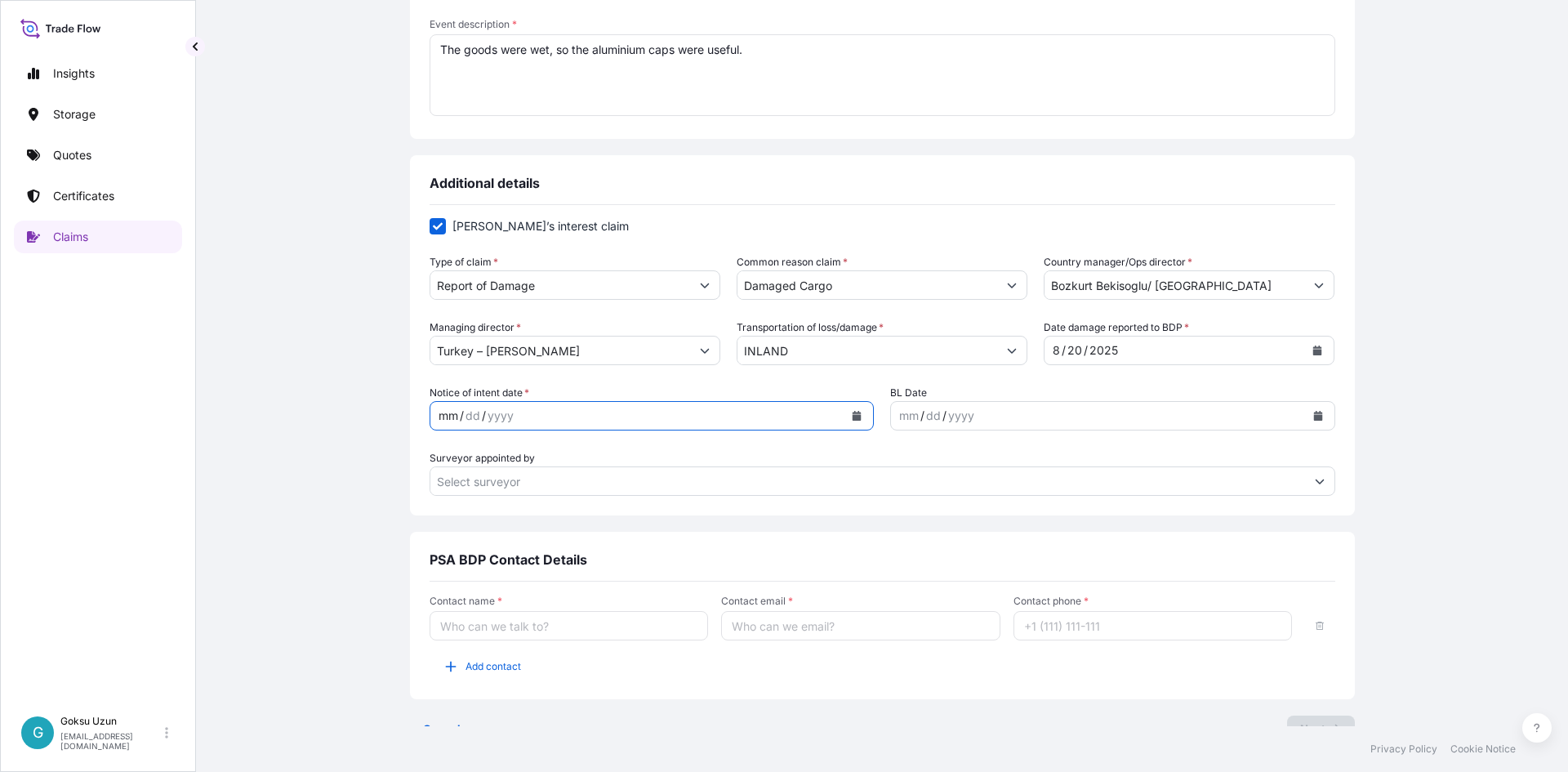
scroll to position [420, 0]
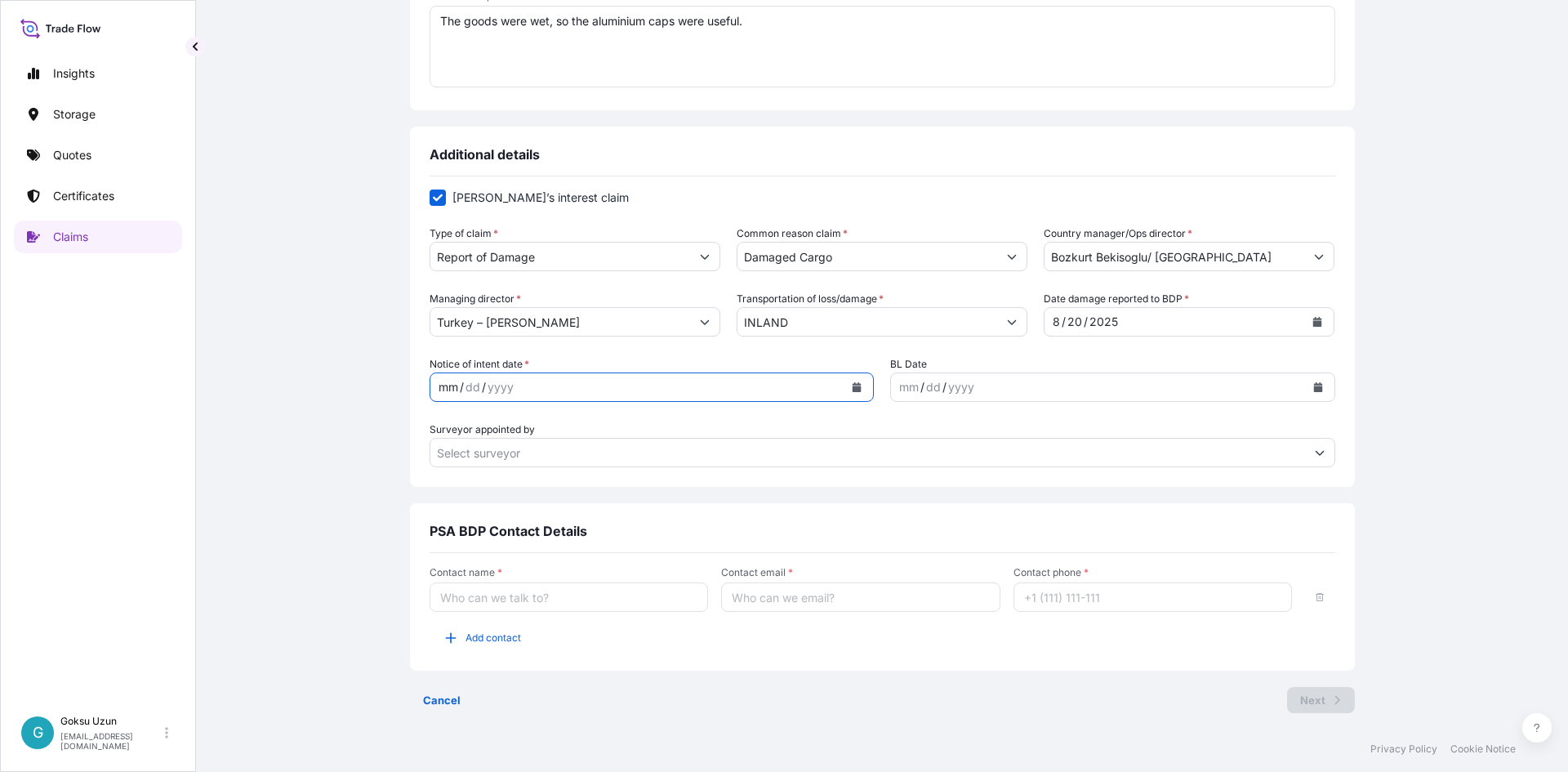
click at [849, 392] on button "Calendar" at bounding box center [857, 387] width 26 height 26
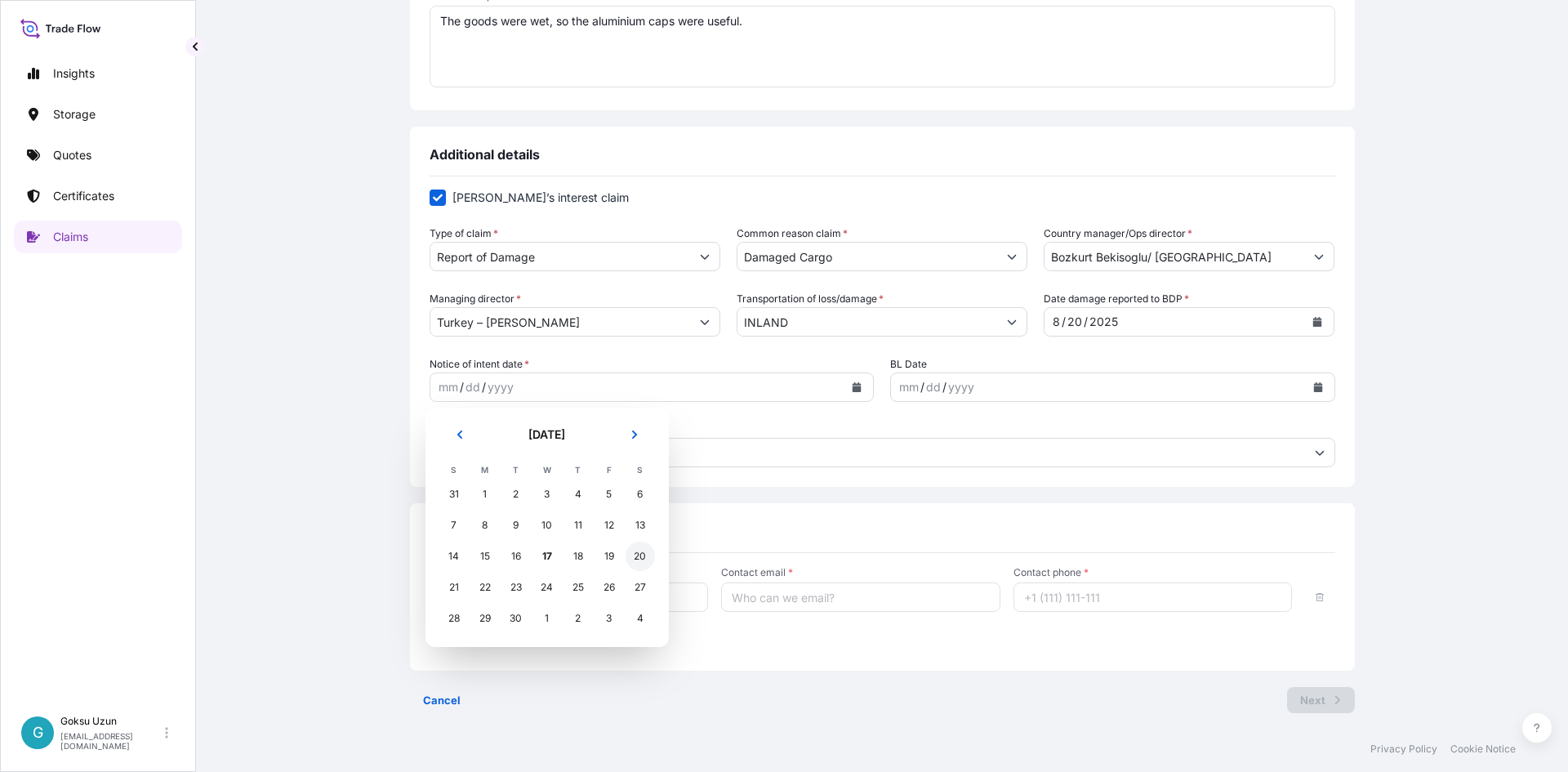
click at [641, 556] on div "20" at bounding box center [639, 556] width 29 height 29
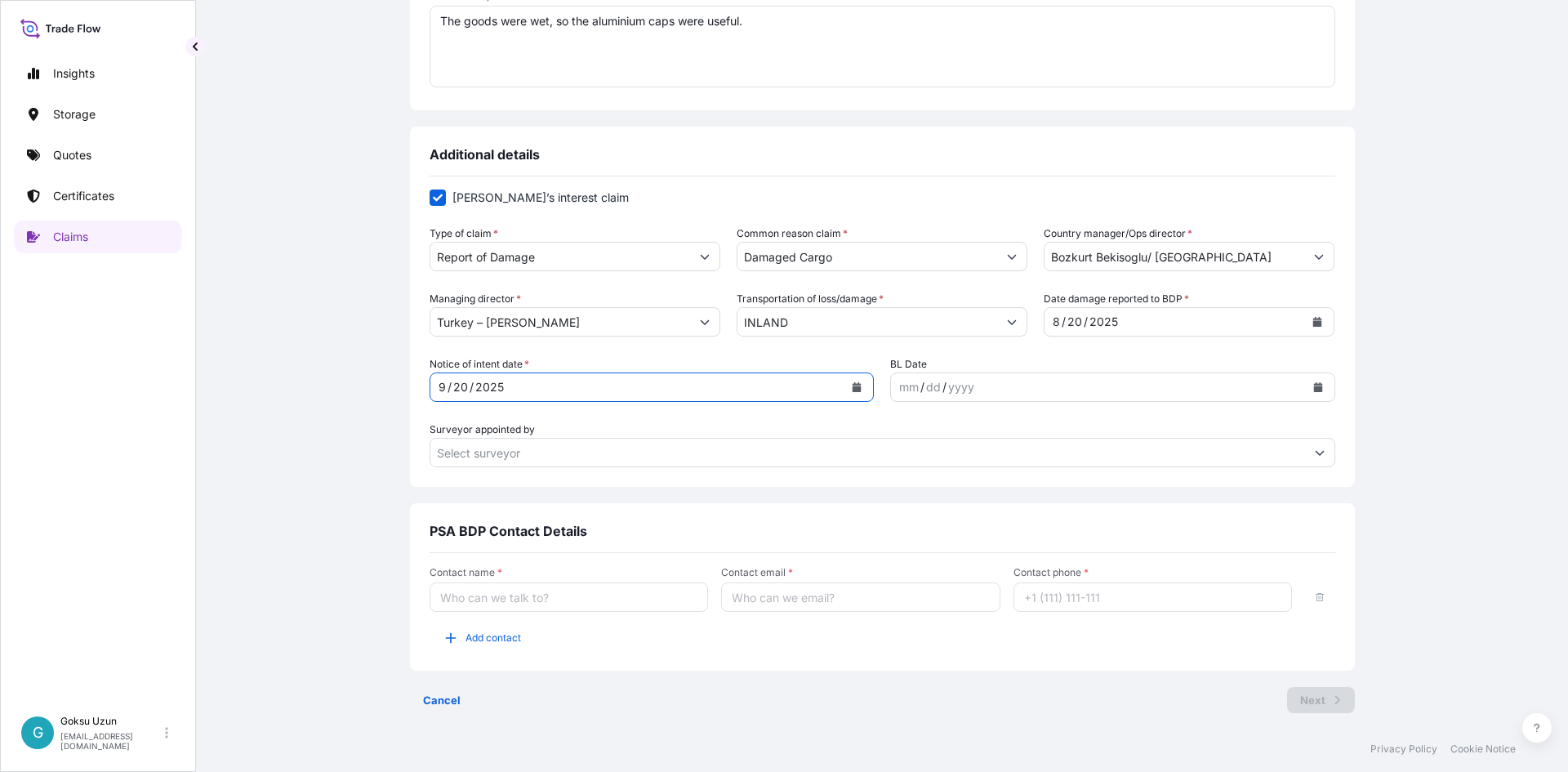
click at [884, 408] on form "Shipper’s interest claim Type of claim * Report of Damage Common reason claim *…" at bounding box center [883, 328] width 906 height 277
drag, startPoint x: 766, startPoint y: 462, endPoint x: 664, endPoint y: 517, distance: 115.9
click at [762, 463] on input "Surveyor appointed by" at bounding box center [867, 452] width 875 height 29
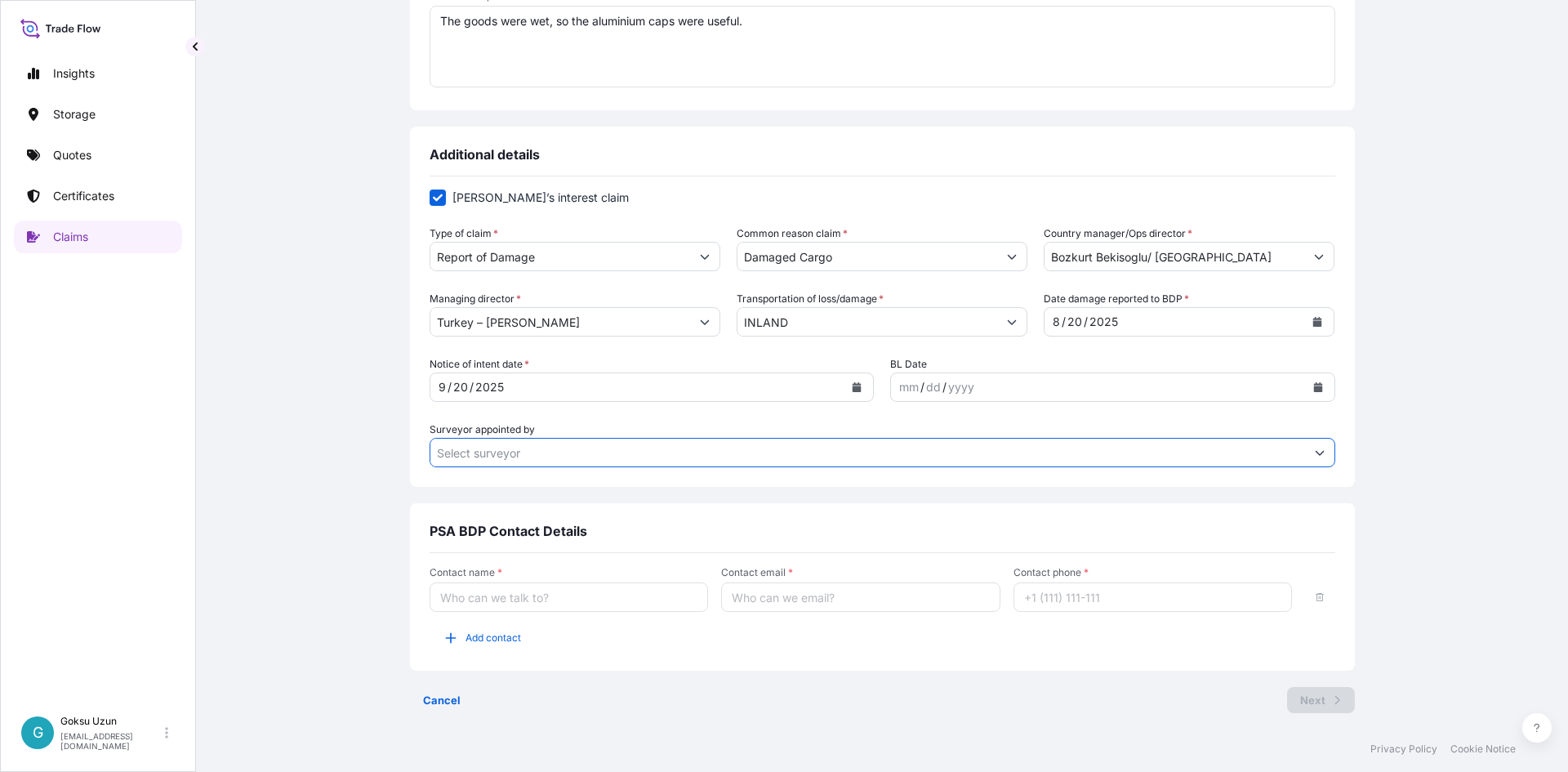
click at [614, 577] on span "Contact name *" at bounding box center [570, 572] width 279 height 13
click at [614, 582] on input "Contact name *" at bounding box center [570, 596] width 279 height 29
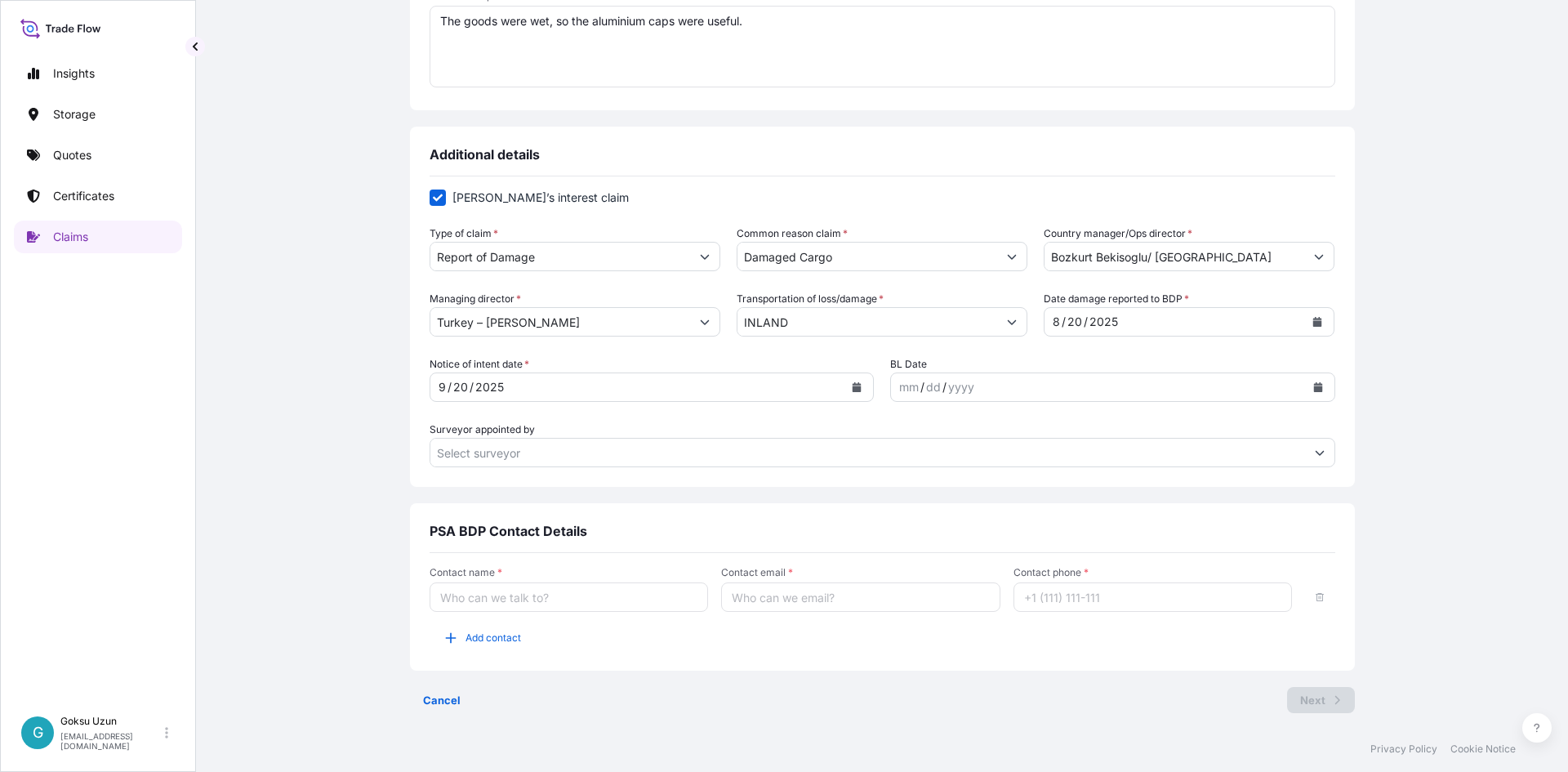
click at [610, 595] on input "Contact name *" at bounding box center [570, 596] width 279 height 29
click at [451, 599] on input "Contact name *" at bounding box center [570, 596] width 279 height 29
type input "Goksu Uzun"
type input "goksu.uzun@psabdp.com"
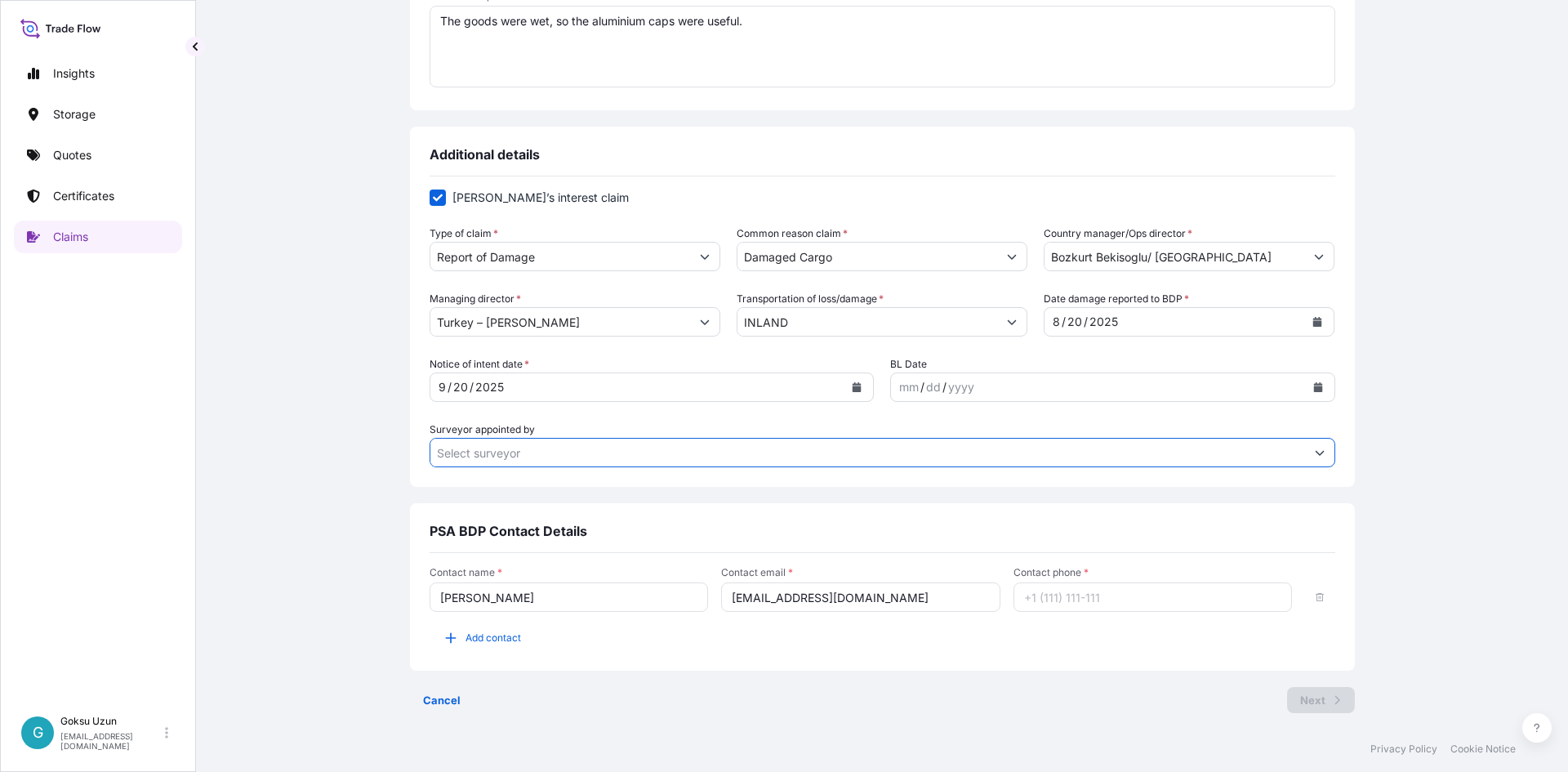
click at [873, 452] on input "Surveyor appointed by" at bounding box center [867, 452] width 875 height 29
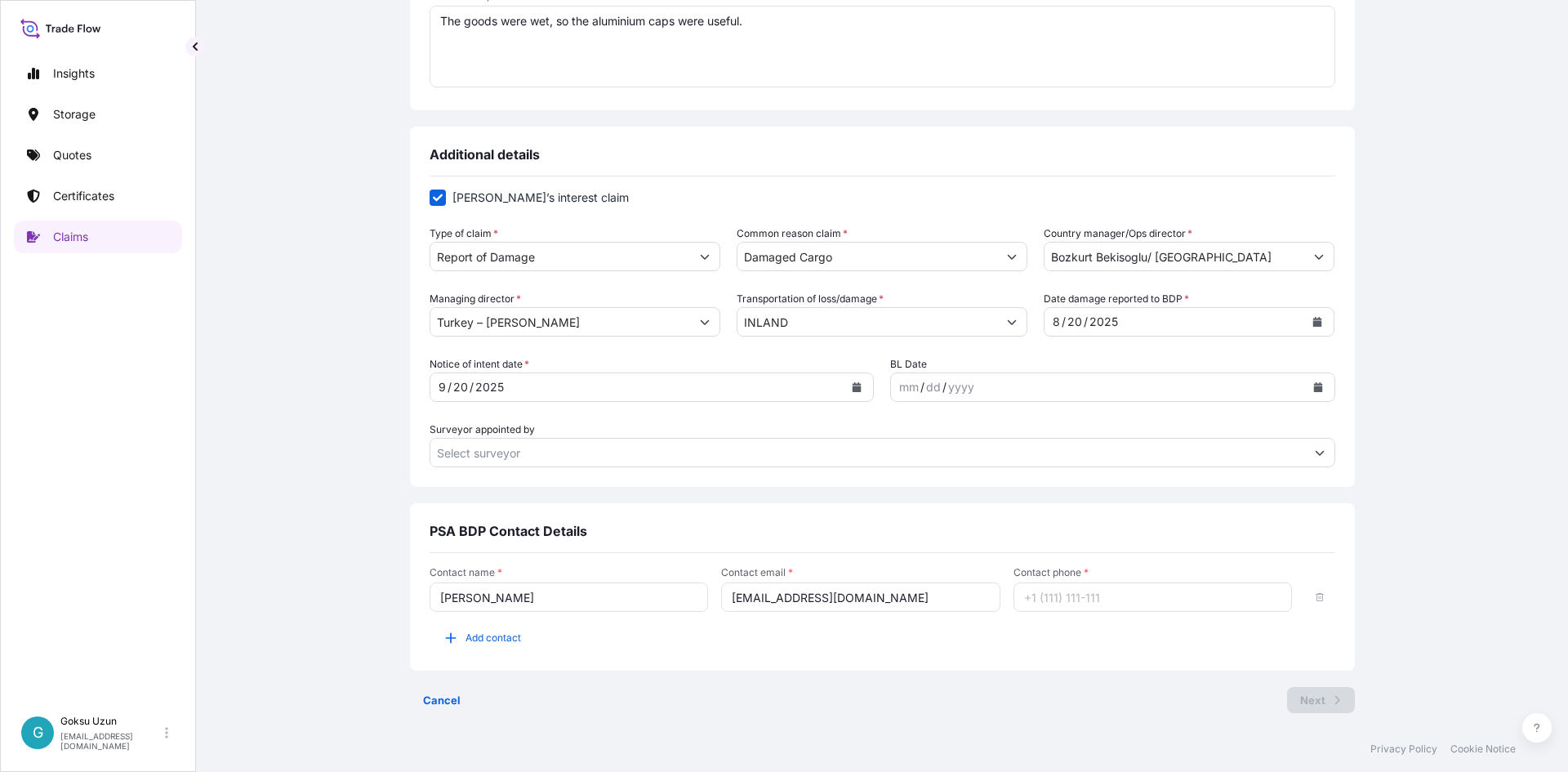
click at [1045, 579] on div "Contact phone *" at bounding box center [1153, 588] width 279 height 46
click at [1050, 581] on div "Contact phone *" at bounding box center [1153, 588] width 279 height 46
click at [1049, 585] on input "Contact phone *" at bounding box center [1153, 596] width 279 height 29
click at [1163, 606] on input "+" at bounding box center [1153, 596] width 279 height 29
type input "+905382642880"
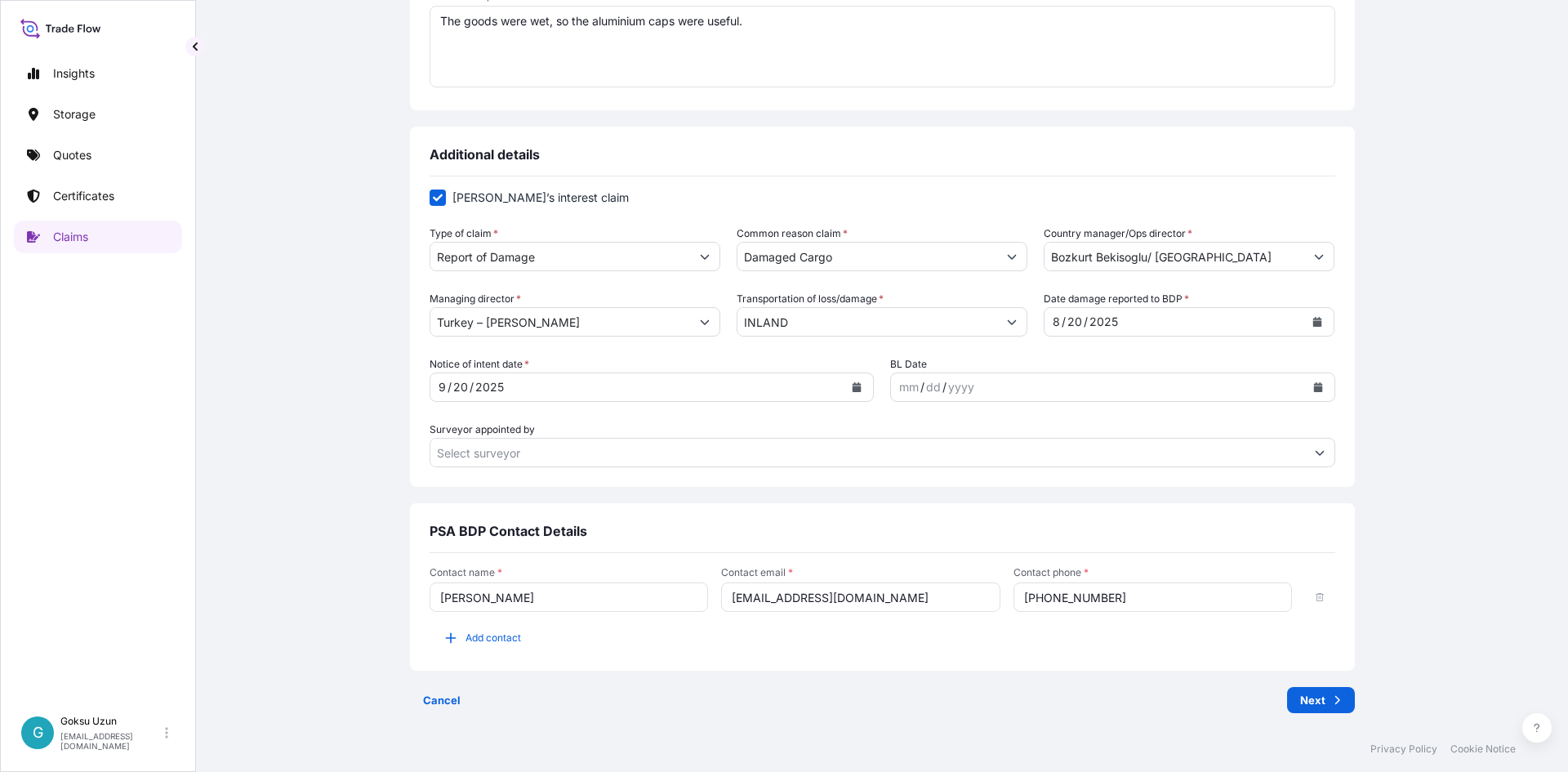
click at [993, 666] on div "Contact name * Goksu Uzun Contact email * goksu.uzun@psabdp.com Contact phone *…" at bounding box center [883, 616] width 906 height 129
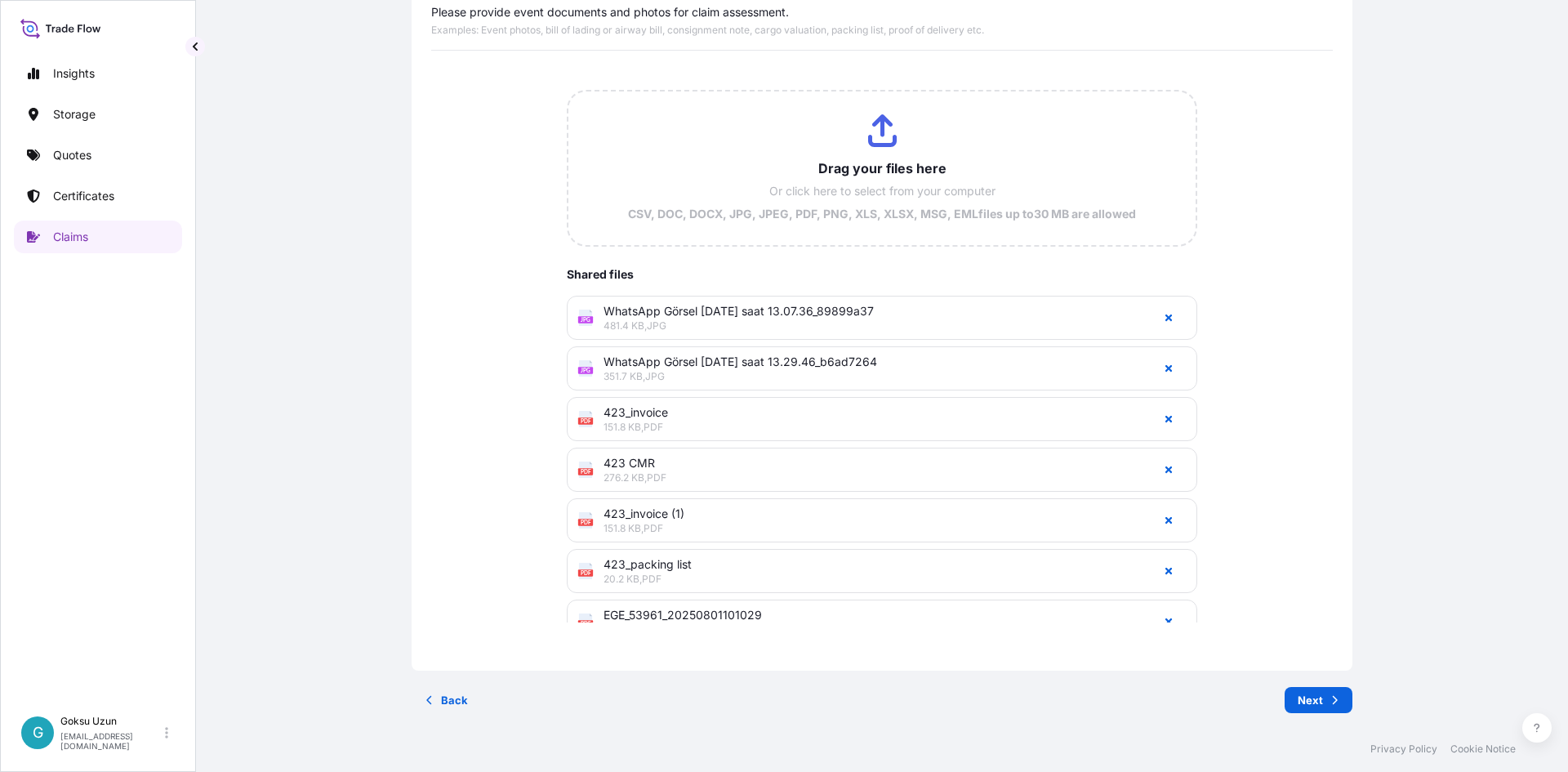
scroll to position [0, 0]
type input "C:\fakepath\31600-655-1_2025-08-04T06_51_22.114692 (1).pdf"
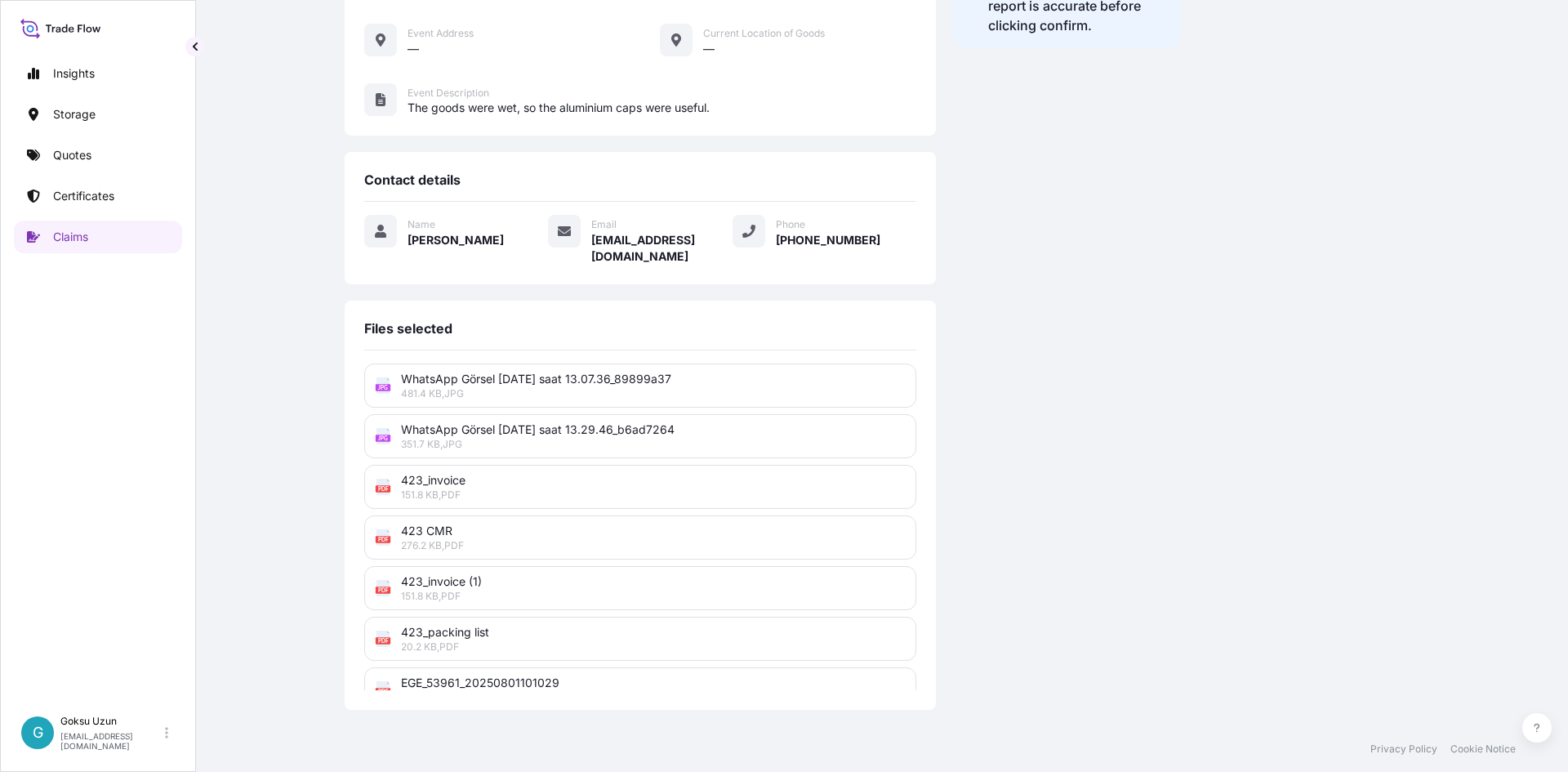
scroll to position [309, 0]
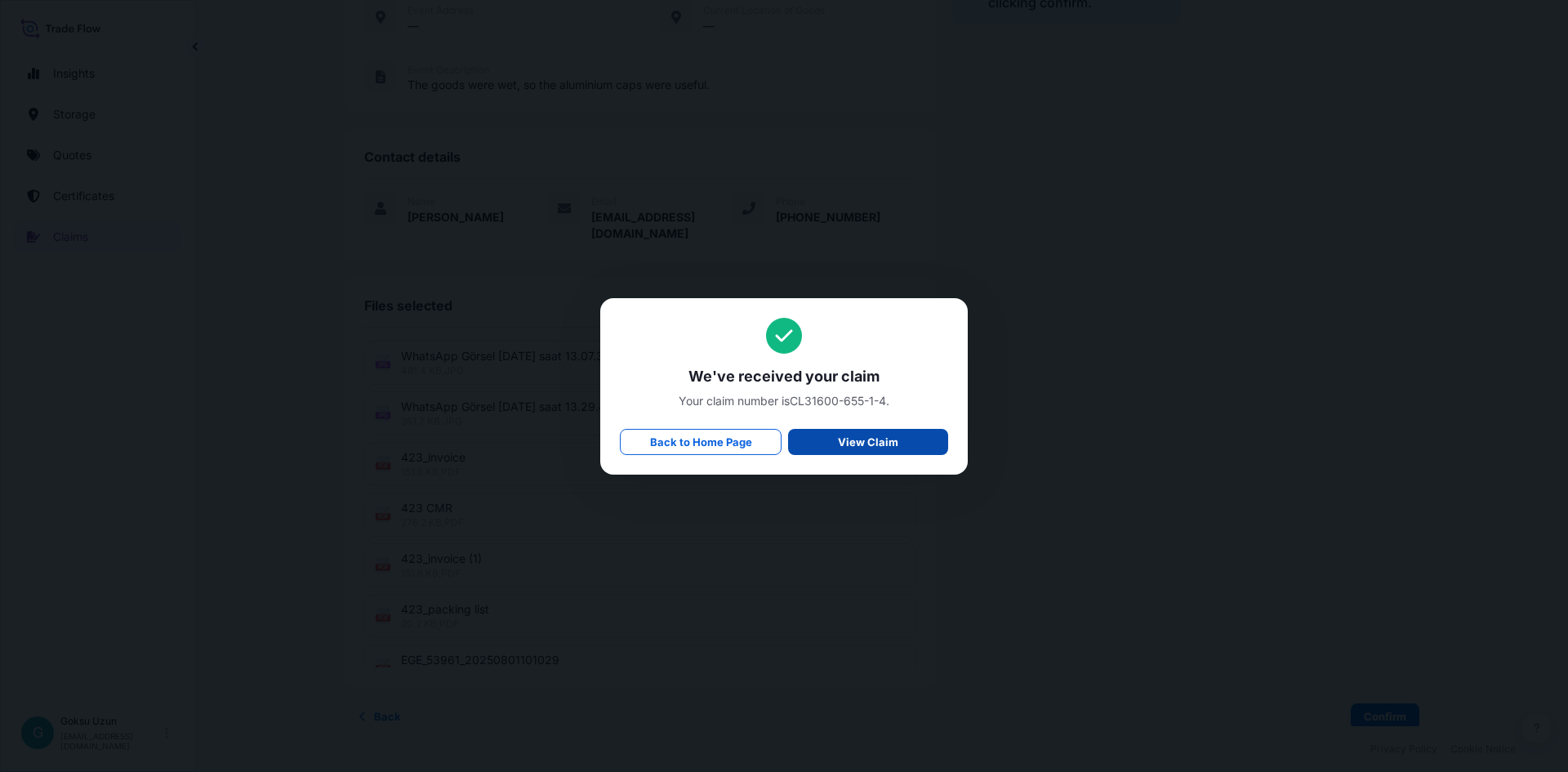
click at [851, 435] on p "View Claim" at bounding box center [868, 442] width 61 height 16
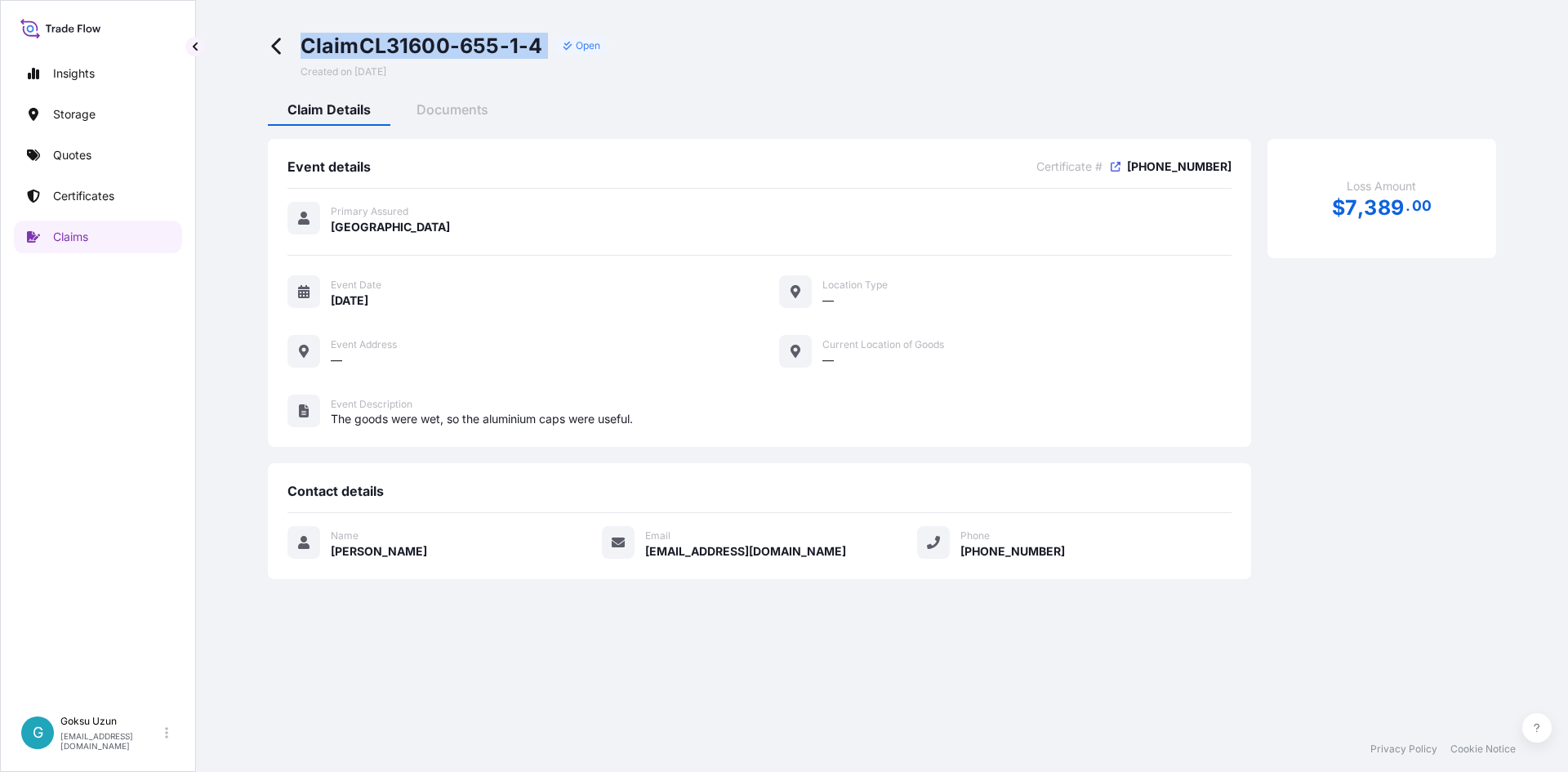
drag, startPoint x: 297, startPoint y: 41, endPoint x: 582, endPoint y: 58, distance: 285.5
click at [582, 58] on div "Claim CL31600-655-1-4 Open Created on 09/17/2025" at bounding box center [439, 56] width 342 height 46
copy div "Claim CL31600-655-1-4"
click at [76, 106] on link "Storage" at bounding box center [98, 114] width 169 height 33
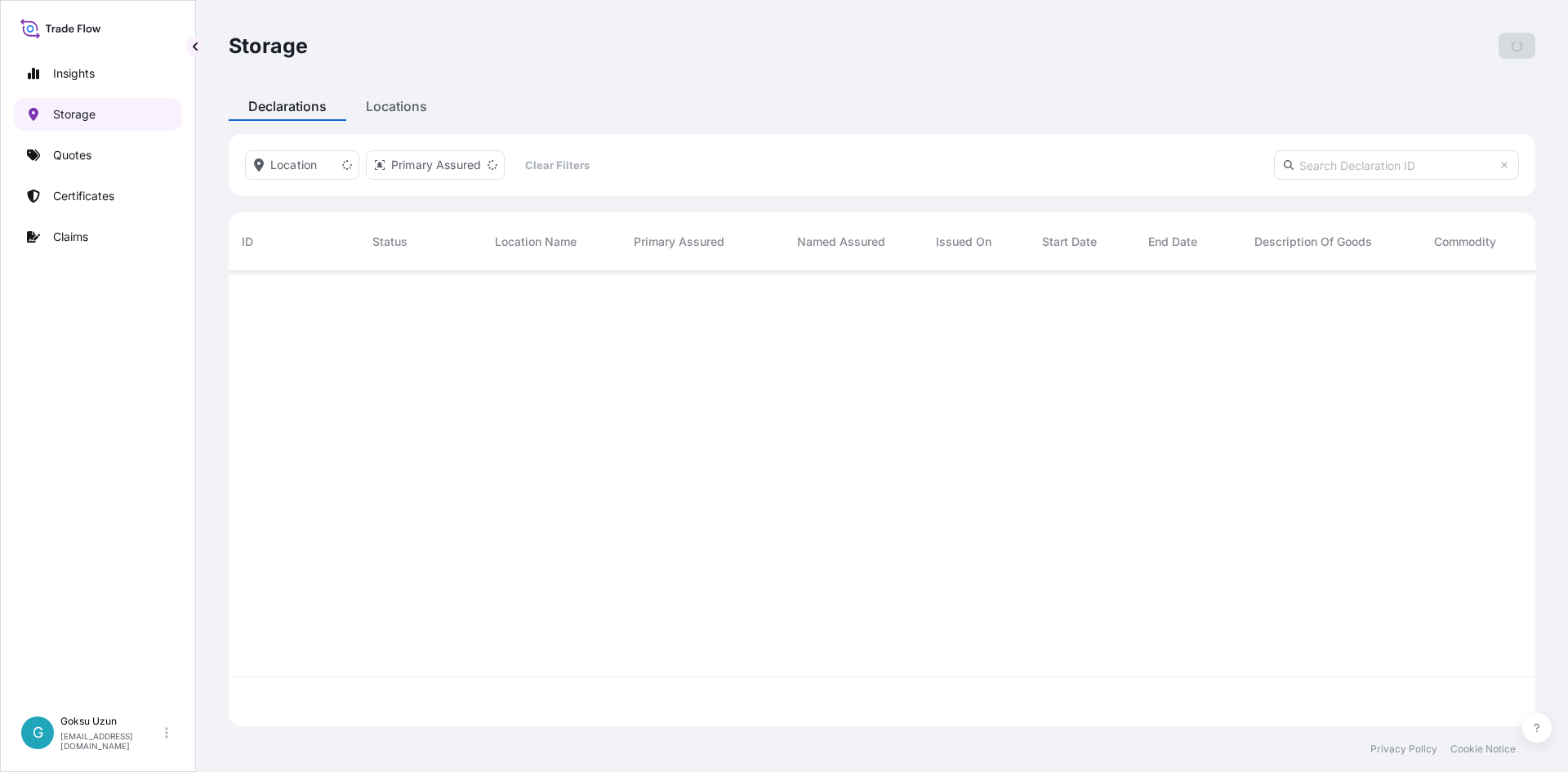
scroll to position [452, 1295]
click at [84, 153] on p "Quotes" at bounding box center [72, 155] width 38 height 16
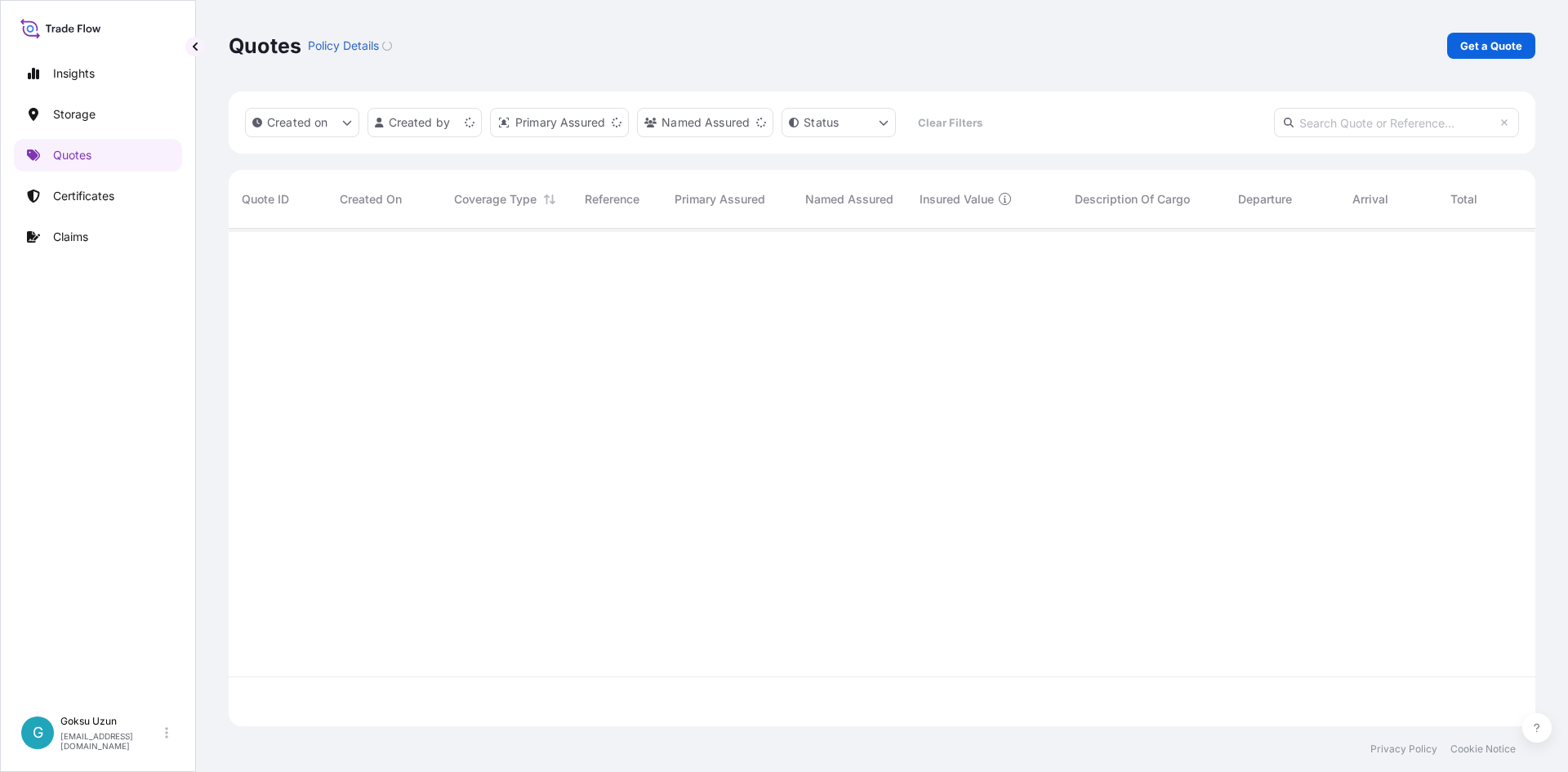
scroll to position [494, 1295]
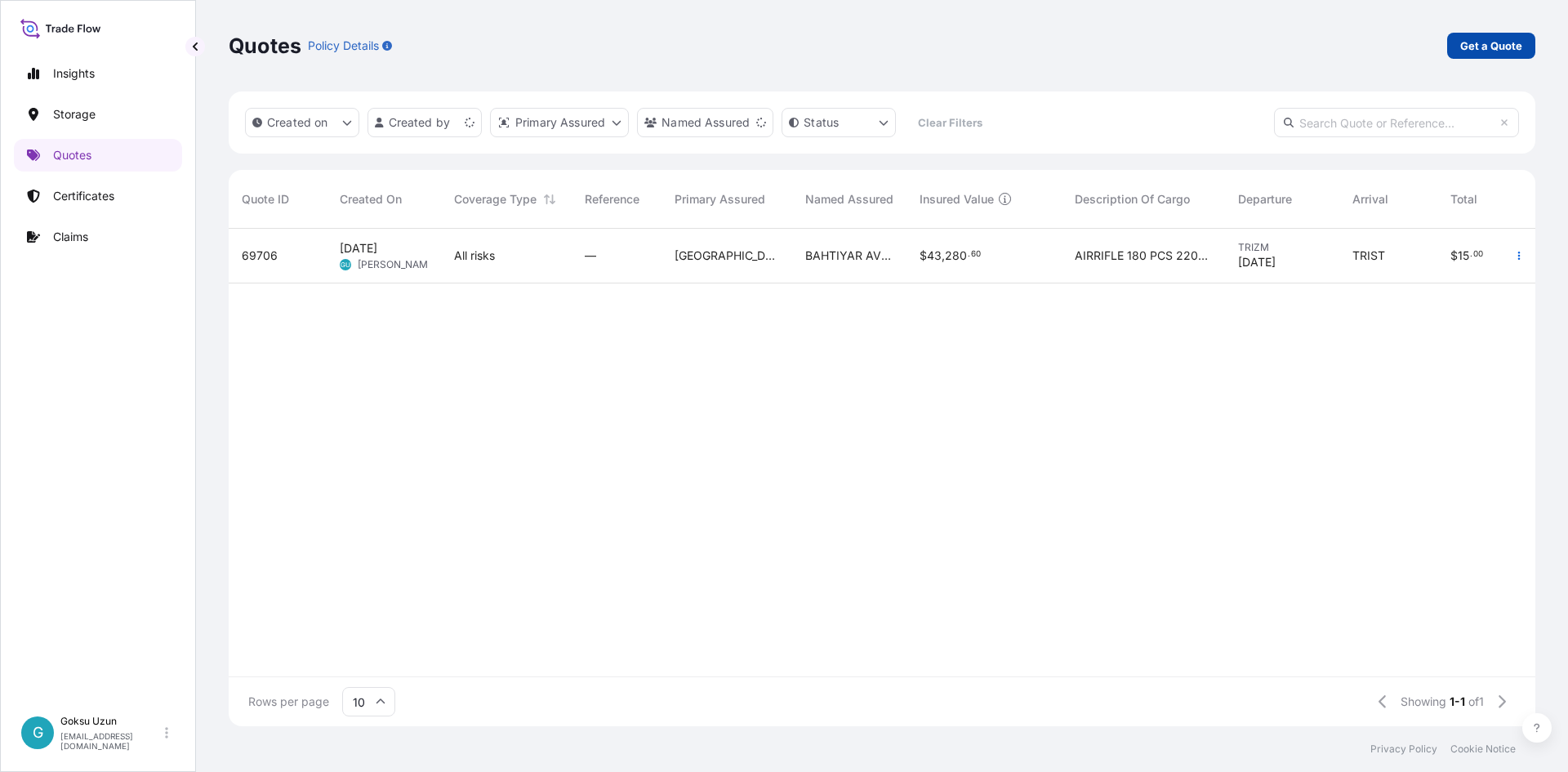
click at [1503, 38] on p "Get a Quote" at bounding box center [1491, 46] width 62 height 16
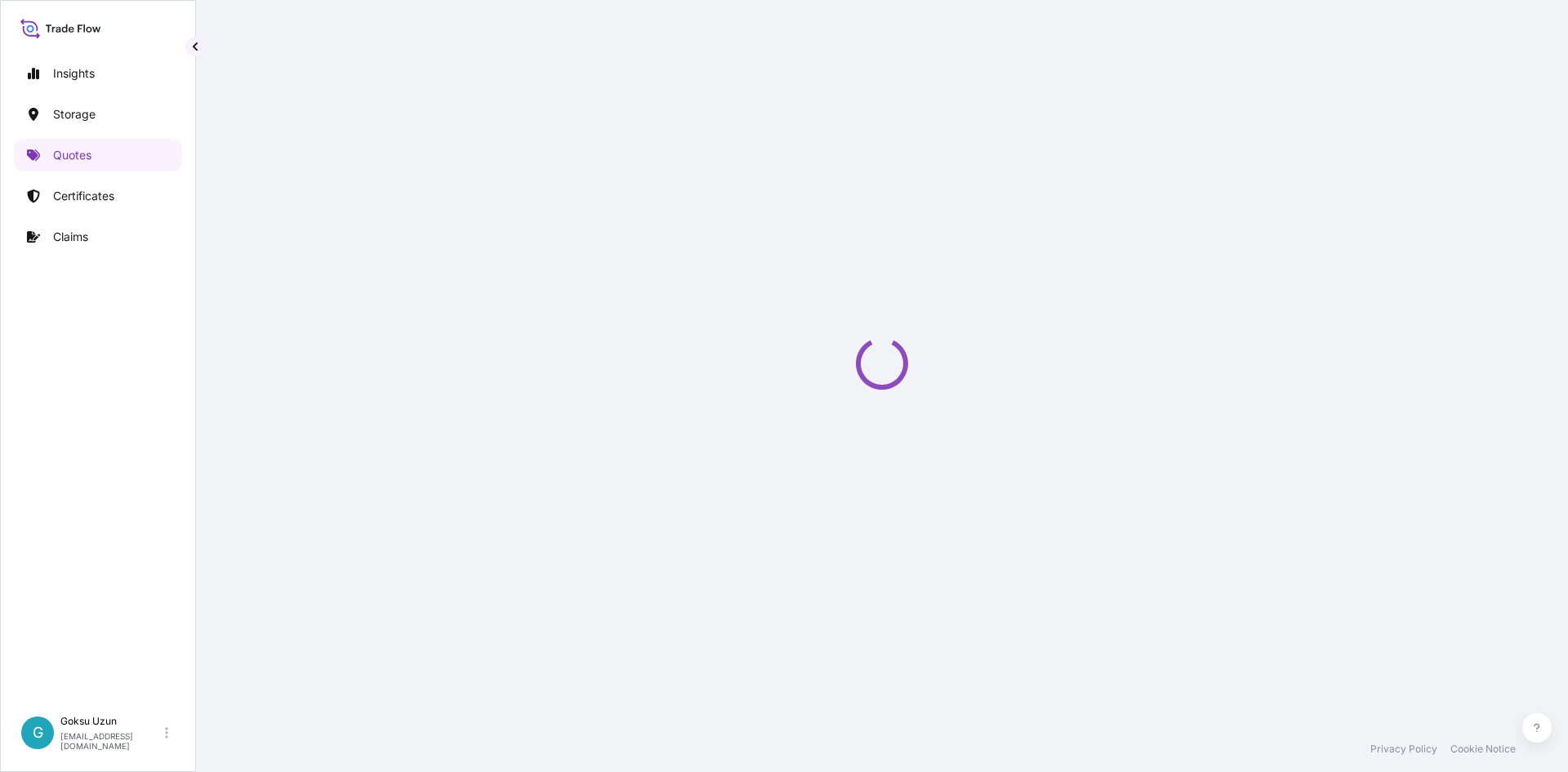
select select "Water"
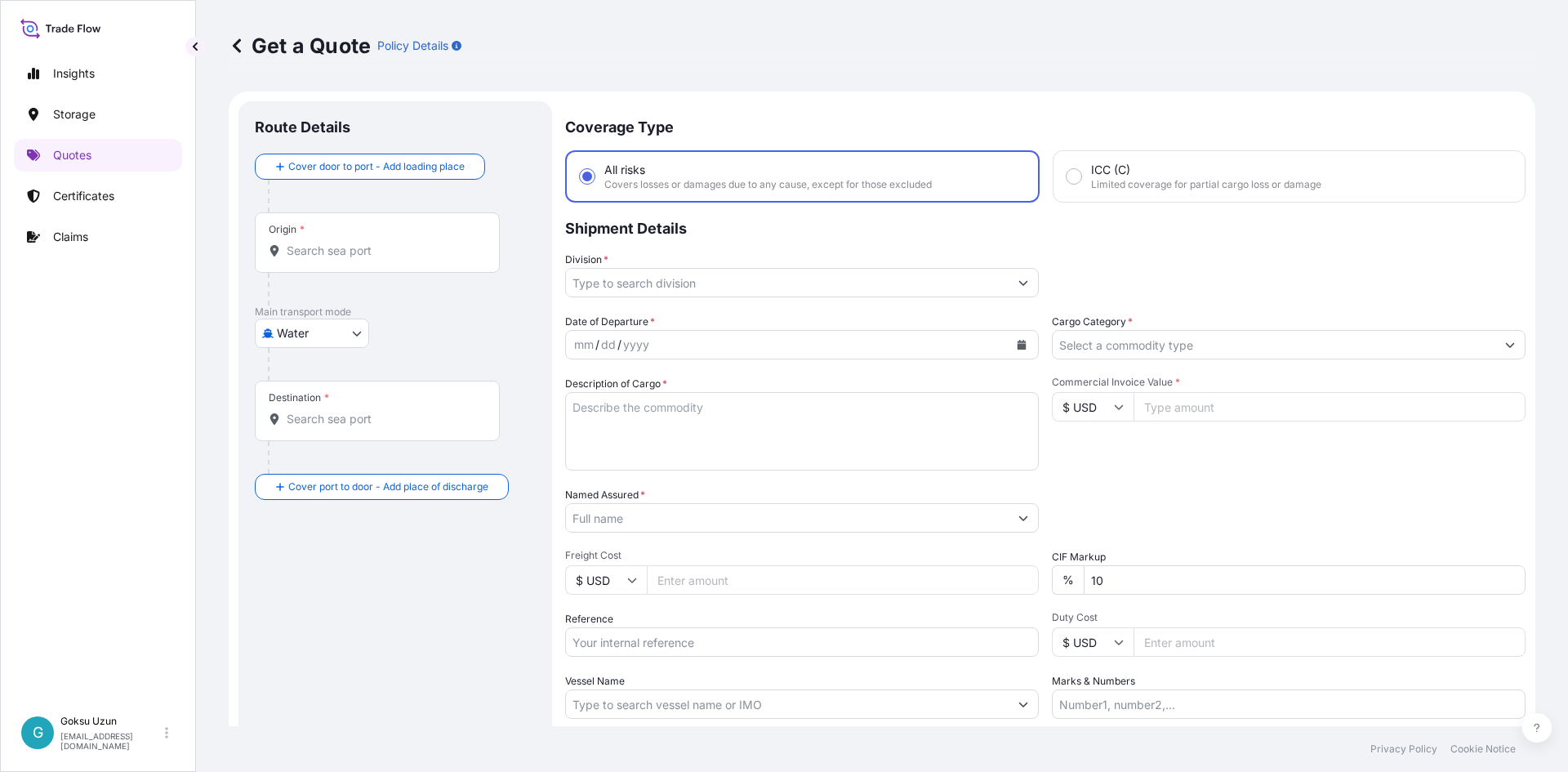
scroll to position [26, 0]
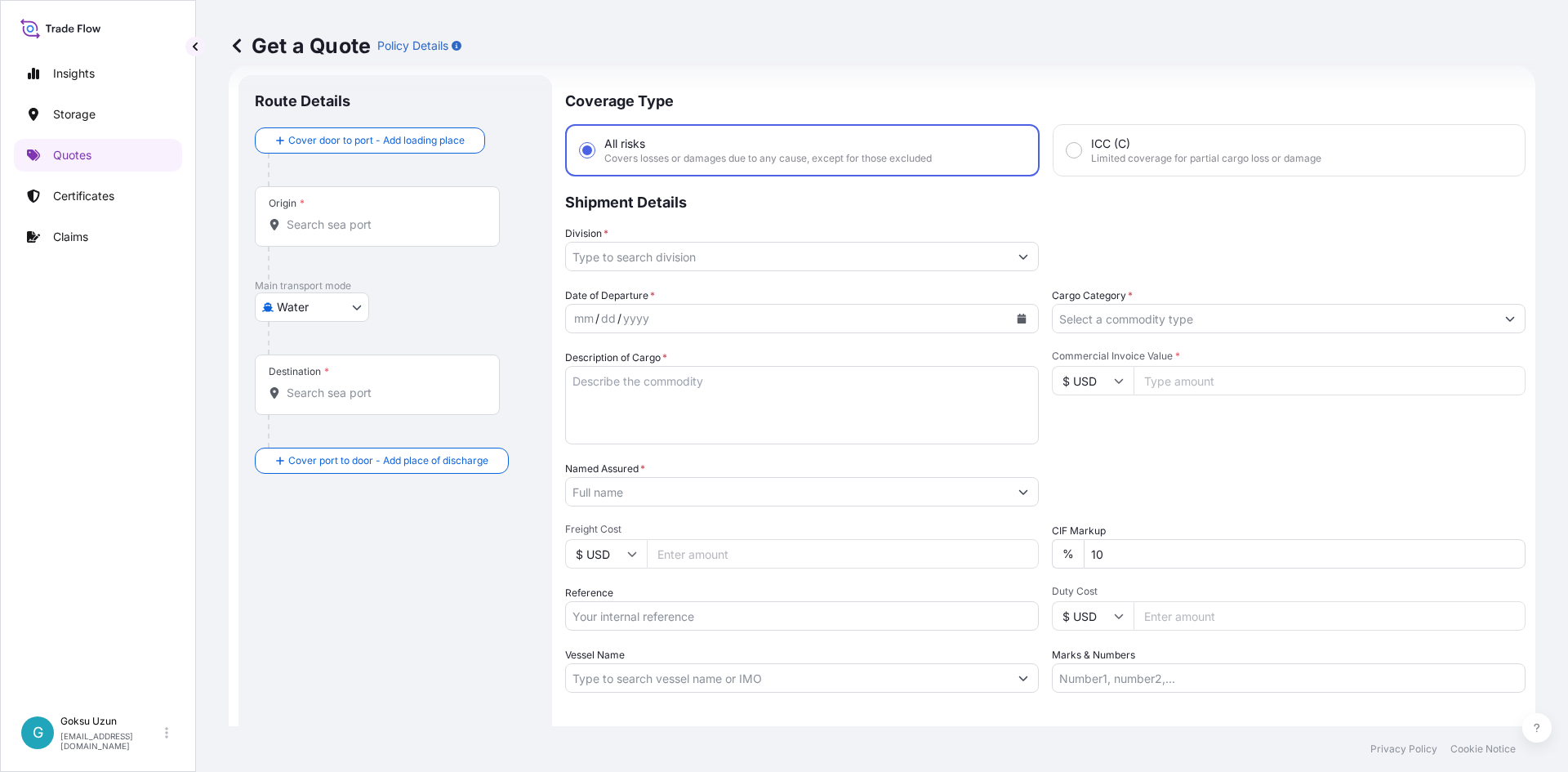
click at [890, 259] on input "Division *" at bounding box center [787, 255] width 443 height 29
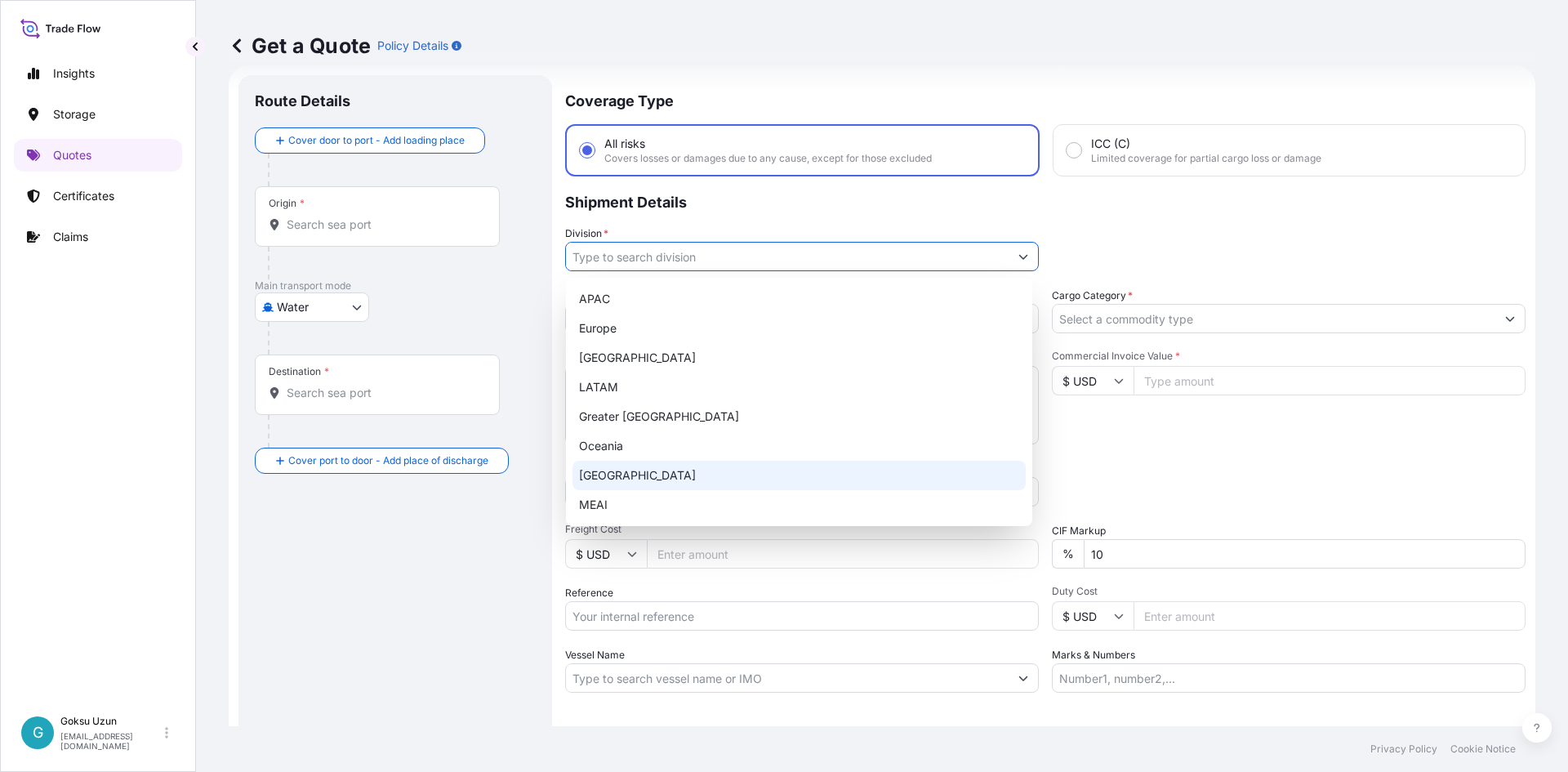
click at [591, 480] on div "Turkey" at bounding box center [799, 475] width 453 height 29
type input "Turkey"
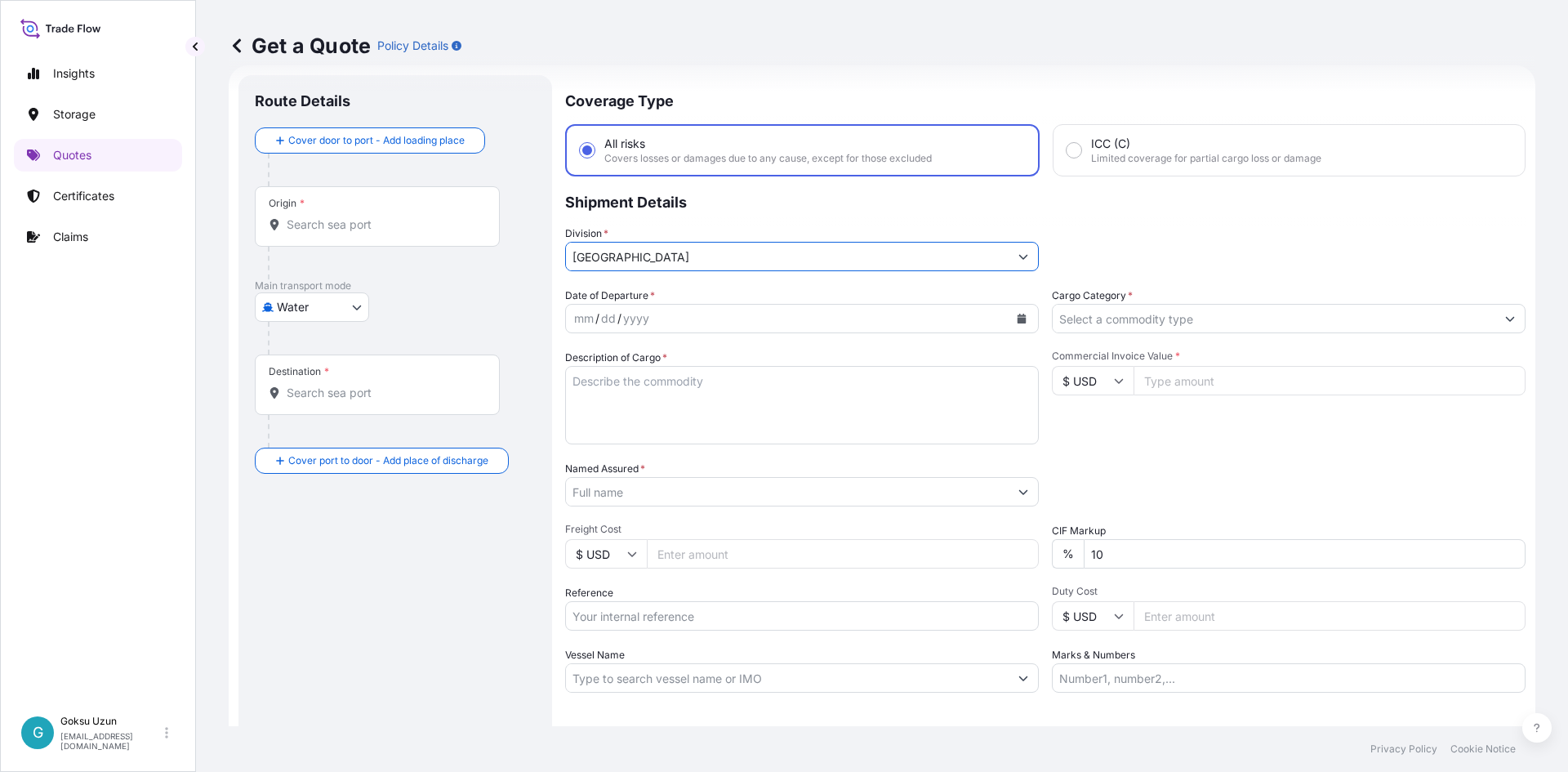
click at [341, 232] on div "Origin *" at bounding box center [377, 216] width 245 height 61
click at [341, 232] on input "Origin *" at bounding box center [382, 224] width 193 height 16
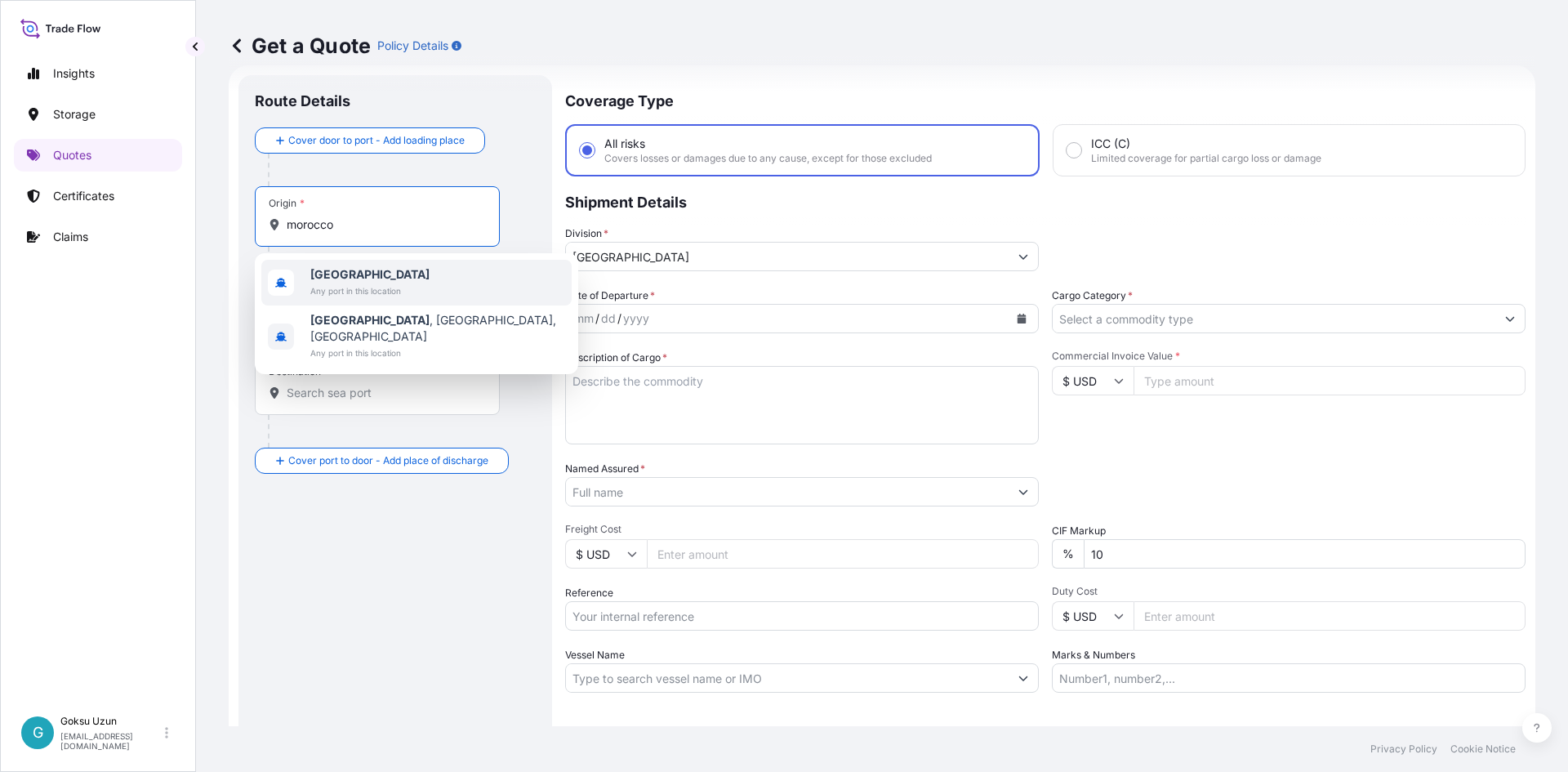
click at [411, 299] on div "Morocco Any port in this location" at bounding box center [416, 282] width 310 height 46
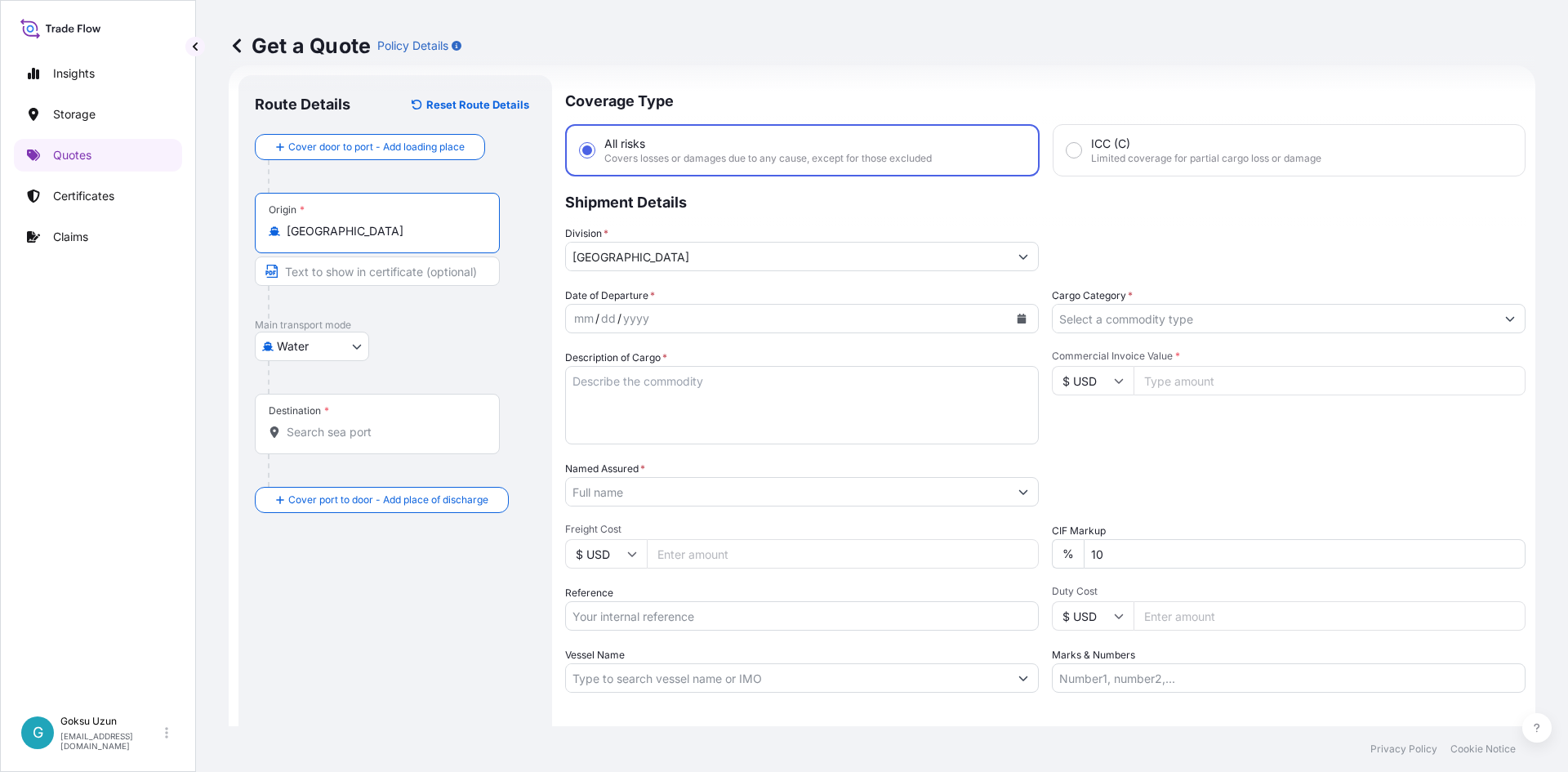
type input "Morocco"
click at [385, 435] on input "Destination *" at bounding box center [382, 432] width 193 height 16
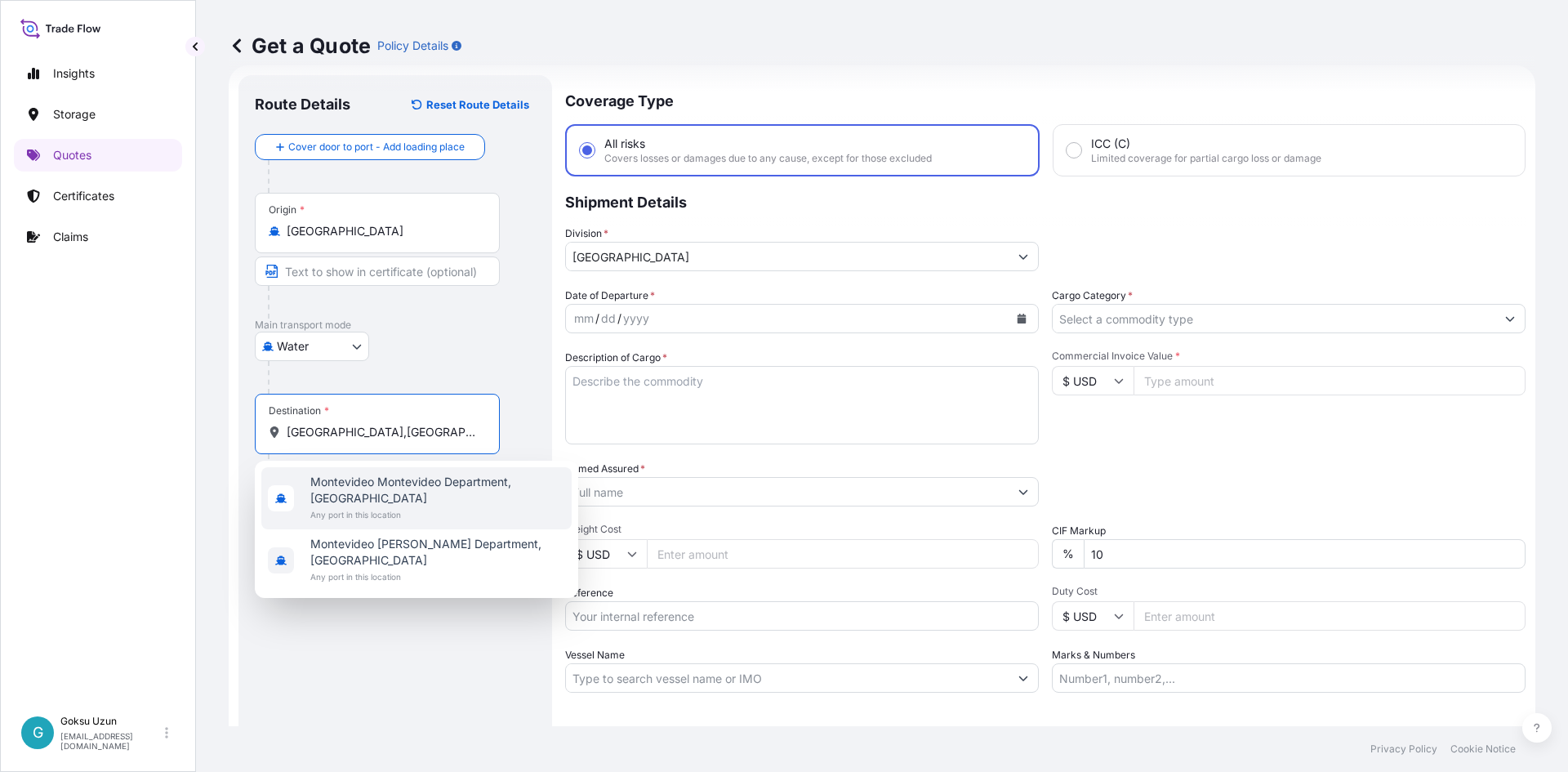
click at [444, 507] on span "Any port in this location" at bounding box center [437, 515] width 254 height 16
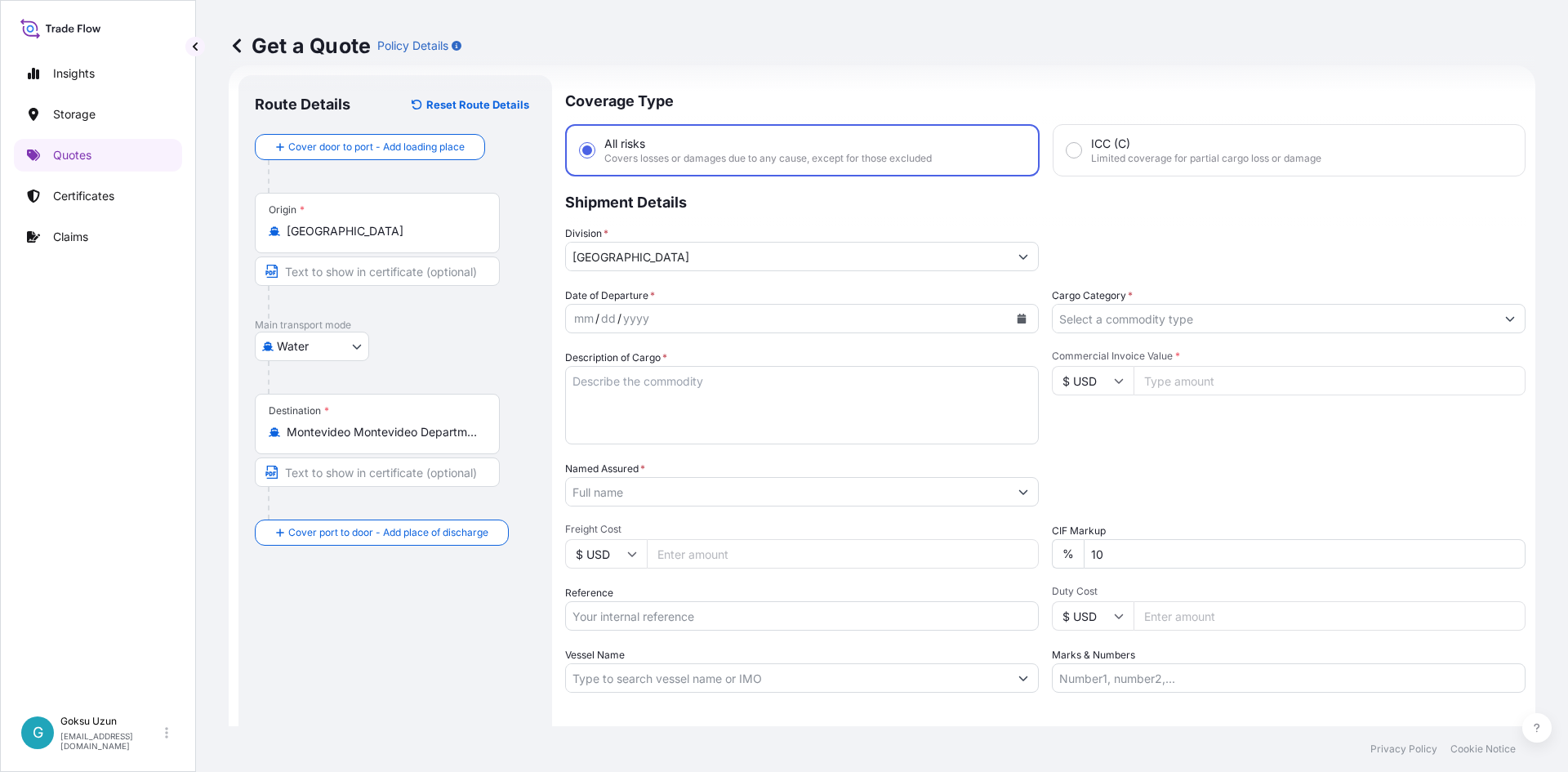
click at [380, 444] on div "Destination * Montevideo Montevideo Department, Uruguay" at bounding box center [377, 424] width 245 height 61
click at [380, 440] on input "Montevideo Montevideo Department, Uruguay" at bounding box center [382, 432] width 193 height 16
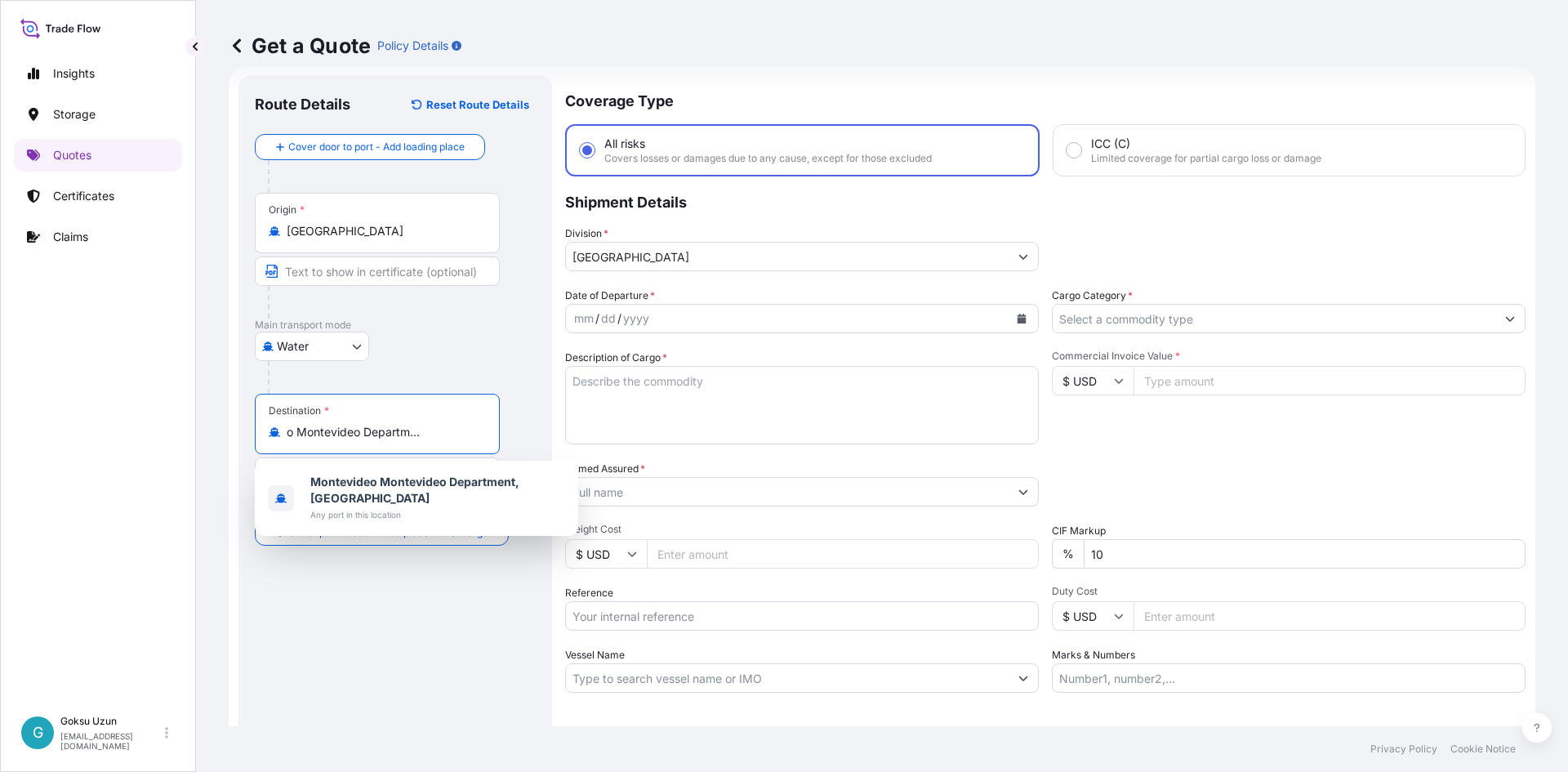
click at [426, 434] on input "Montevideo Montevideo Department, Uruguay" at bounding box center [382, 432] width 193 height 16
type input "Montevideo Montevideo Department, Uruguay"
click at [449, 643] on div "Route Details Reset Route Details Cover door to port - Add loading place Place …" at bounding box center [395, 445] width 281 height 706
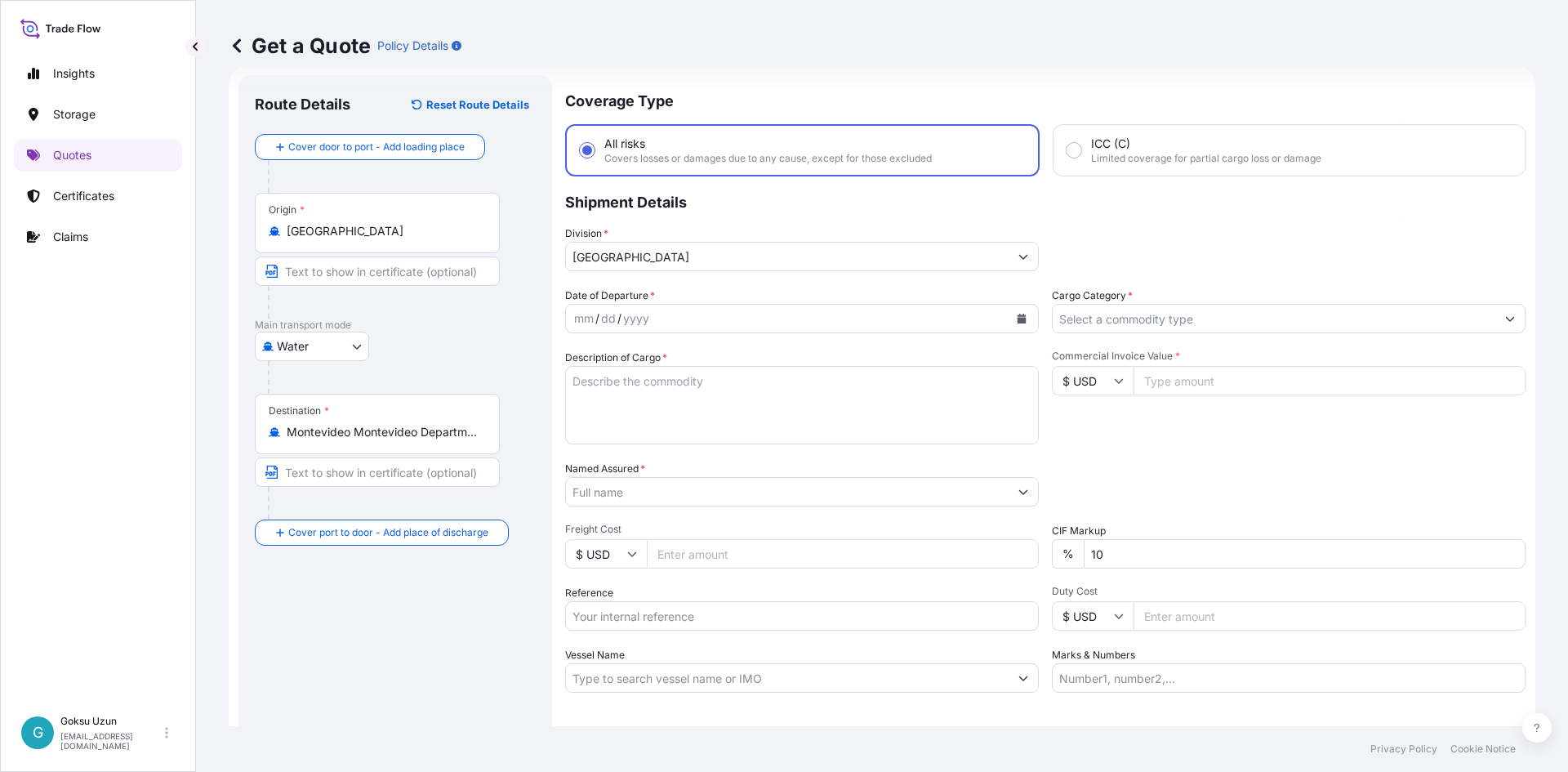
click at [589, 319] on div "mm" at bounding box center [584, 318] width 23 height 20
click at [583, 322] on div "4" at bounding box center [578, 318] width 11 height 20
drag, startPoint x: 596, startPoint y: 317, endPoint x: 605, endPoint y: 317, distance: 9.0
click at [597, 317] on div "4 / 9 / yyyy" at bounding box center [787, 318] width 443 height 29
click at [631, 317] on div "4 / 9 / yyyy" at bounding box center [787, 318] width 443 height 29
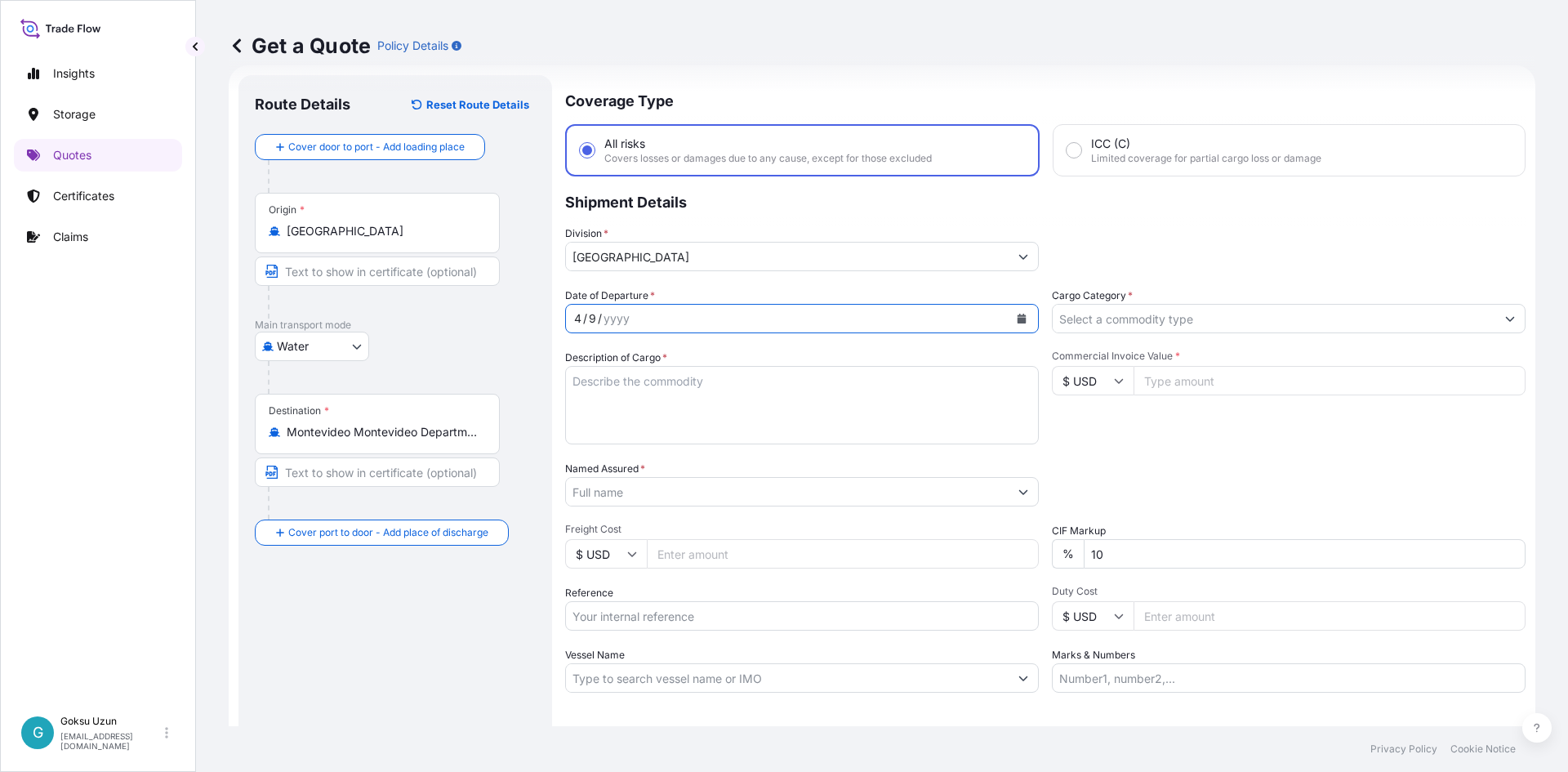
drag, startPoint x: 578, startPoint y: 319, endPoint x: 633, endPoint y: 320, distance: 55.0
click at [579, 319] on div "4" at bounding box center [578, 318] width 11 height 20
click at [1018, 319] on icon "Calendar" at bounding box center [1021, 318] width 9 height 10
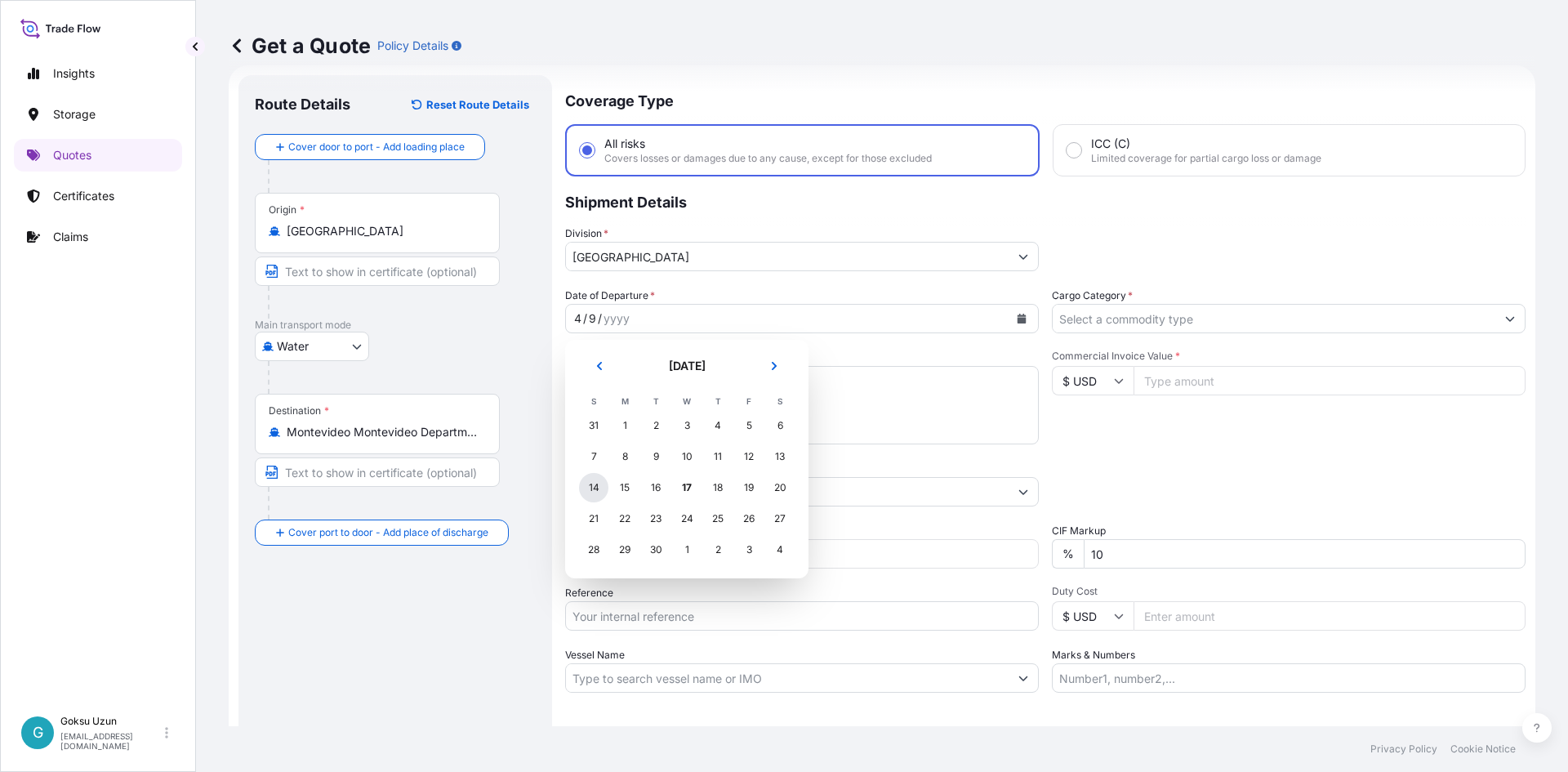
click at [589, 492] on div "14" at bounding box center [592, 487] width 29 height 29
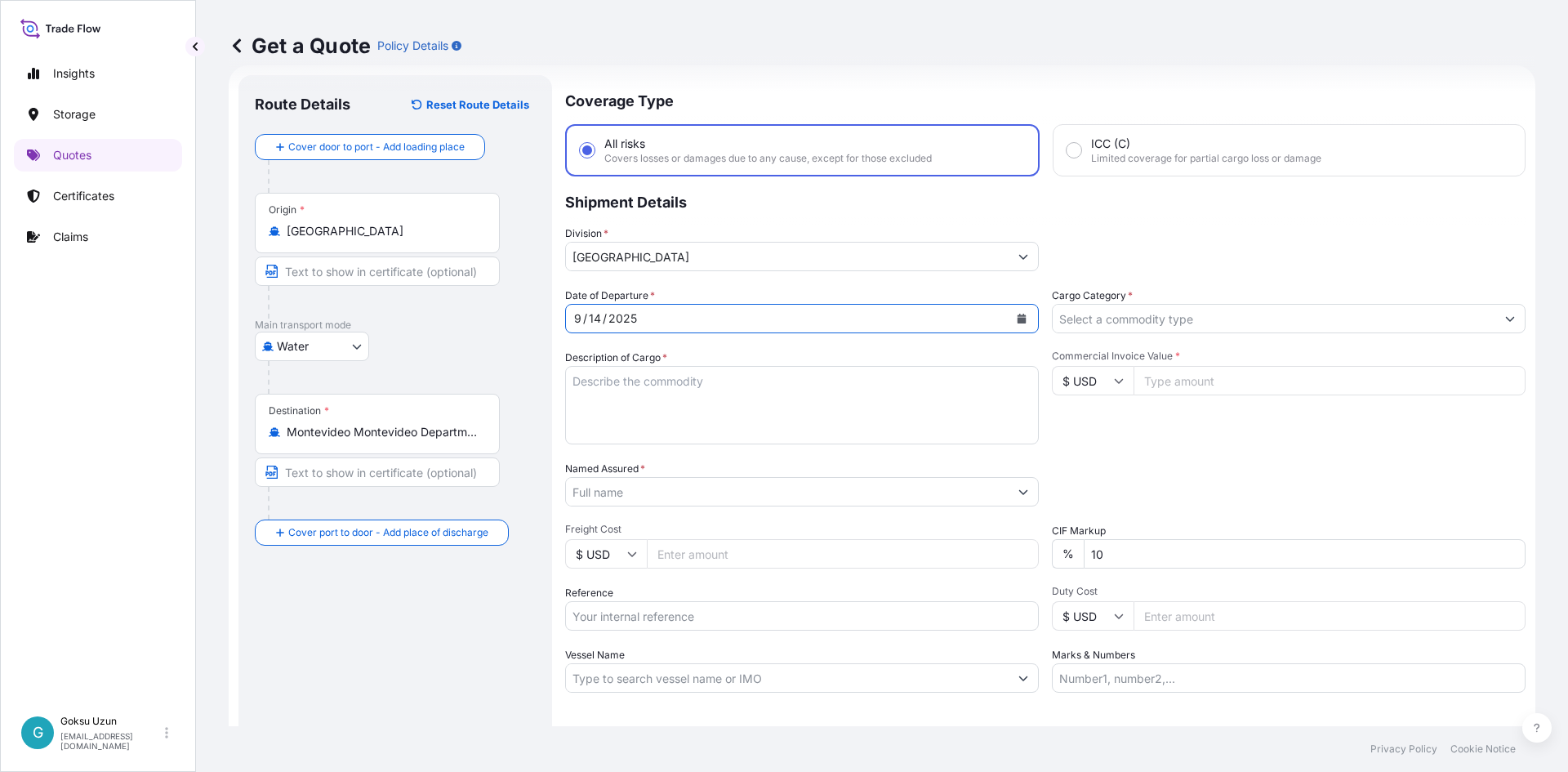
click at [1115, 311] on input "Cargo Category *" at bounding box center [1274, 318] width 443 height 29
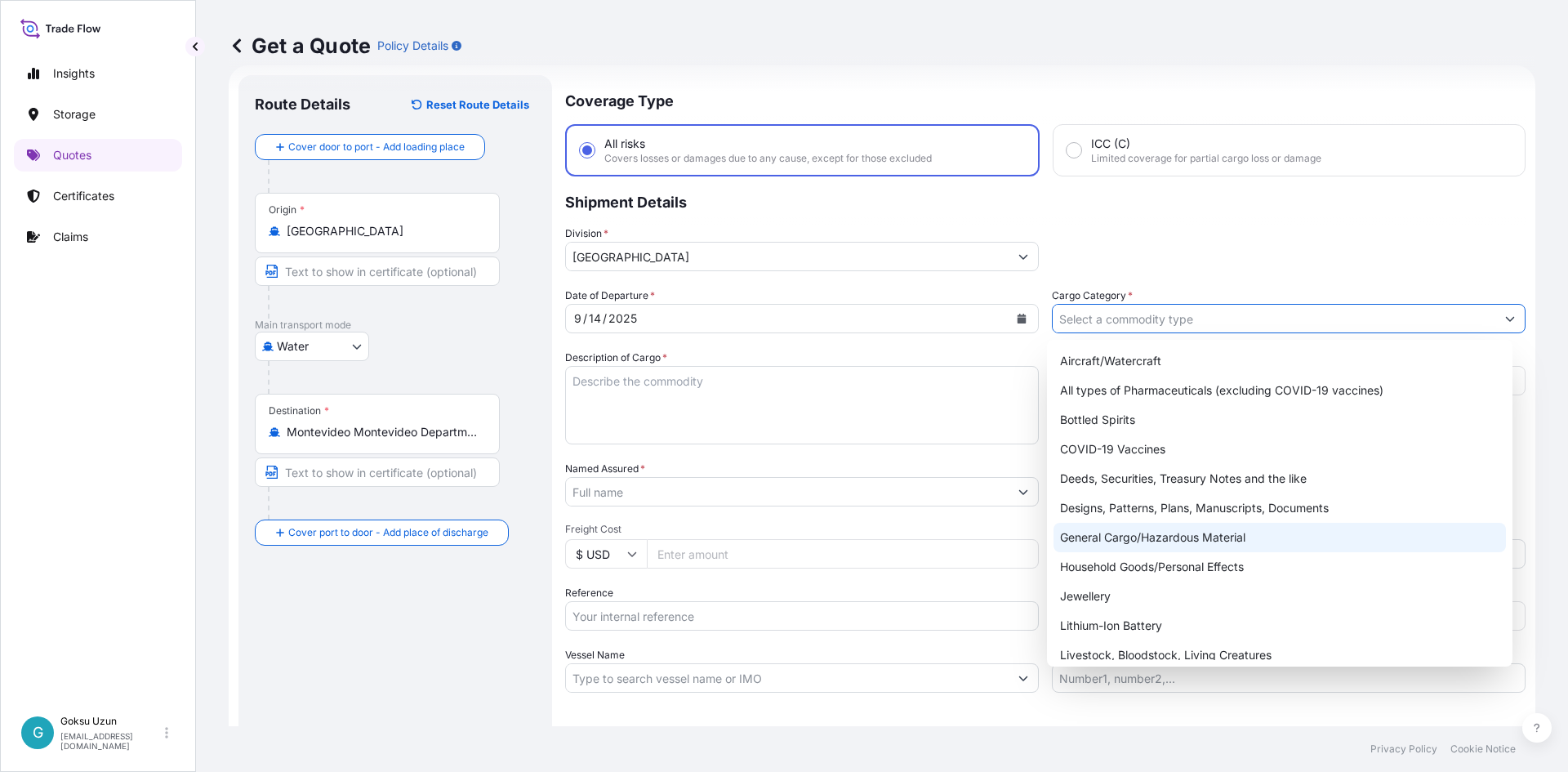
click at [1142, 543] on div "General Cargo/Hazardous Material" at bounding box center [1280, 537] width 453 height 29
type input "General Cargo/Hazardous Material"
click at [604, 409] on textarea "Description of Cargo *" at bounding box center [802, 405] width 474 height 79
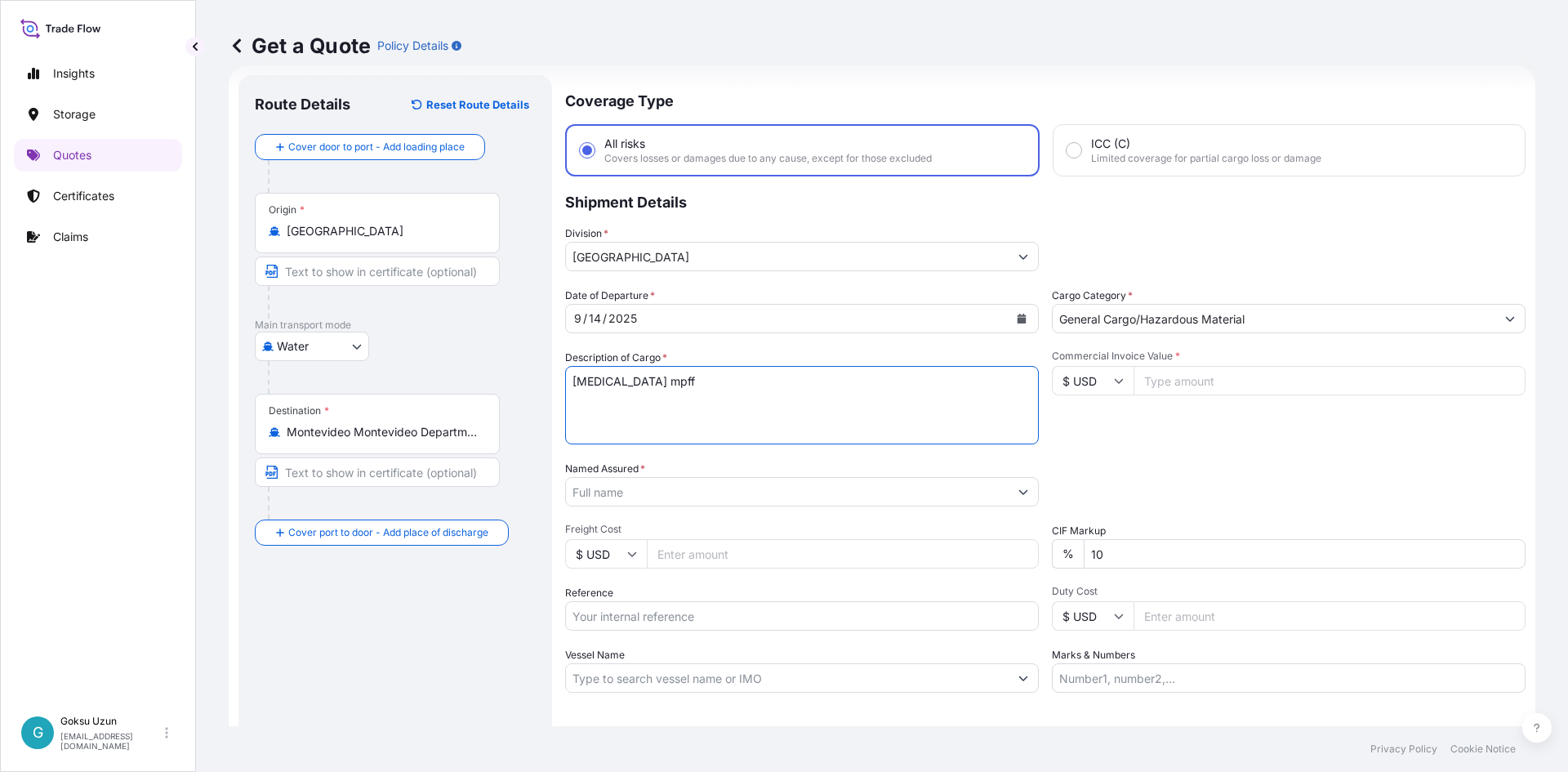
type textarea "diosmin mpff"
click at [1102, 381] on input "$ USD" at bounding box center [1092, 380] width 82 height 29
click at [1100, 417] on div "€ EUR" at bounding box center [1086, 425] width 69 height 31
type input "€ EUR"
click at [1185, 381] on input "Commercial Invoice Value *" at bounding box center [1329, 380] width 392 height 29
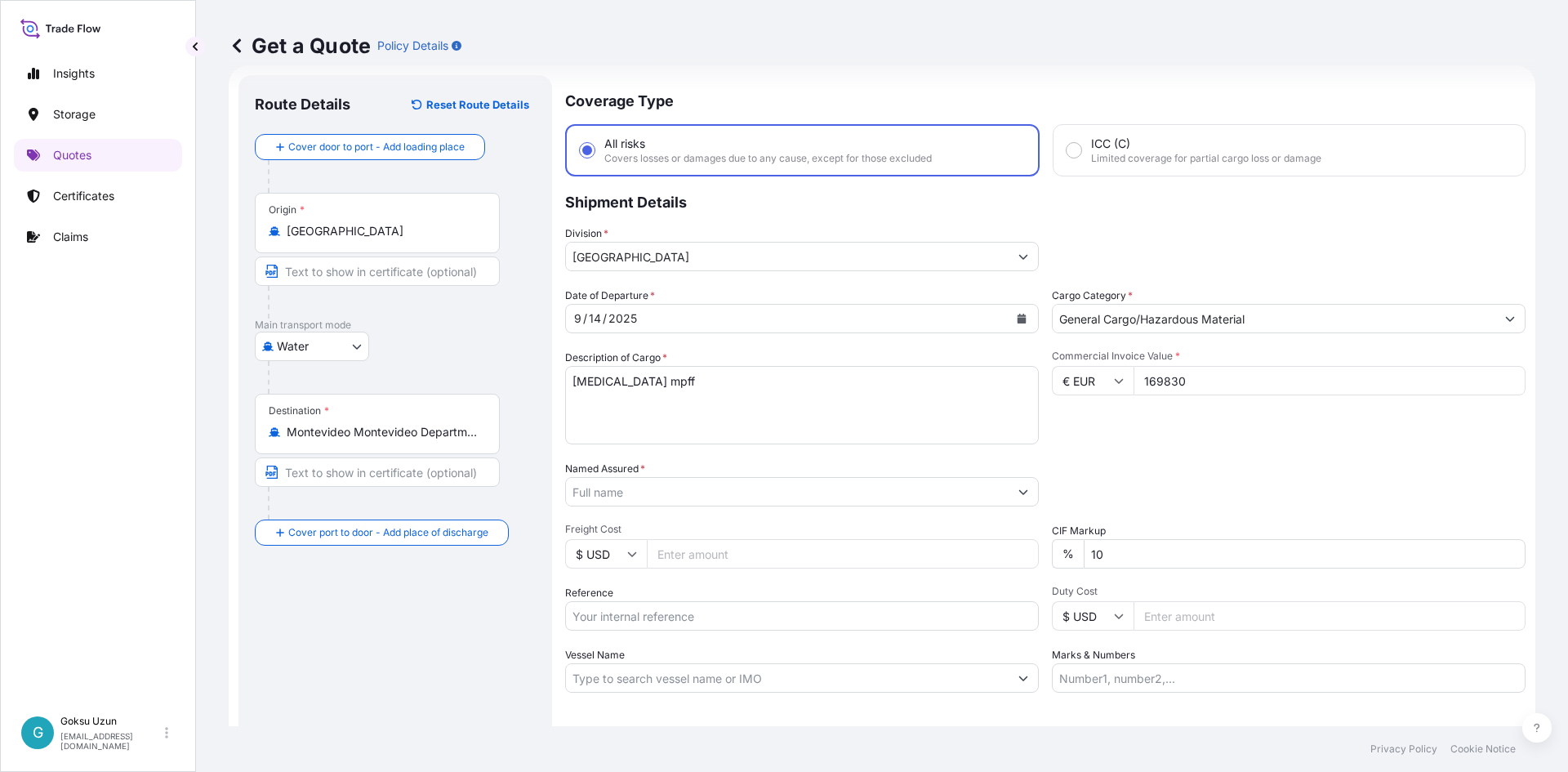
type input "169830"
click at [1190, 445] on div "Date of Departure * 9 / 14 / 2025 Cargo Category * General Cargo/Hazardous Mate…" at bounding box center [1045, 490] width 961 height 405
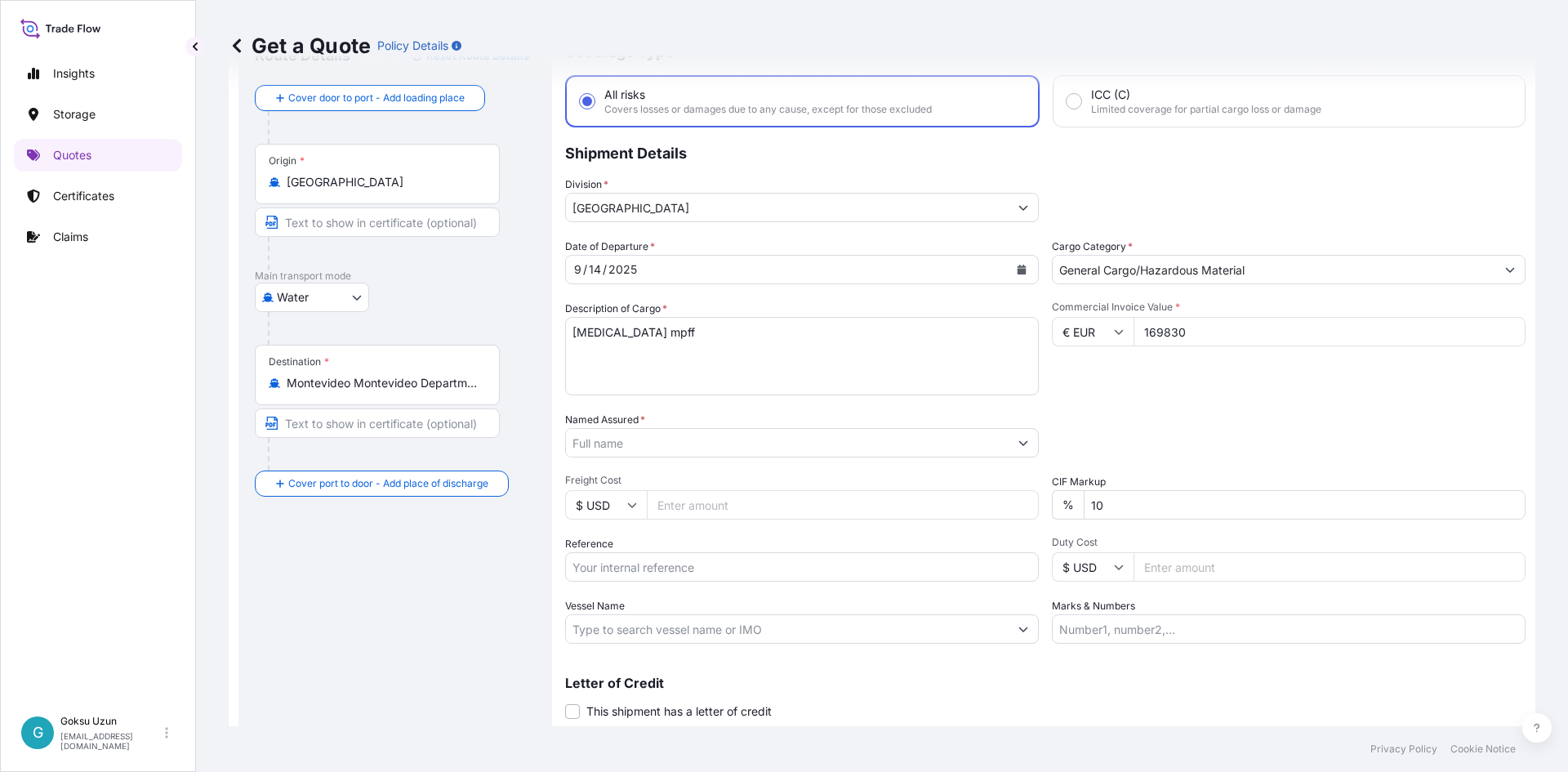
scroll to position [124, 0]
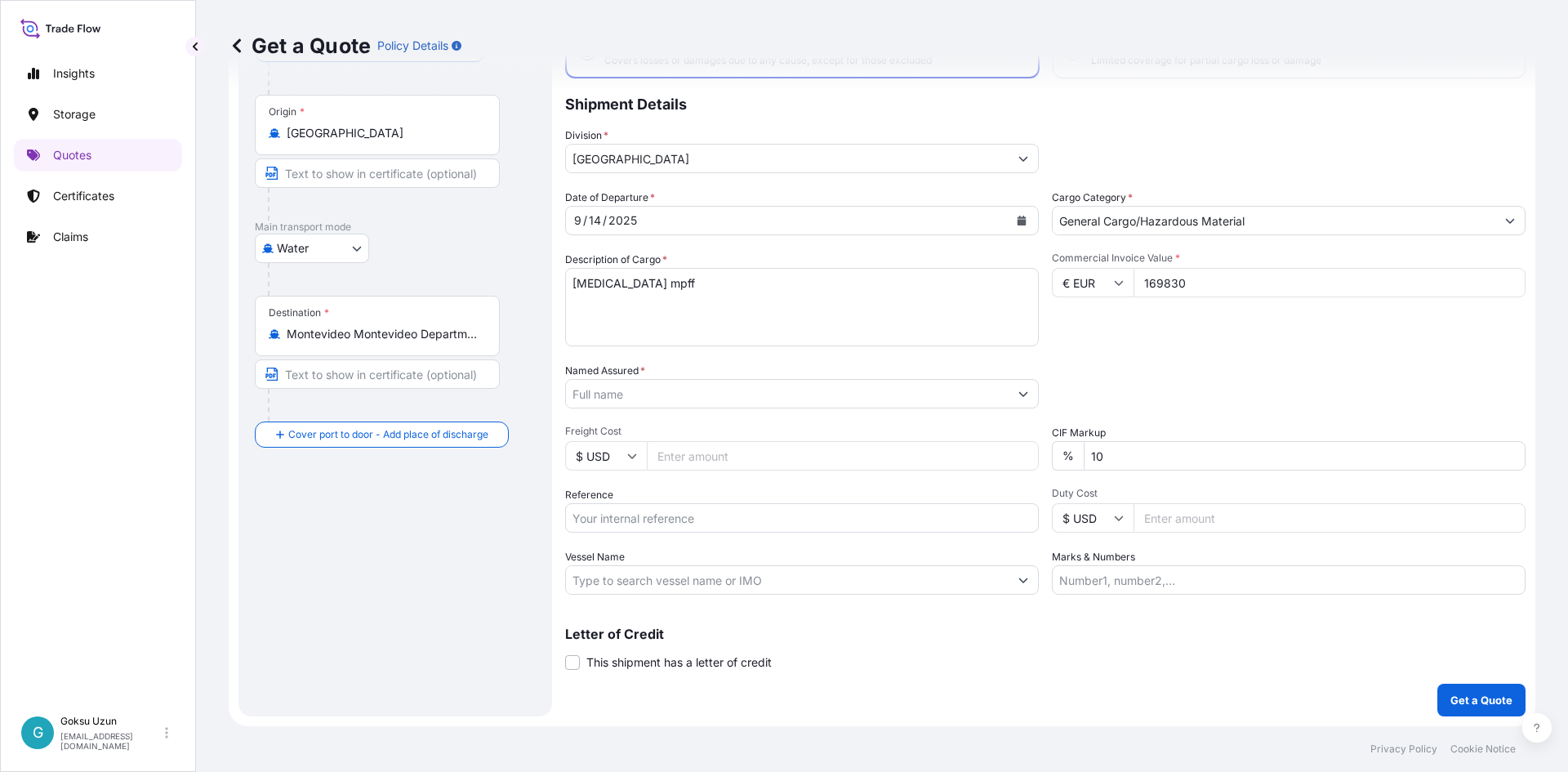
click at [604, 381] on input "Named Assured *" at bounding box center [787, 393] width 443 height 29
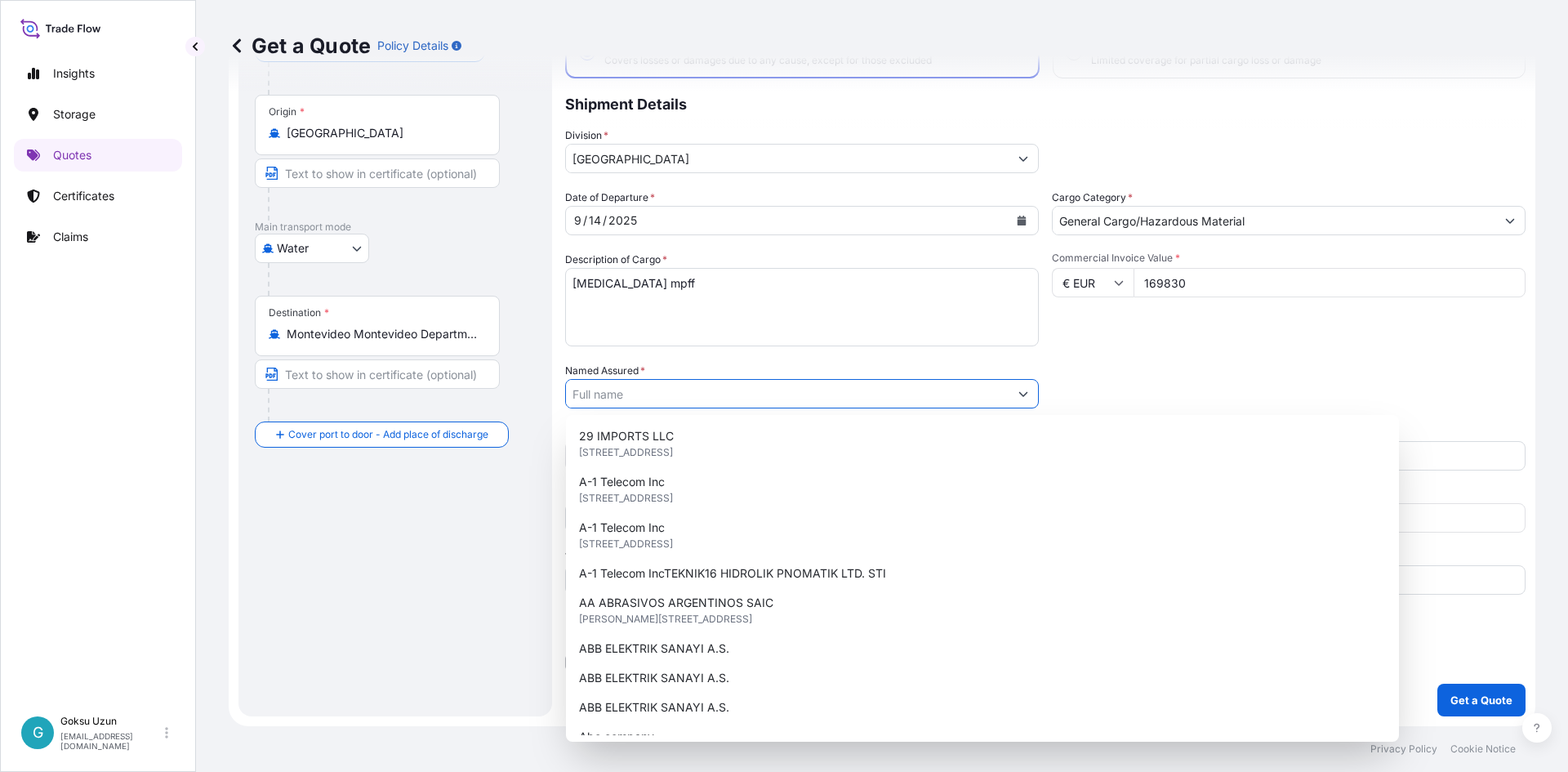
paste input "BIORESINE"
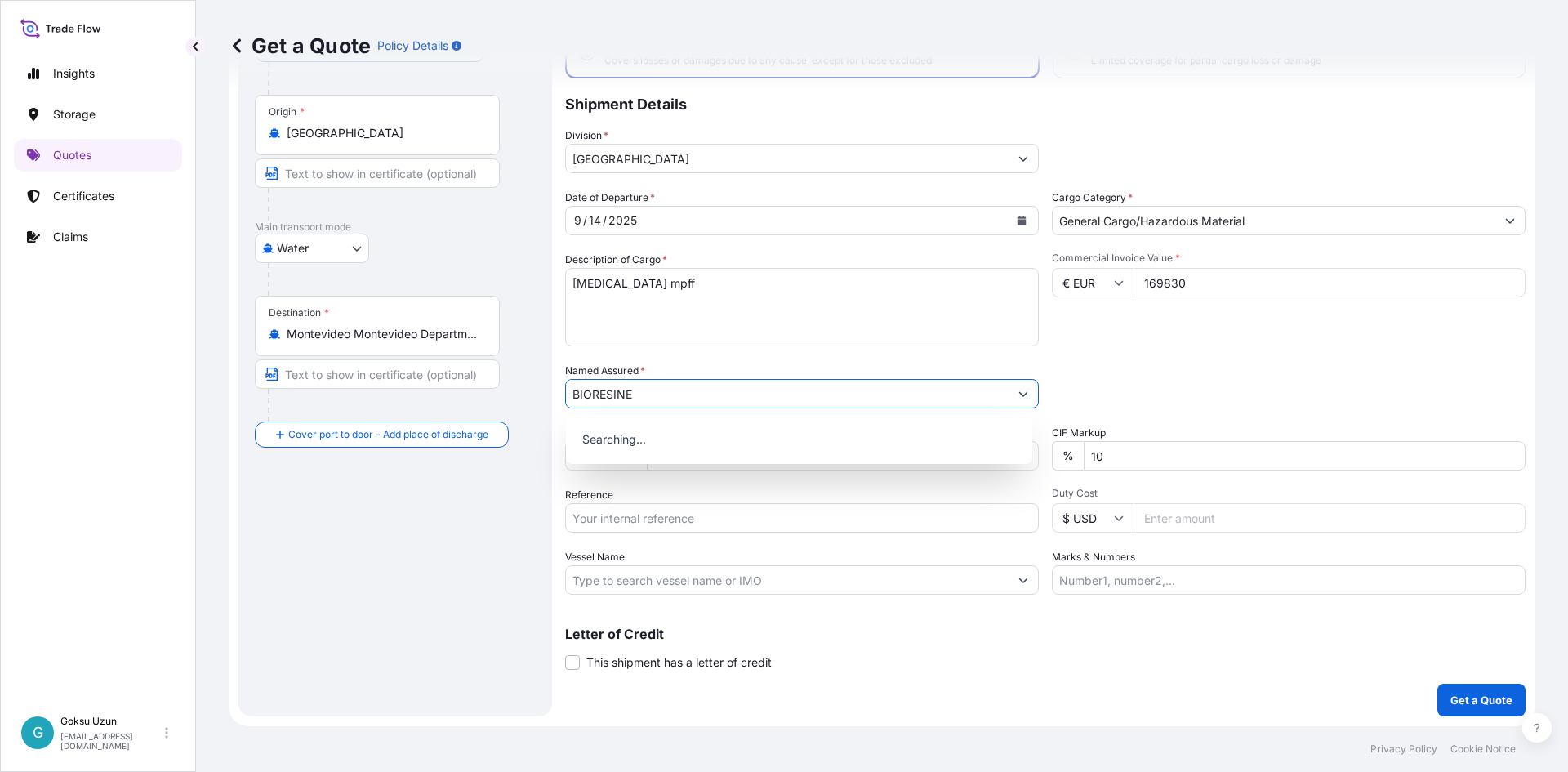
type input "BIORESINE"
drag, startPoint x: 453, startPoint y: 575, endPoint x: 533, endPoint y: 529, distance: 92.3
click at [452, 574] on div "Route Details Reset Route Details Cover door to port - Add loading place Place …" at bounding box center [395, 346] width 281 height 706
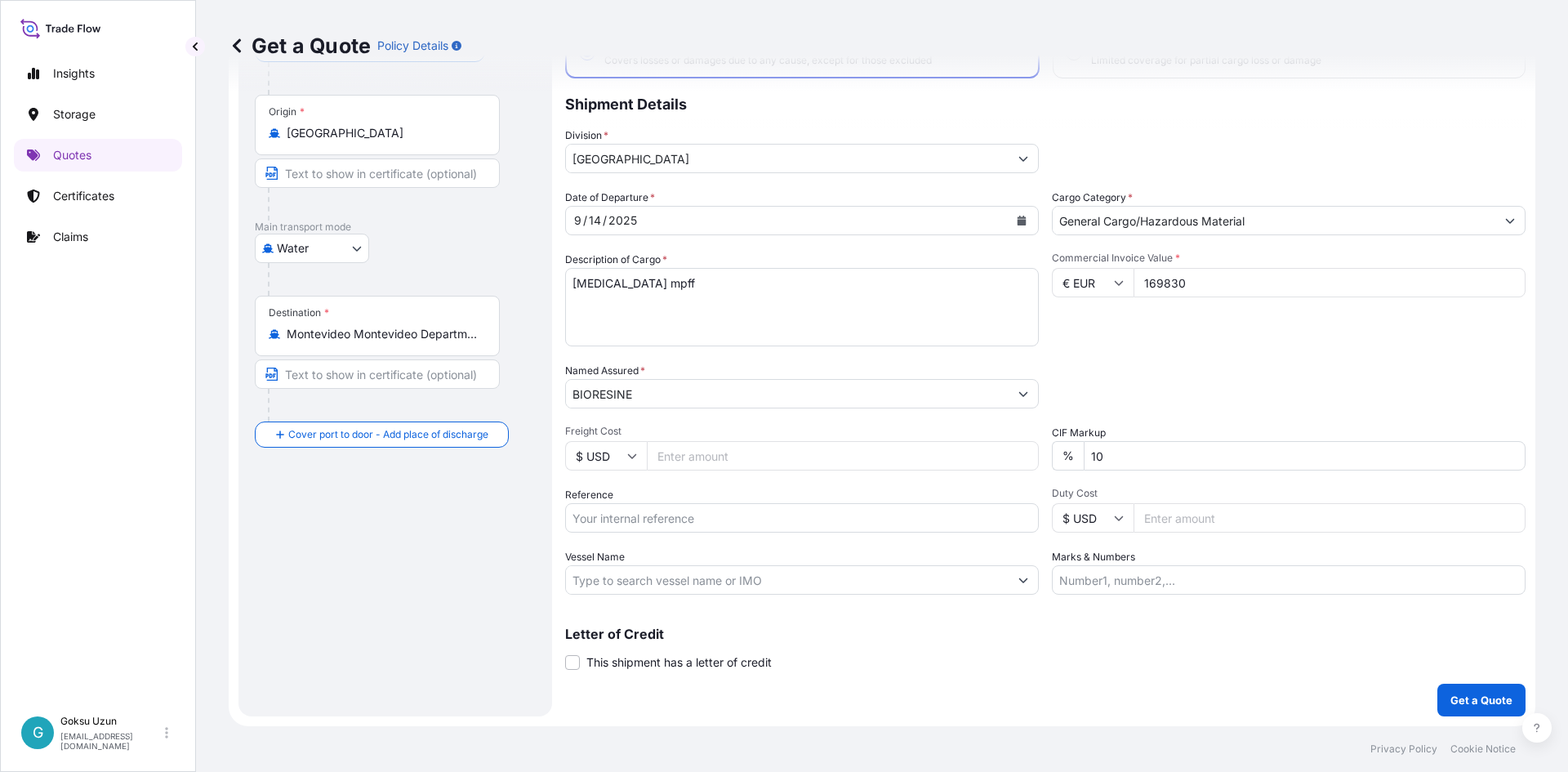
click at [1201, 461] on input "10" at bounding box center [1304, 455] width 442 height 29
click at [633, 518] on input "Reference" at bounding box center [802, 517] width 474 height 29
paste input "MA1001027611"
type input "MA1001027611"
drag, startPoint x: 1232, startPoint y: 665, endPoint x: 1226, endPoint y: 653, distance: 13.4
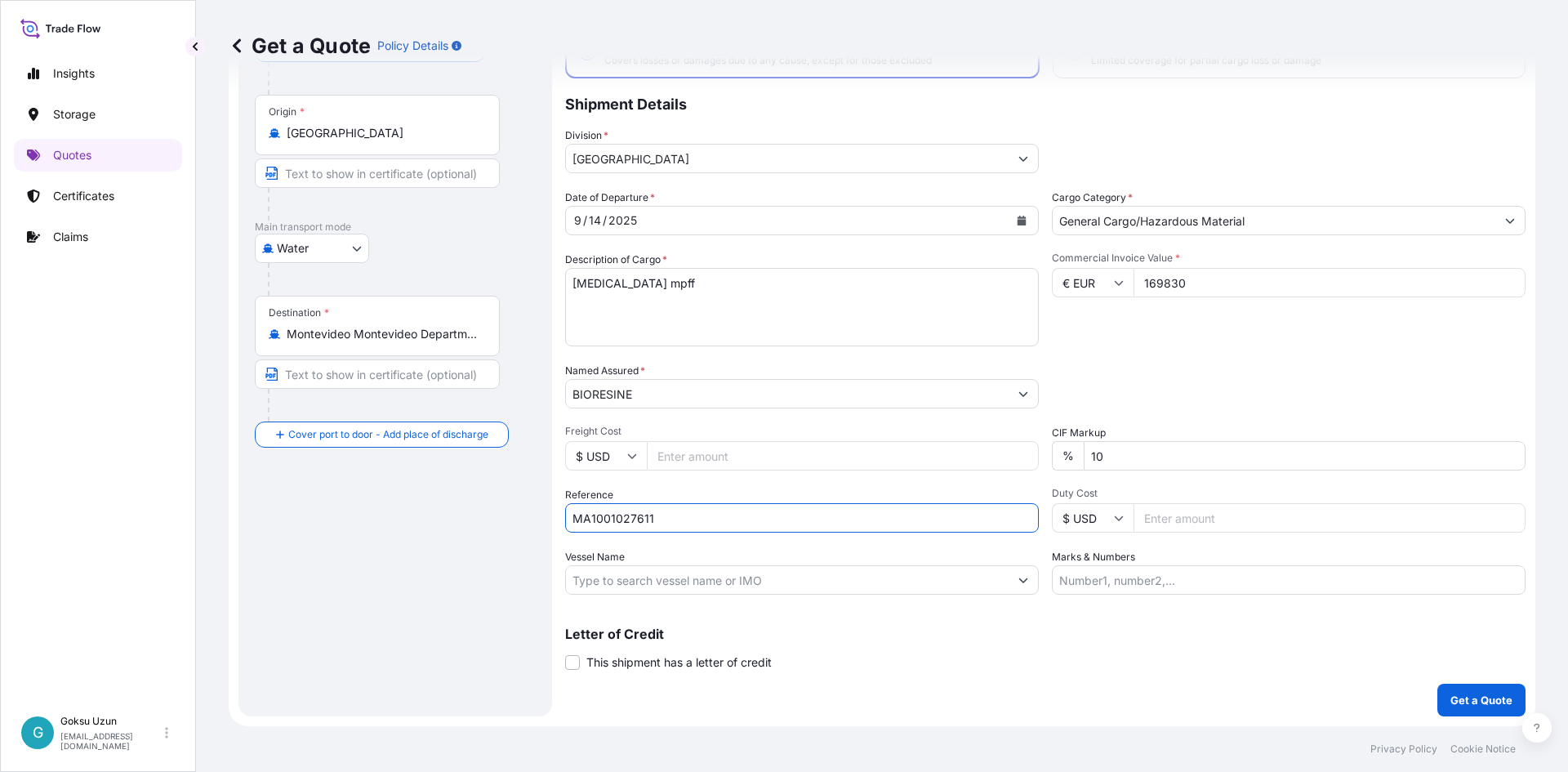
click at [1231, 665] on div "Letter of Credit This shipment has a letter of credit Letter of credit * Letter…" at bounding box center [1045, 648] width 961 height 43
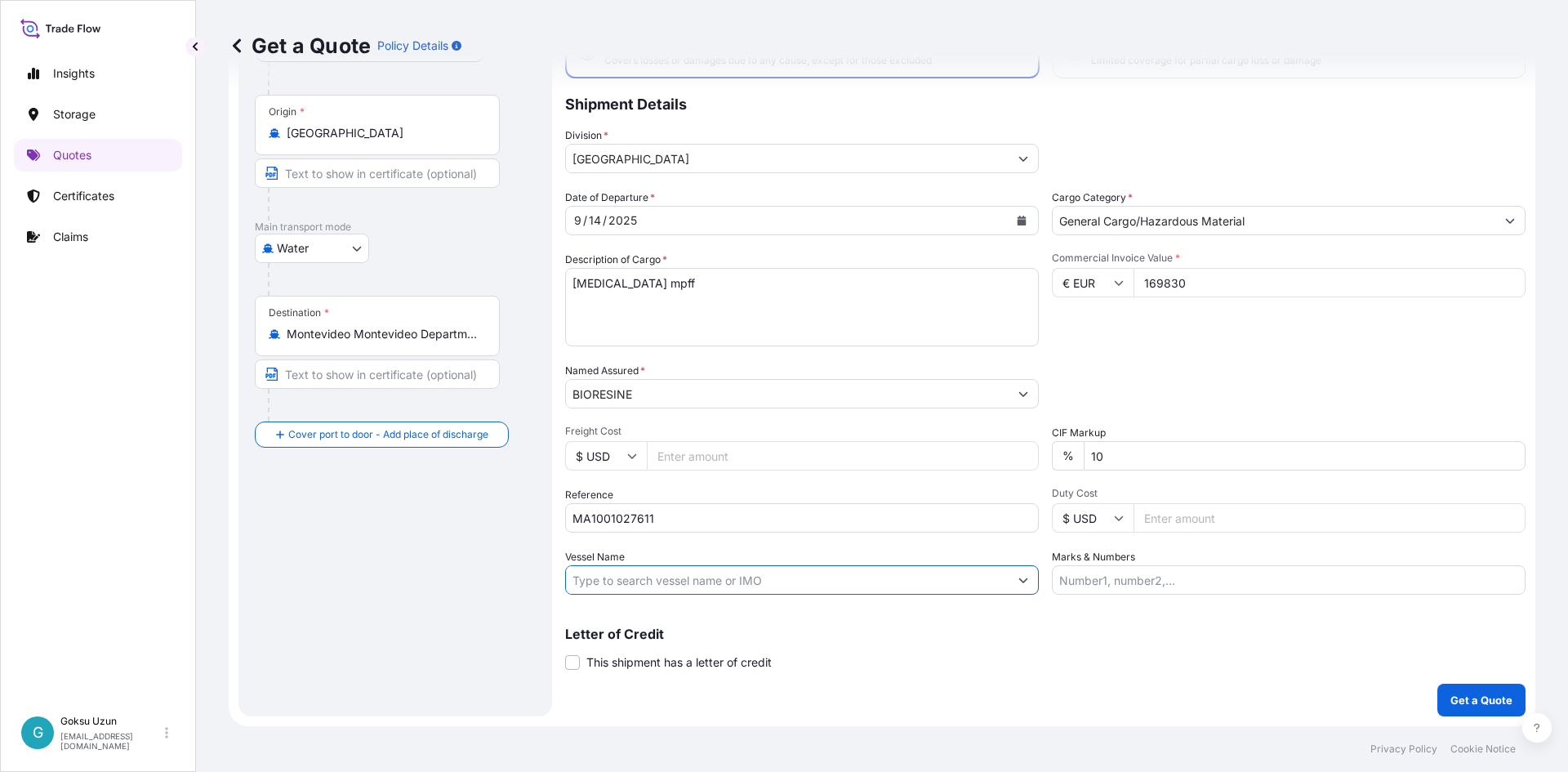
click at [620, 571] on input "Vessel Name" at bounding box center [787, 579] width 443 height 29
paste input "MAERSK NARMADA"
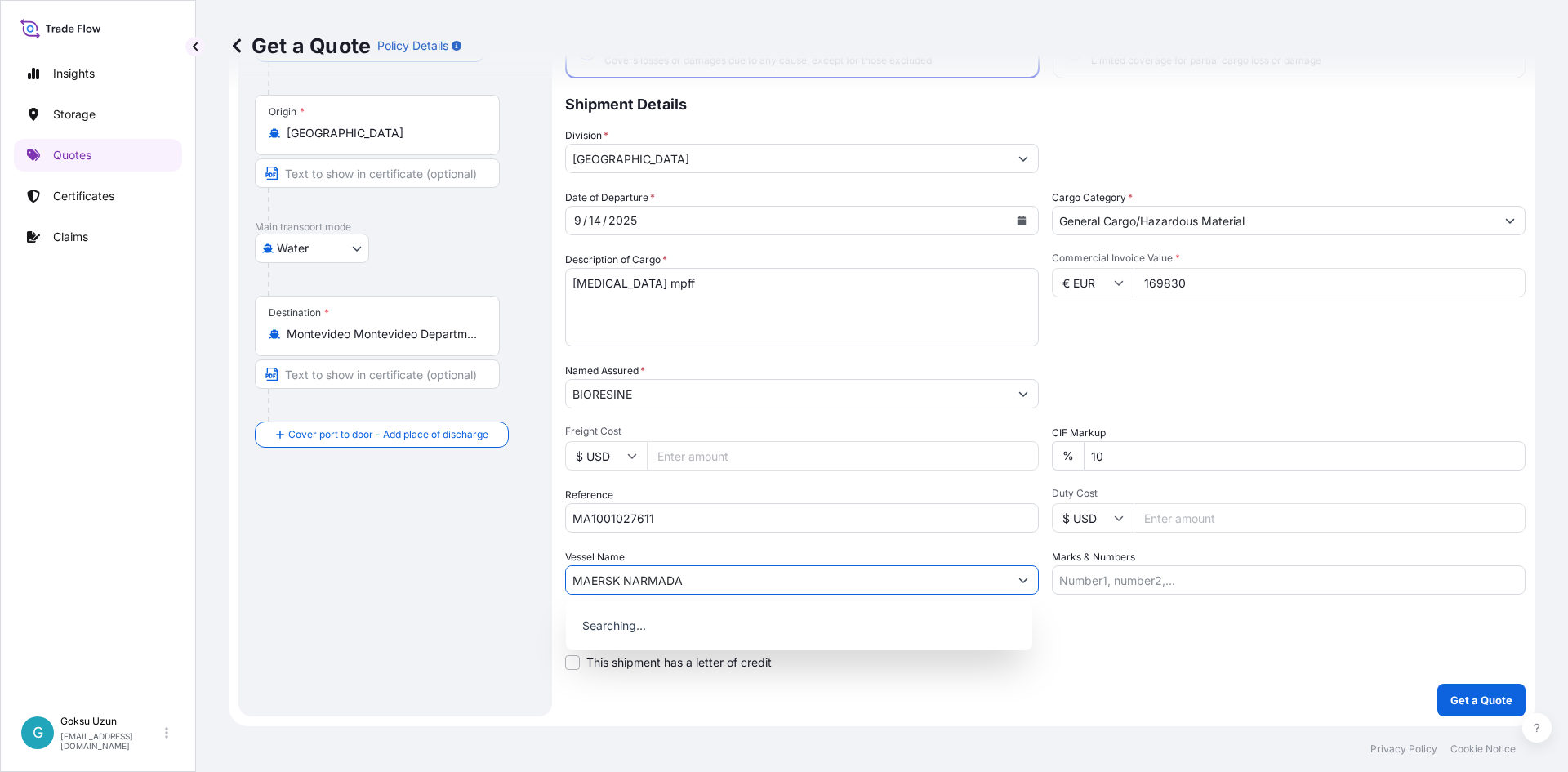
type input "MAERSK NARMADA"
drag, startPoint x: 1051, startPoint y: 676, endPoint x: 1134, endPoint y: 667, distance: 83.5
click at [1061, 674] on div "Coverage Type All risks Covers losses or damages due to any cause, except for t…" at bounding box center [1045, 346] width 961 height 739
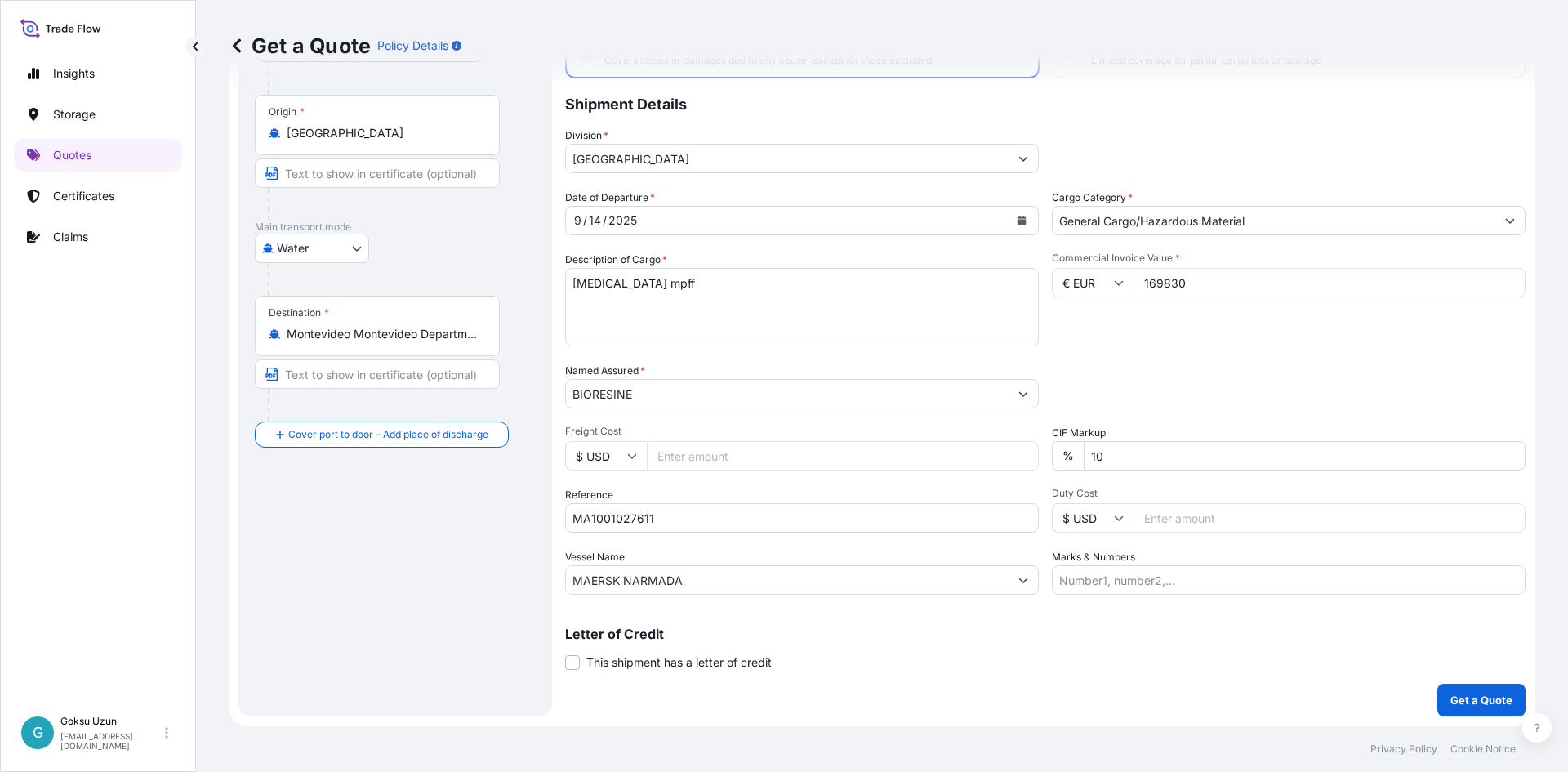
click at [1159, 635] on p "Letter of Credit" at bounding box center [1045, 633] width 961 height 13
click at [1466, 689] on button "Get a Quote" at bounding box center [1481, 699] width 88 height 33
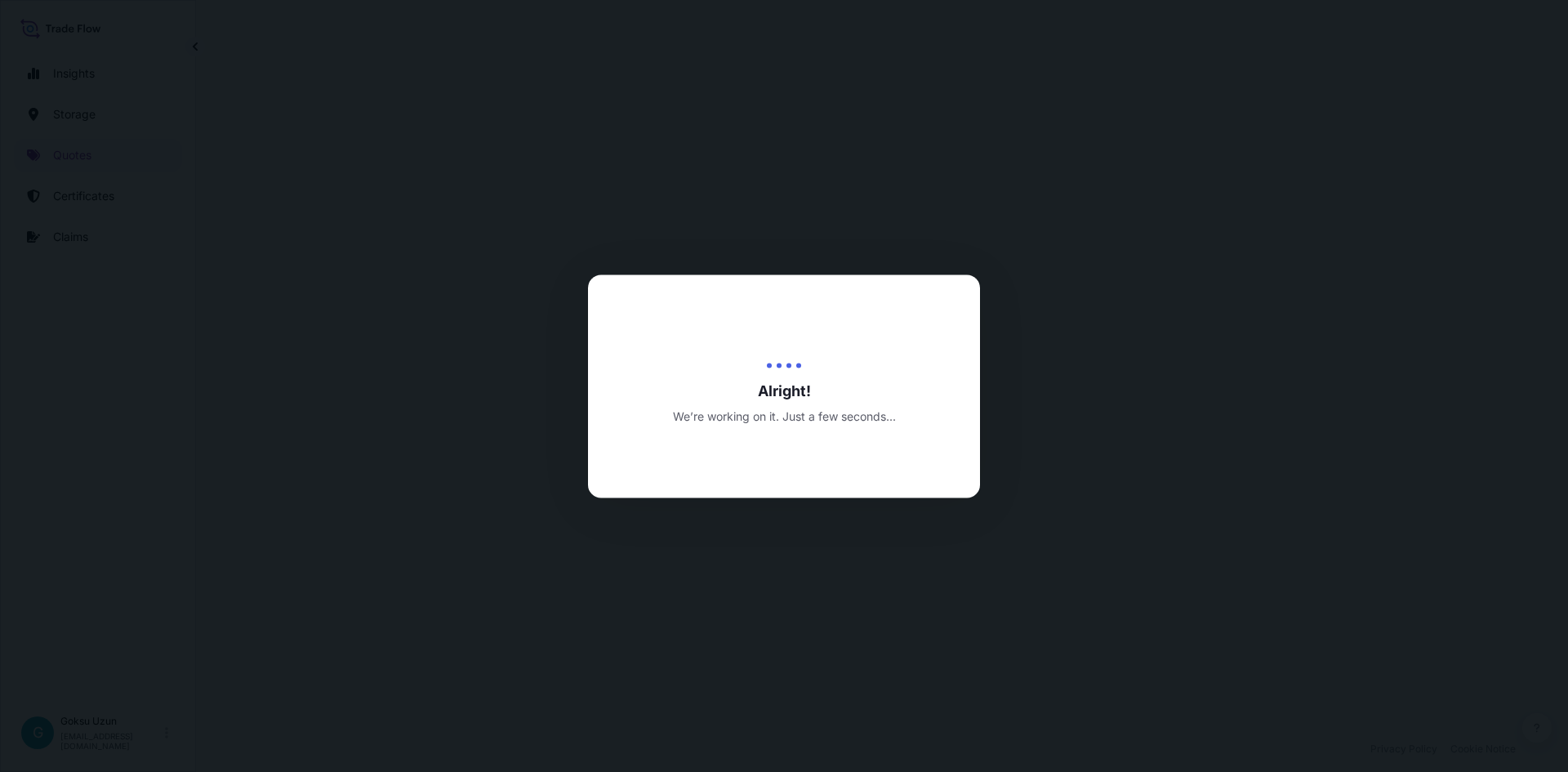
select select "Water"
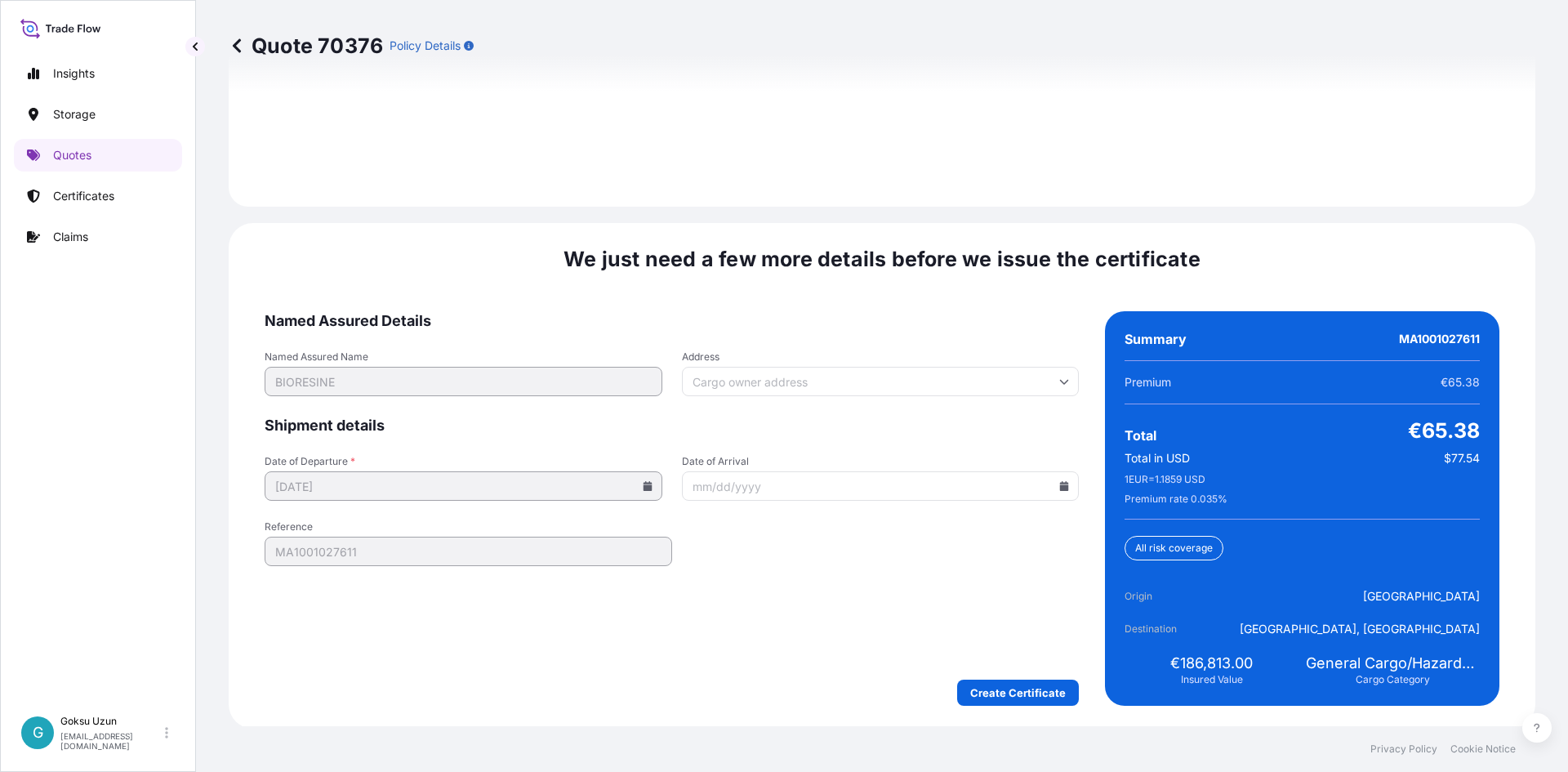
scroll to position [2392, 0]
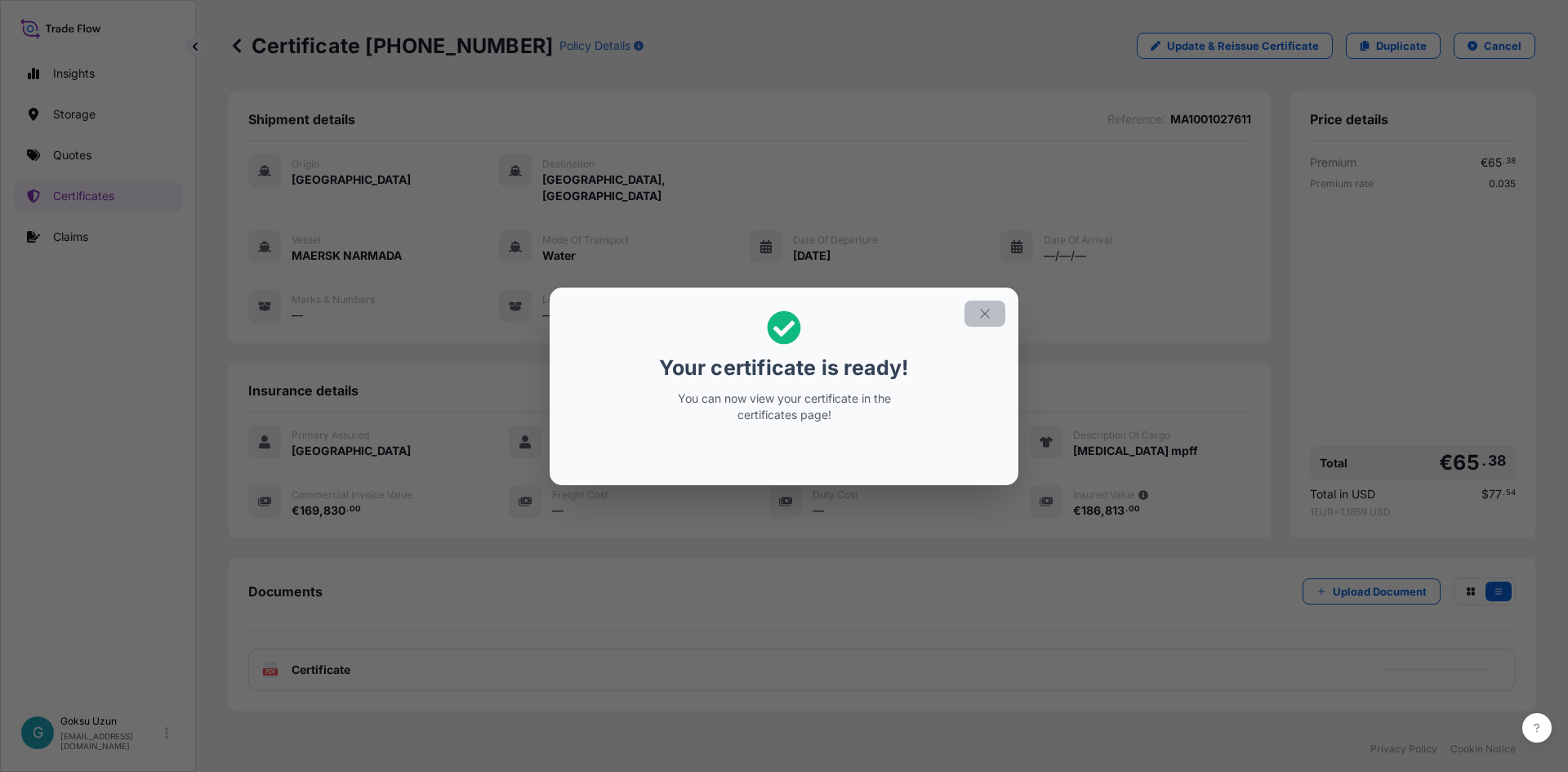
click at [984, 314] on icon "button" at bounding box center [984, 313] width 15 height 15
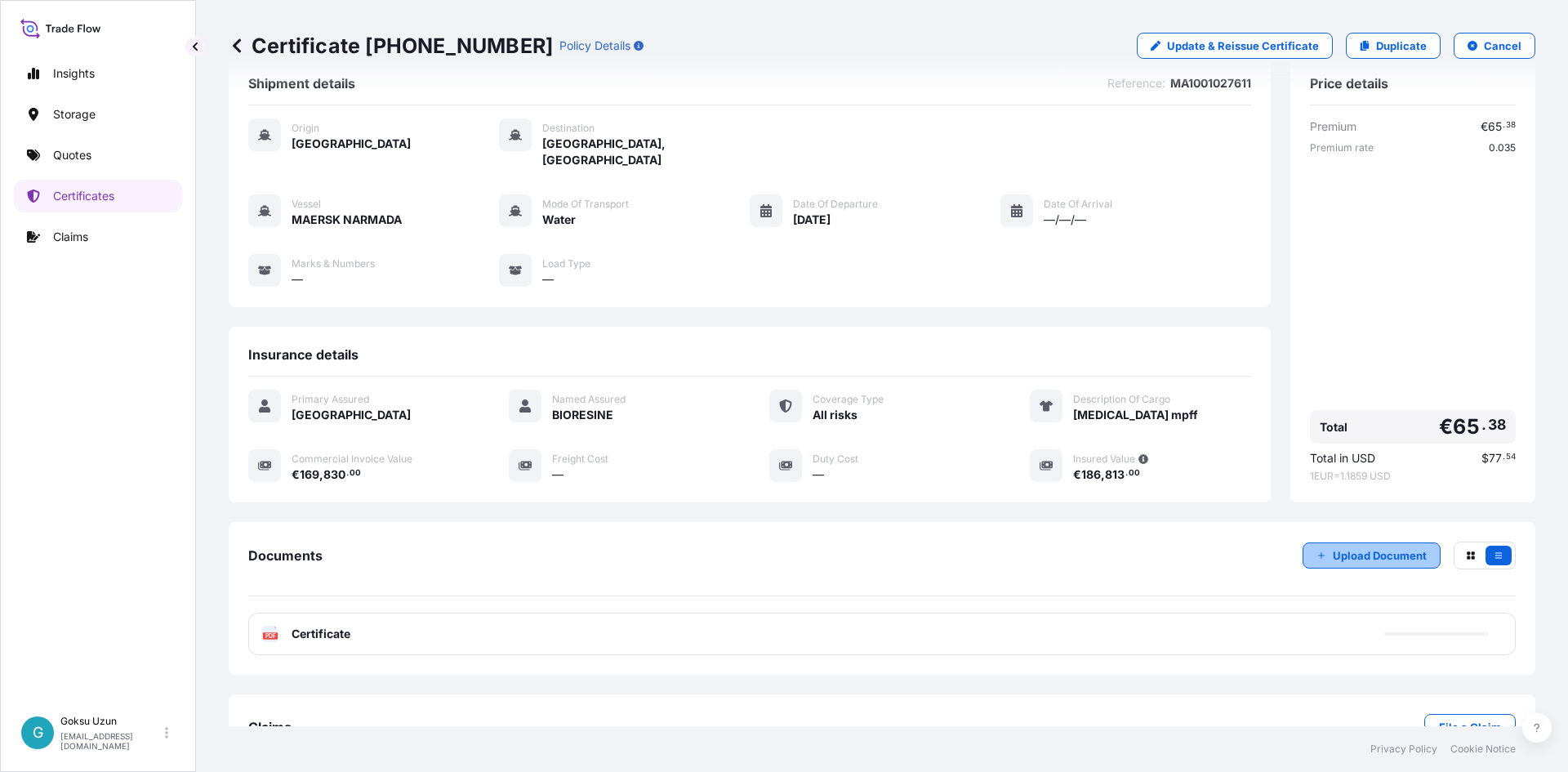
scroll to position [70, 0]
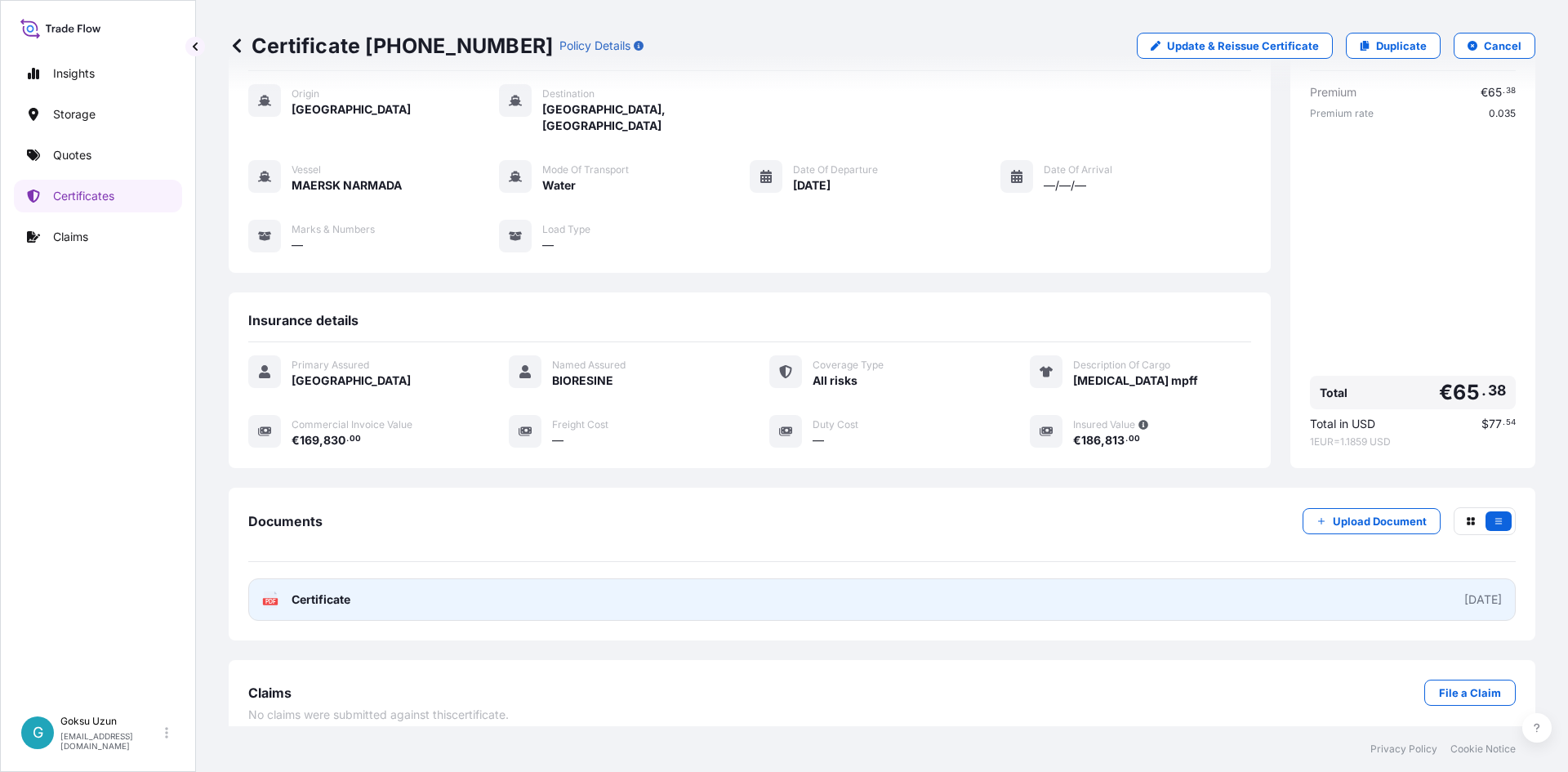
click at [1464, 591] on div "2025-09-17" at bounding box center [1483, 599] width 38 height 16
